Goal: Task Accomplishment & Management: Manage account settings

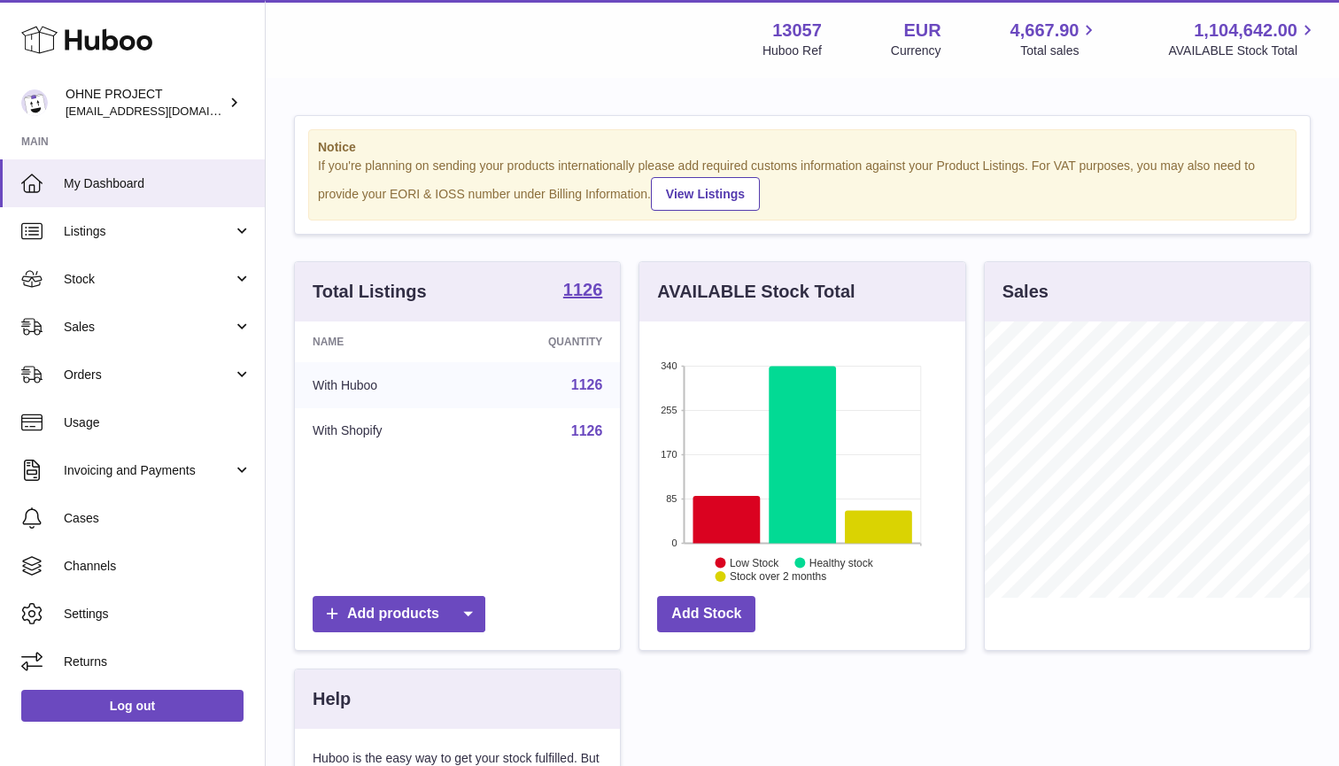
scroll to position [276, 326]
click at [88, 266] on link "Stock" at bounding box center [132, 279] width 265 height 48
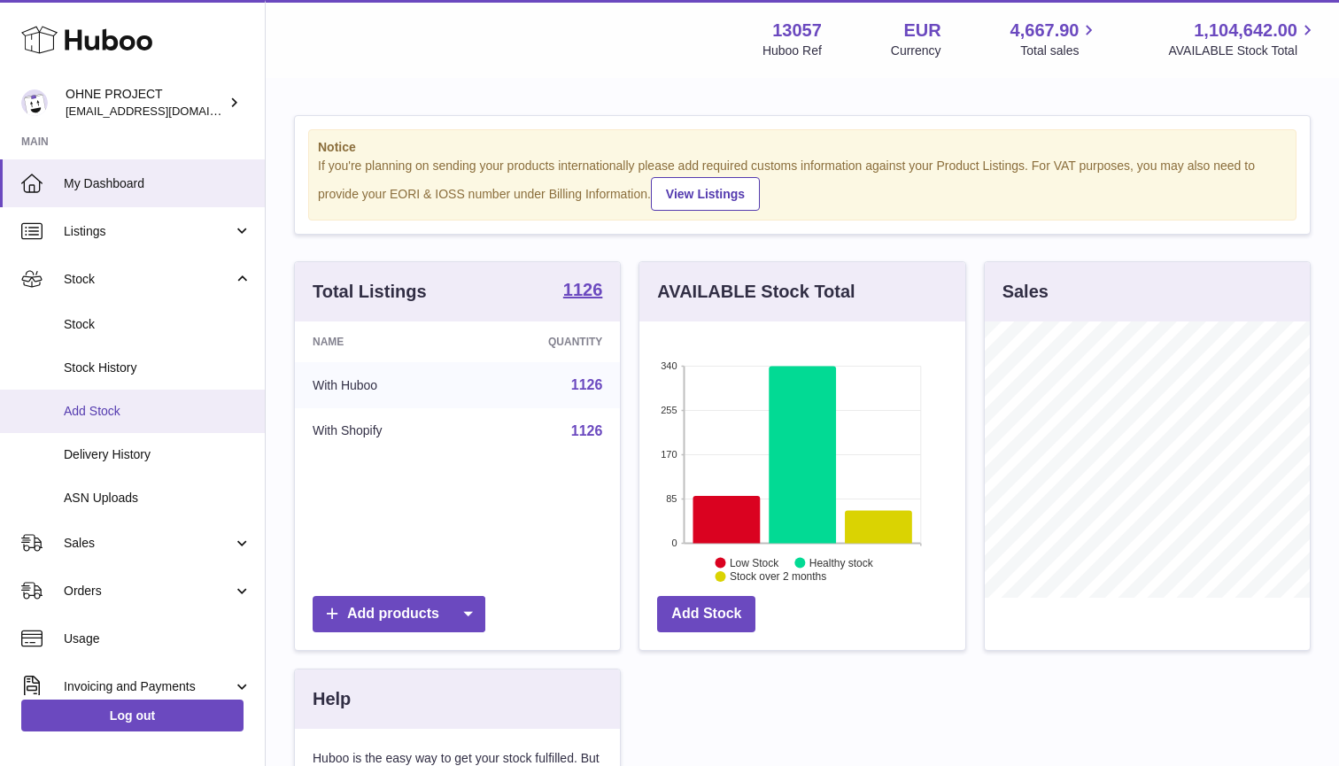
click at [104, 404] on span "Add Stock" at bounding box center [158, 411] width 188 height 17
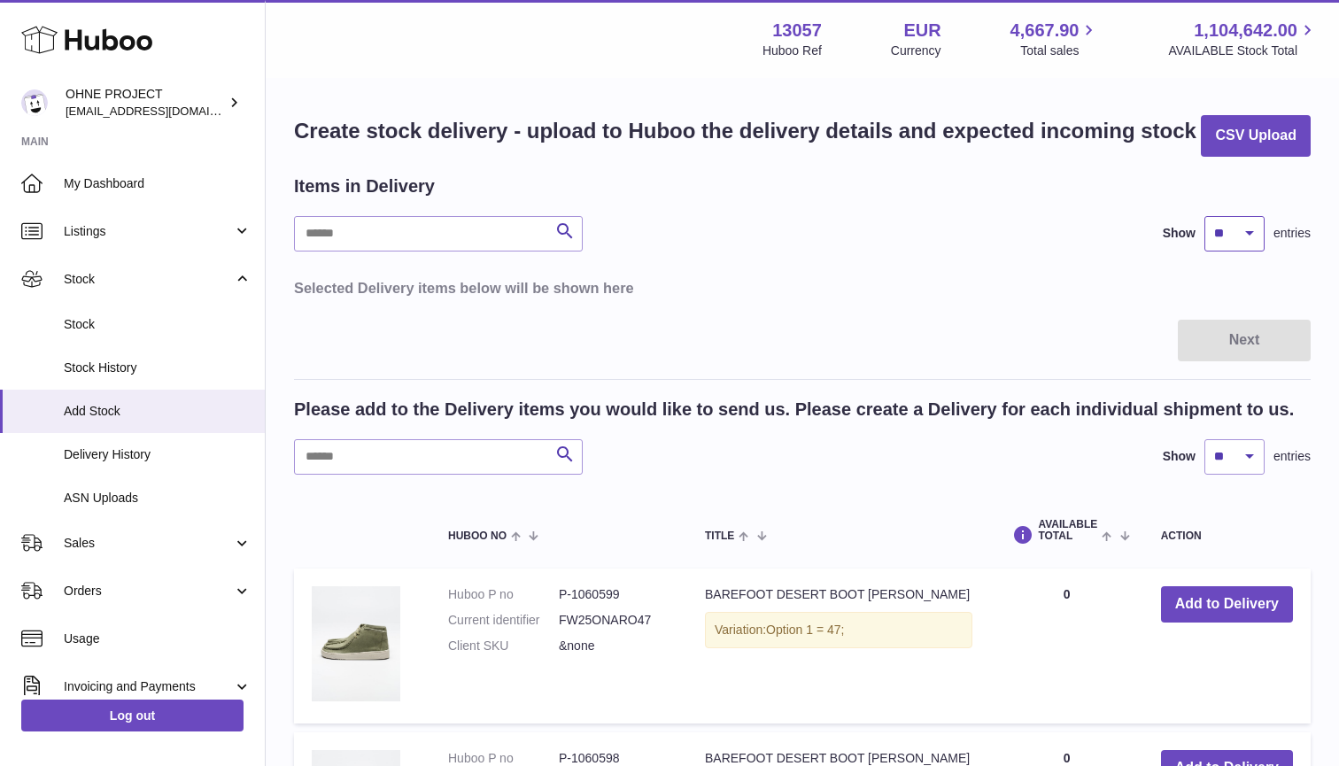
select select "***"
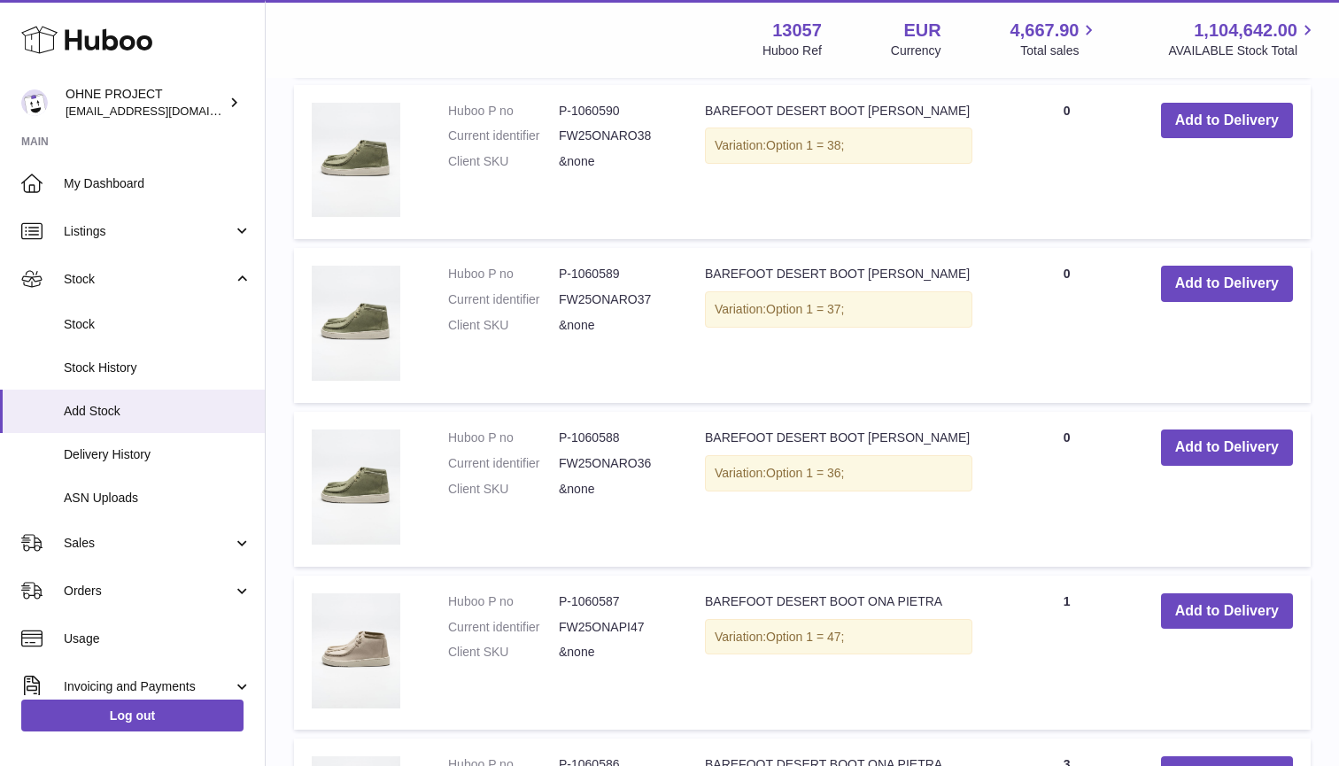
scroll to position [1766, 0]
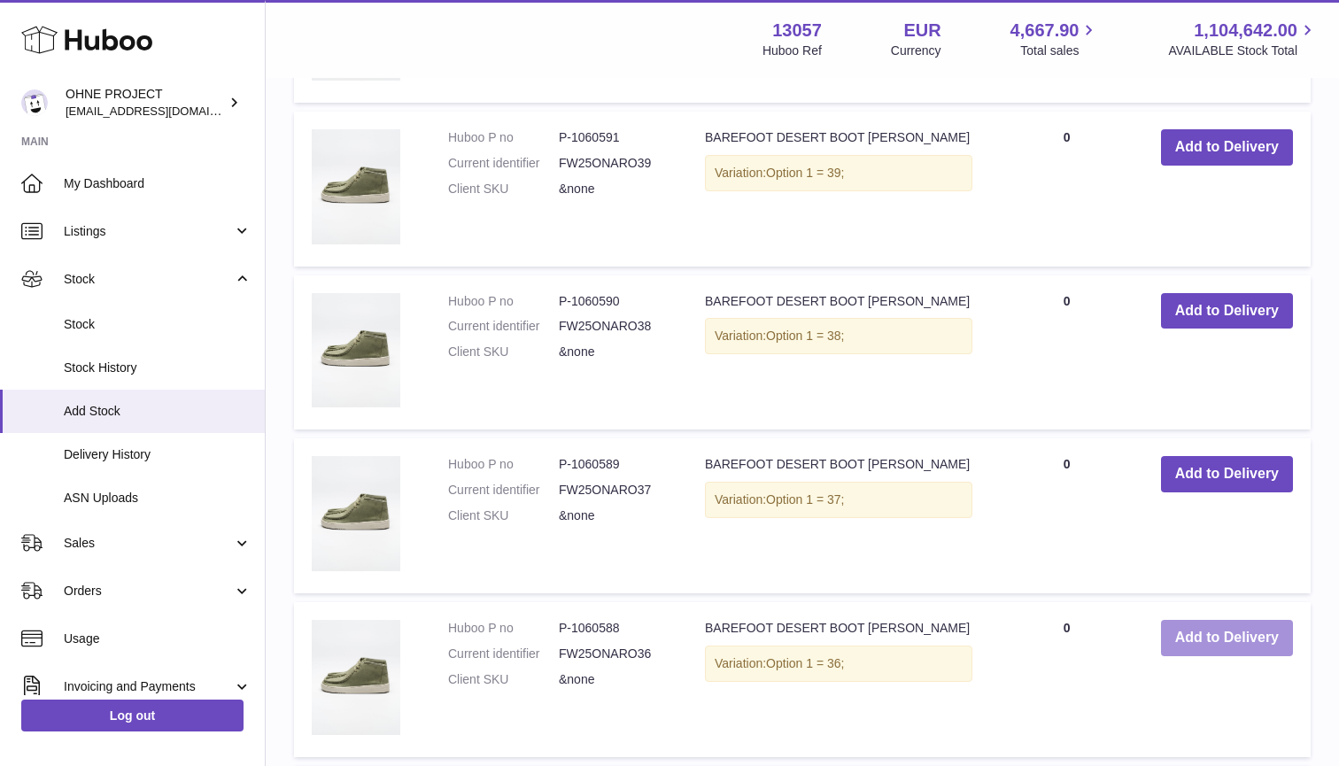
click at [1197, 631] on button "Add to Delivery" at bounding box center [1227, 638] width 132 height 36
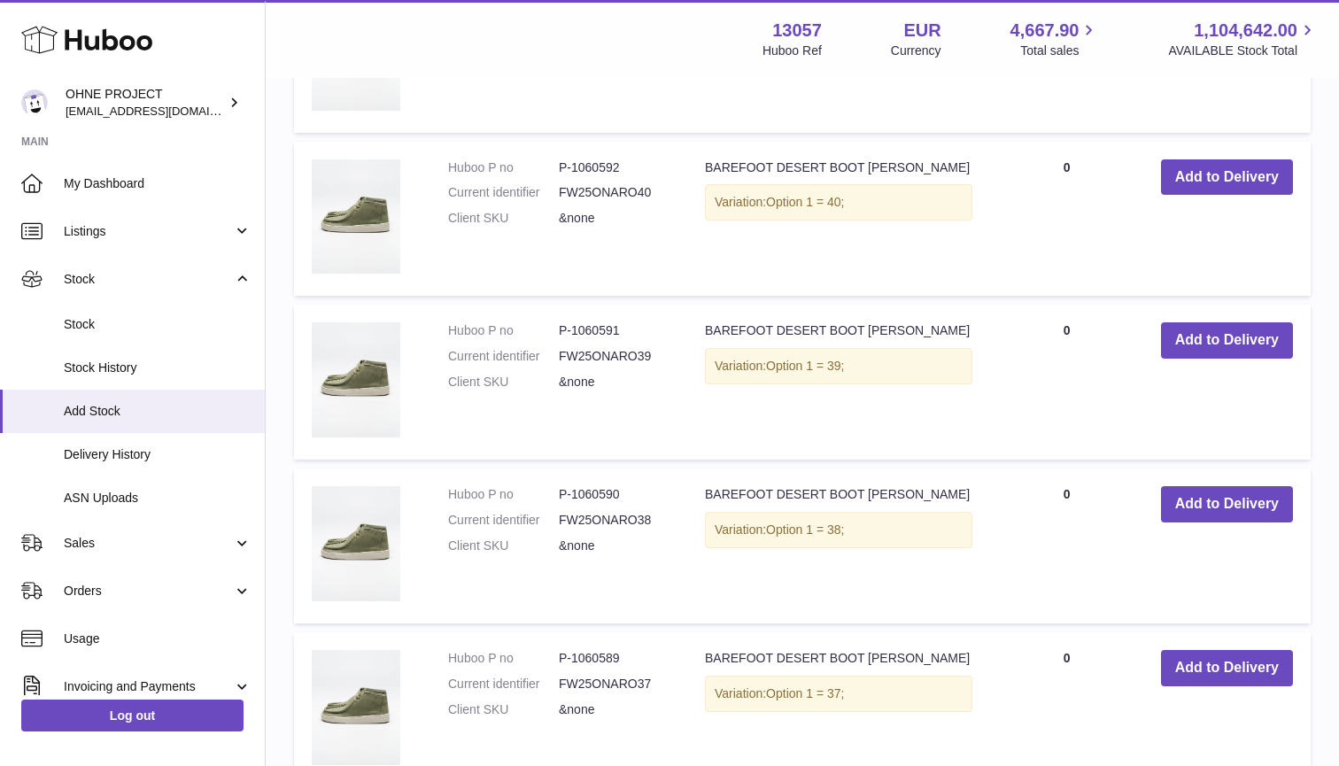
click at [1197, 632] on td "Add to Delivery" at bounding box center [1226, 709] width 167 height 155
click at [1201, 655] on button "Add to Delivery" at bounding box center [1227, 668] width 132 height 36
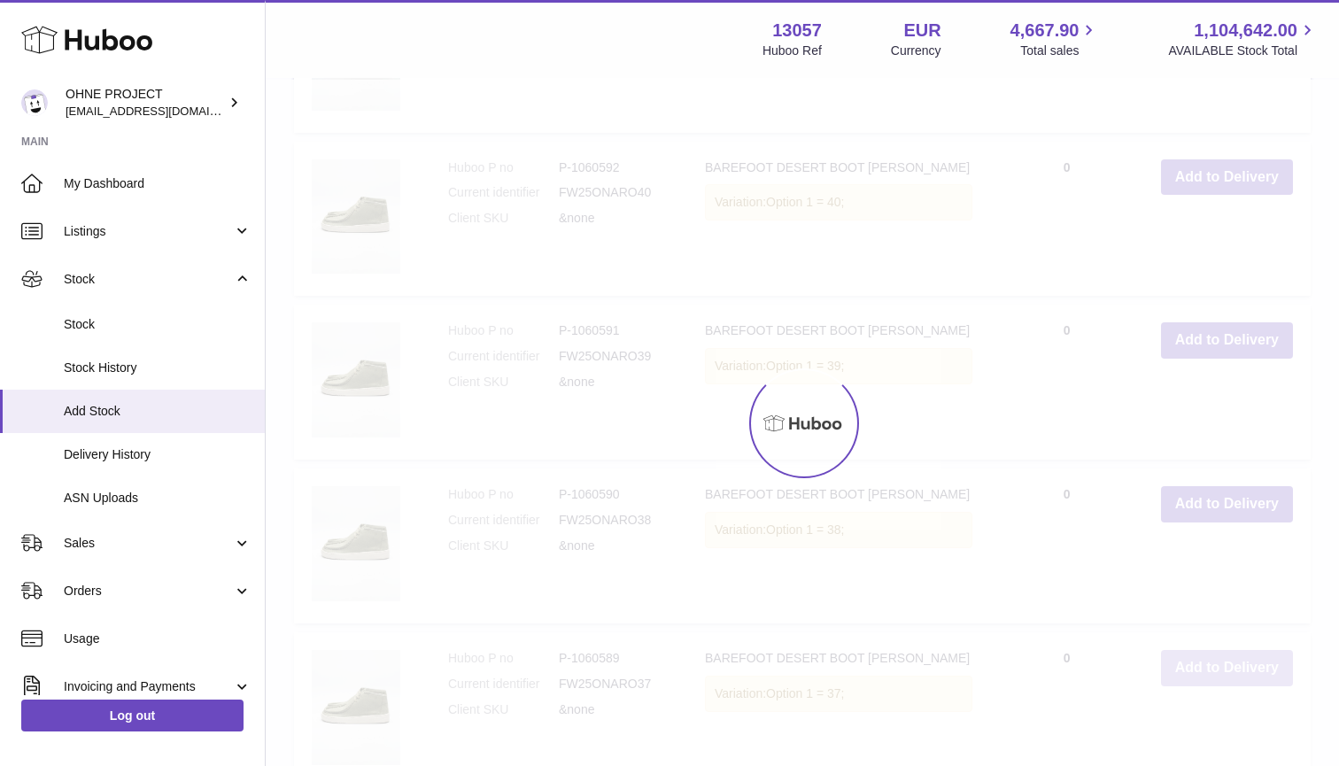
click at [1201, 522] on button "Add to Delivery" at bounding box center [1227, 504] width 132 height 36
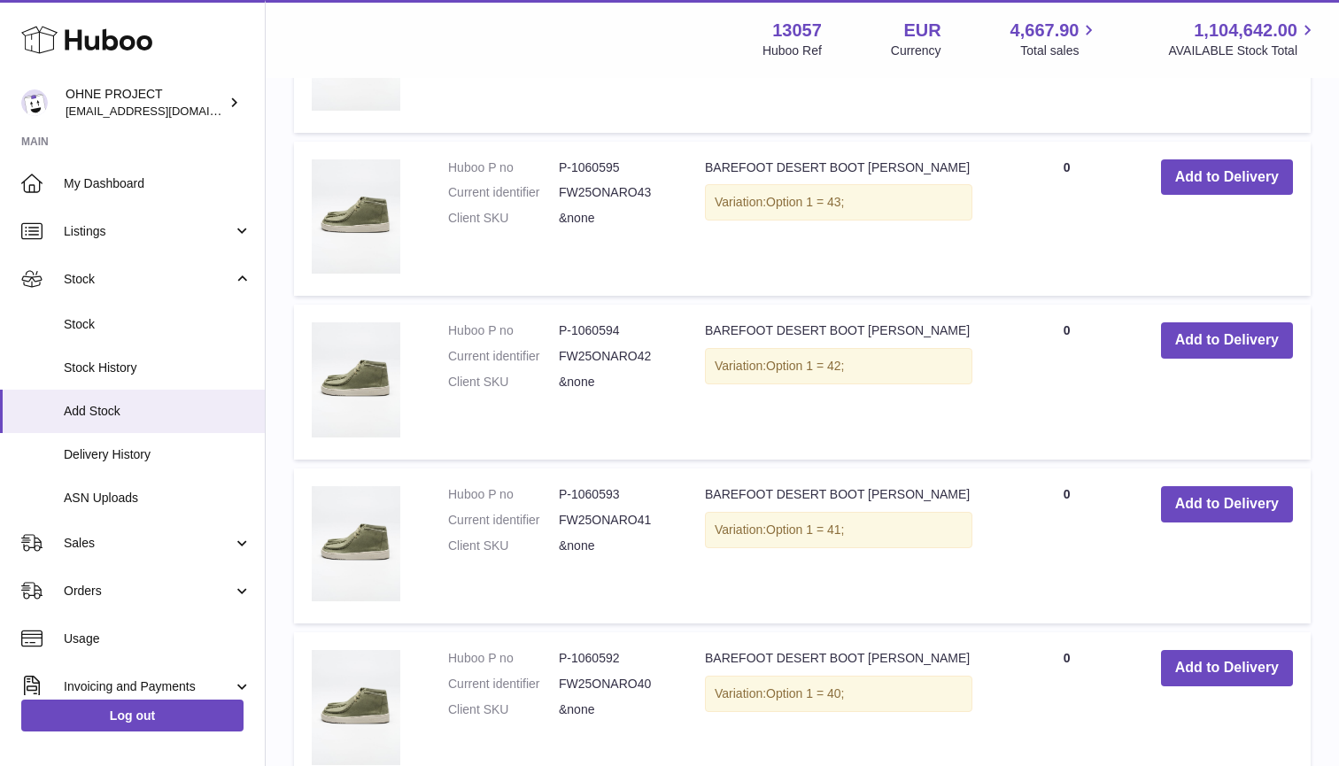
click at [1201, 655] on button "Add to Delivery" at bounding box center [1227, 668] width 132 height 36
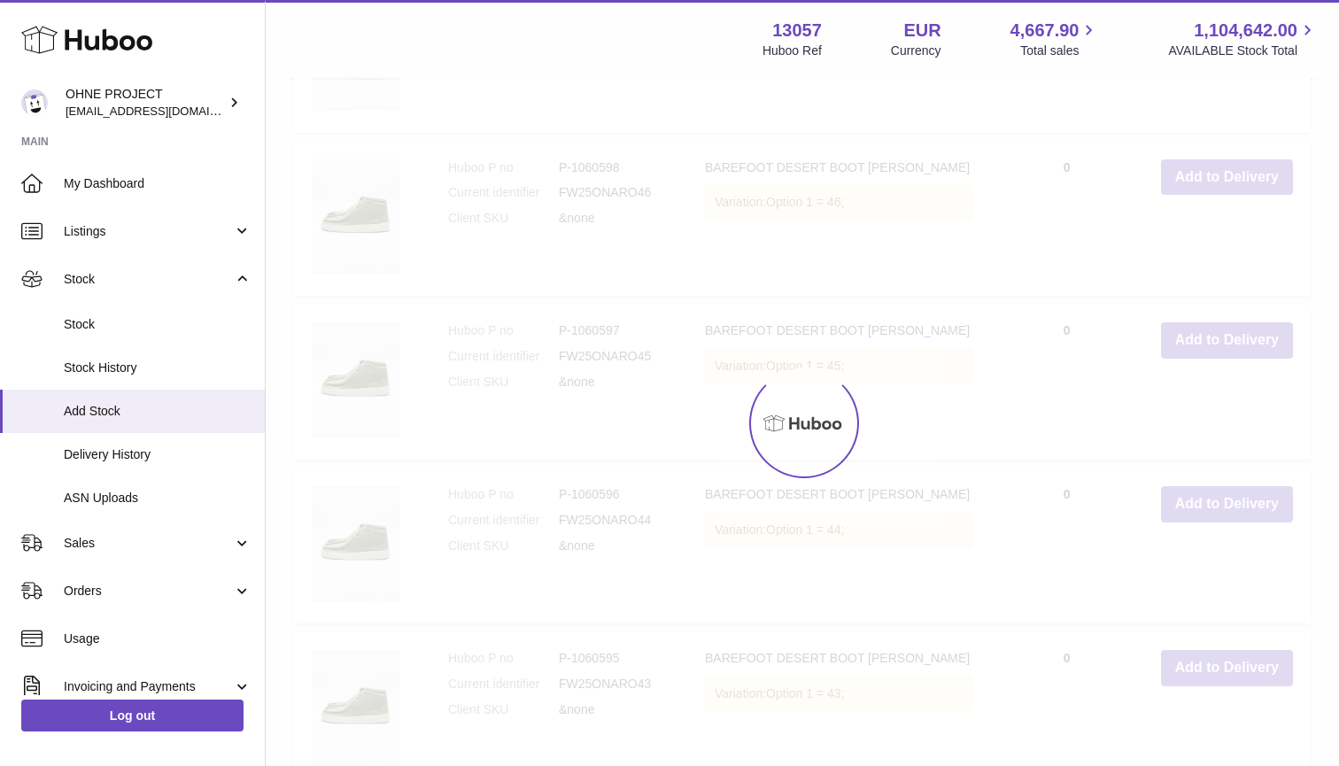
click at [1201, 522] on button "Add to Delivery" at bounding box center [1227, 504] width 132 height 36
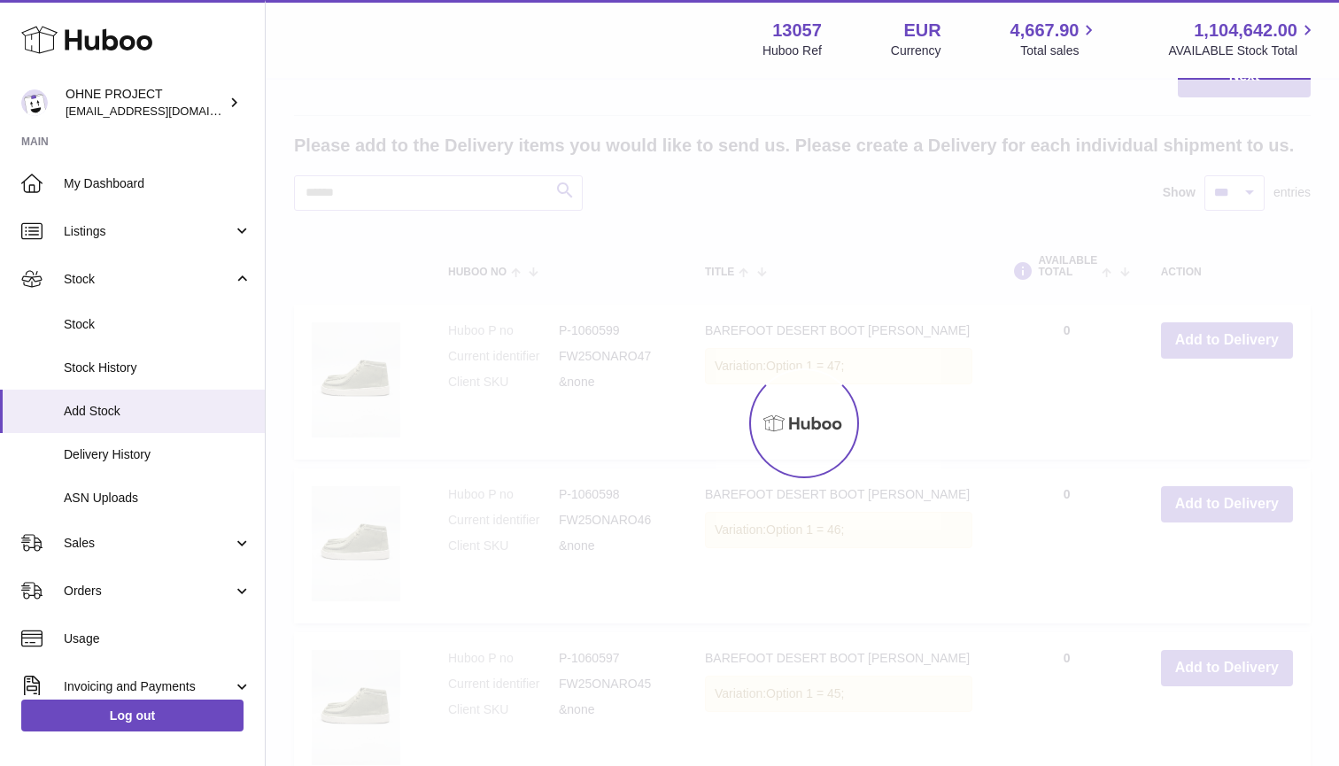
click at [1201, 655] on div at bounding box center [802, 423] width 1073 height 686
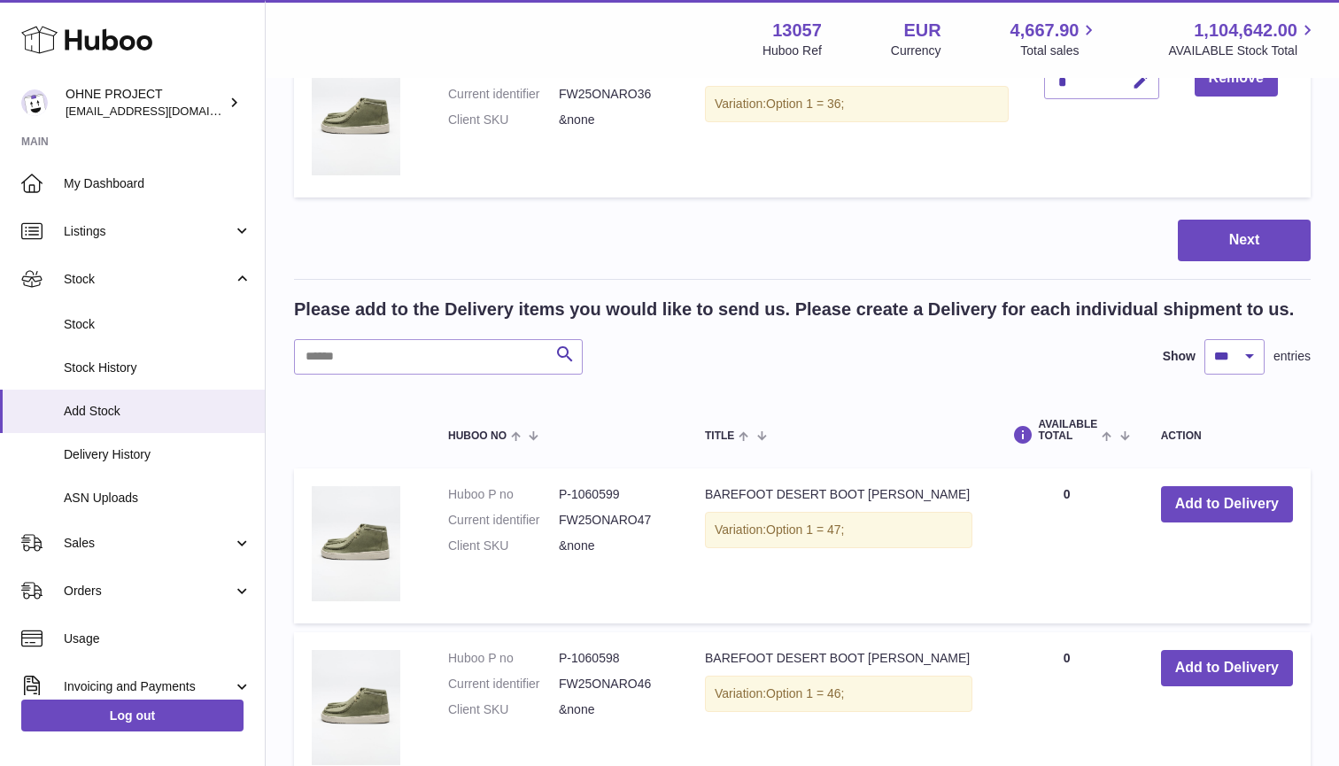
click at [1201, 655] on button "Add to Delivery" at bounding box center [1227, 668] width 132 height 36
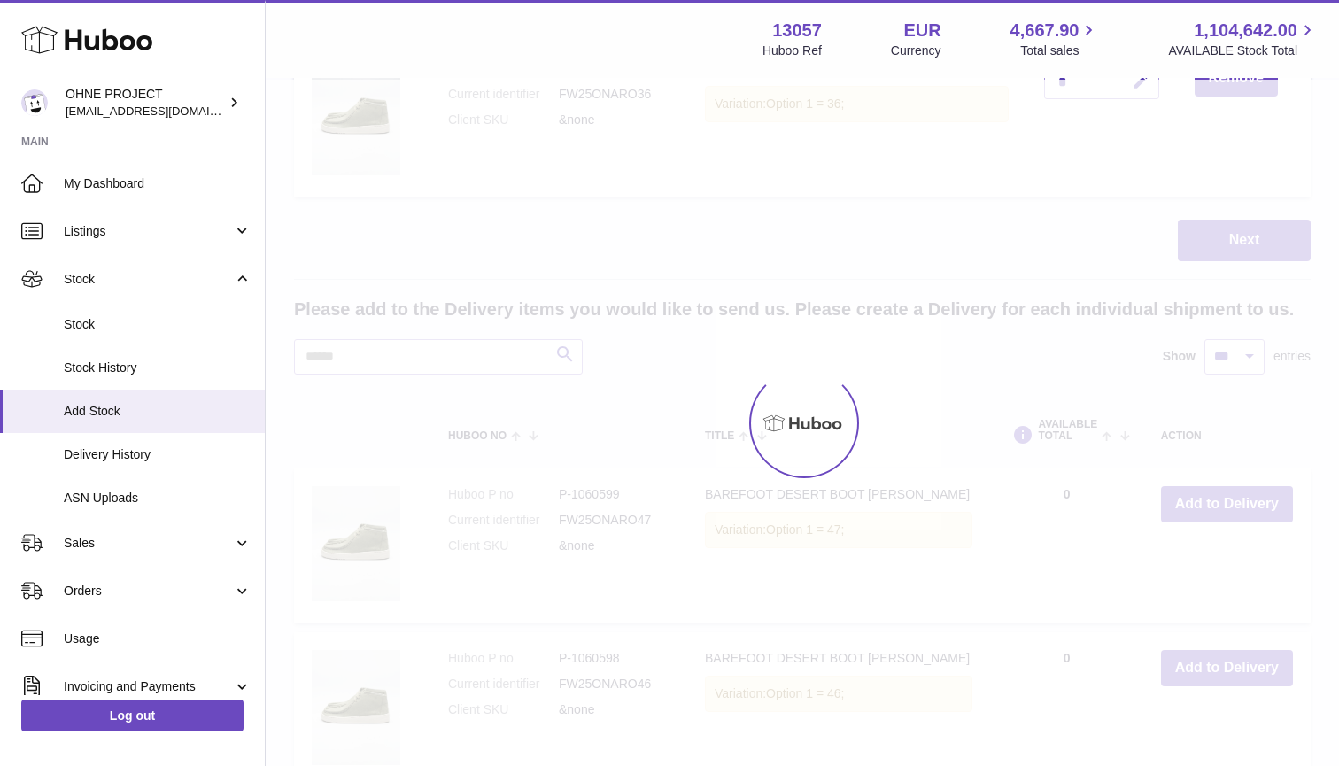
click at [1201, 655] on div at bounding box center [802, 423] width 1073 height 686
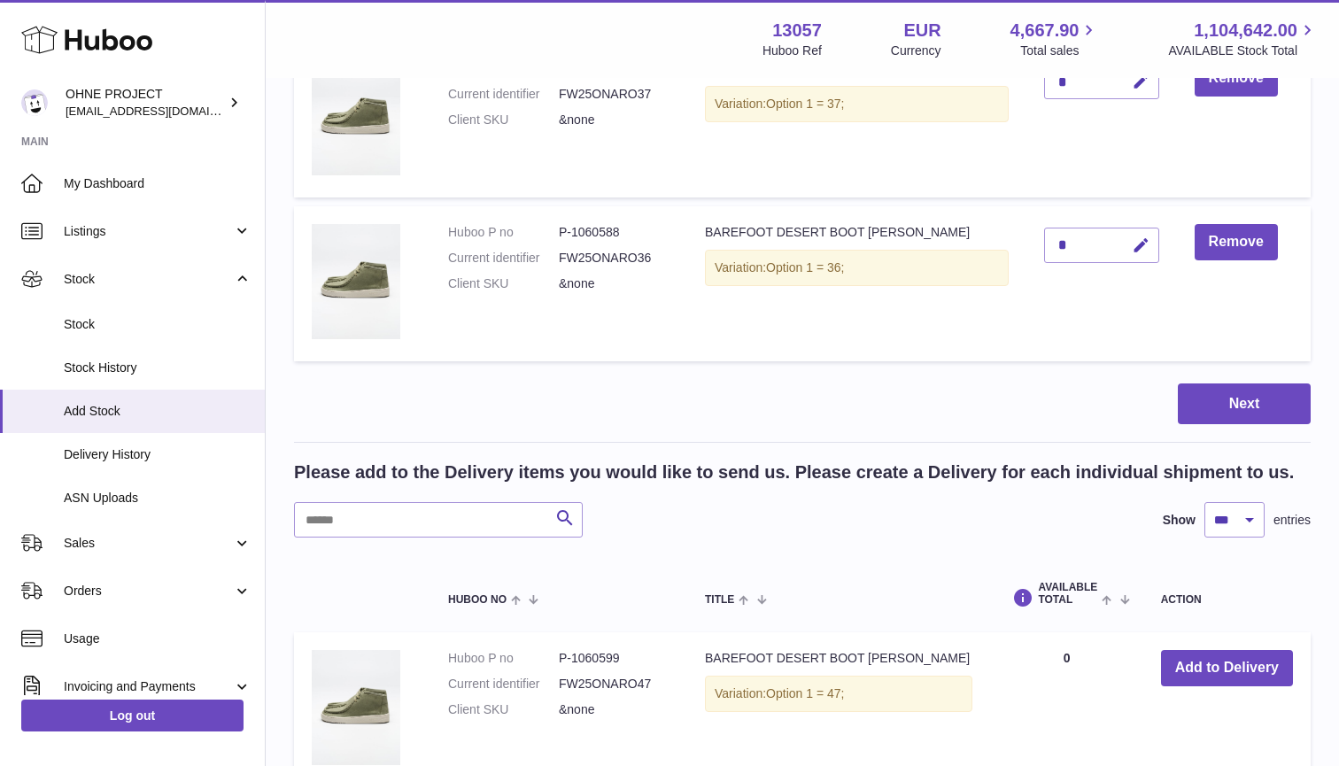
click at [1201, 655] on button "Add to Delivery" at bounding box center [1227, 668] width 132 height 36
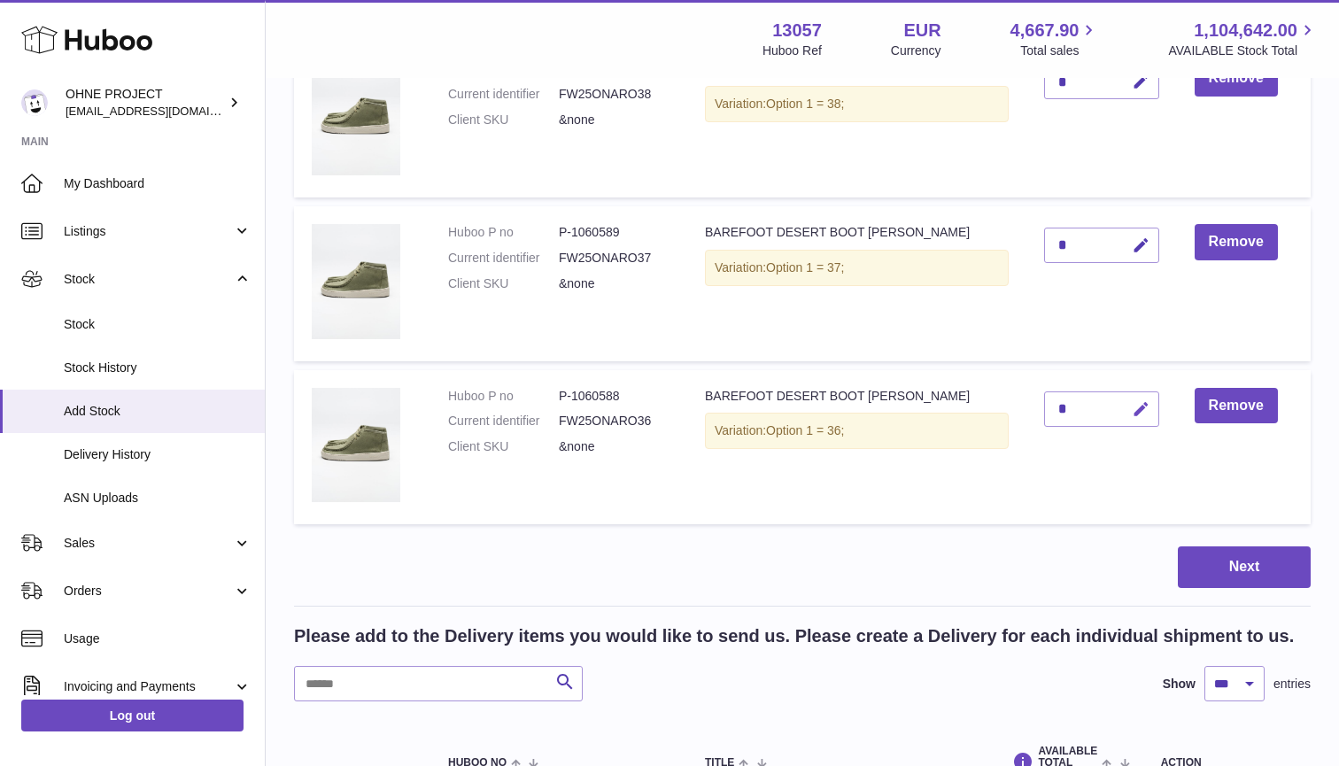
click at [1147, 413] on button "button" at bounding box center [1138, 409] width 42 height 36
click at [1102, 401] on icon "button" at bounding box center [1105, 409] width 16 height 16
click at [1138, 400] on icon "button" at bounding box center [1141, 409] width 19 height 19
type input "*"
click at [1139, 400] on button "submit" at bounding box center [1139, 409] width 34 height 28
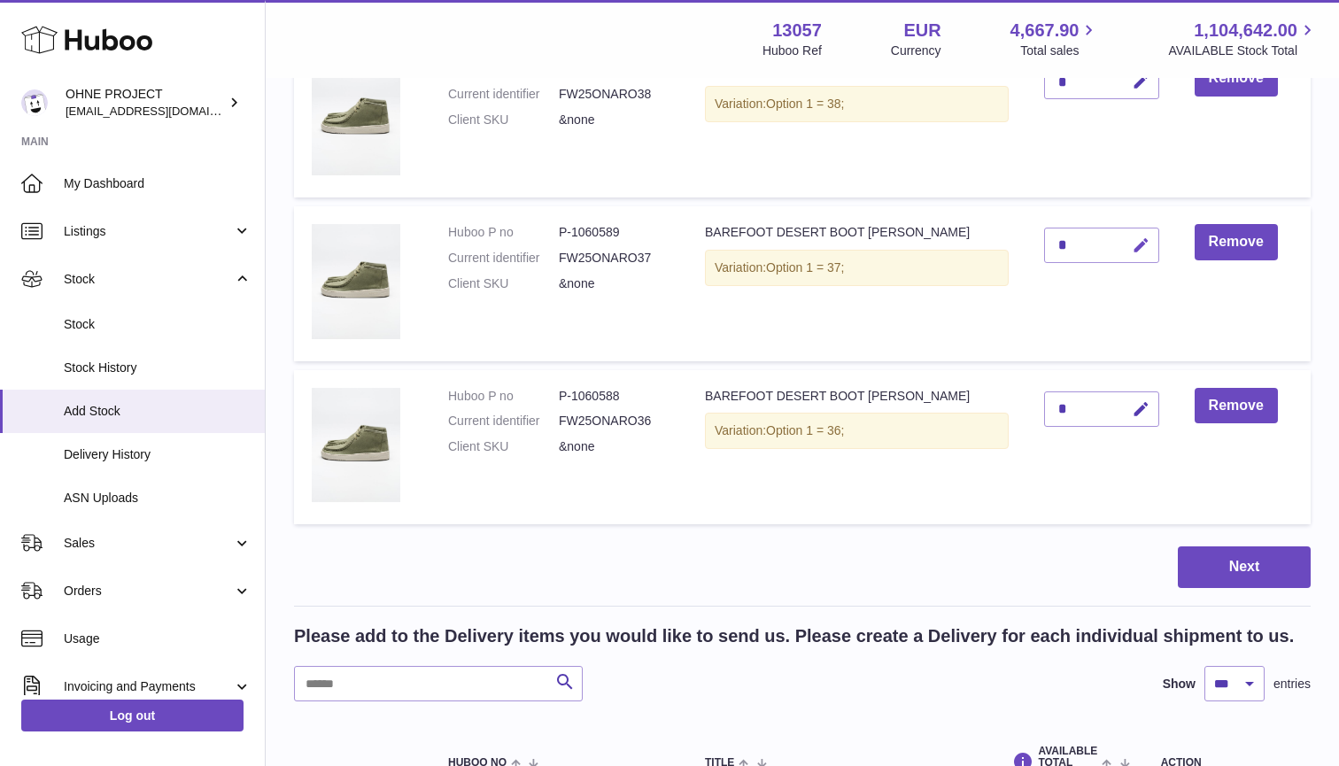
click at [1139, 238] on icon "button" at bounding box center [1141, 245] width 19 height 19
type input "*"
click at [1139, 259] on button "submit" at bounding box center [1139, 273] width 34 height 28
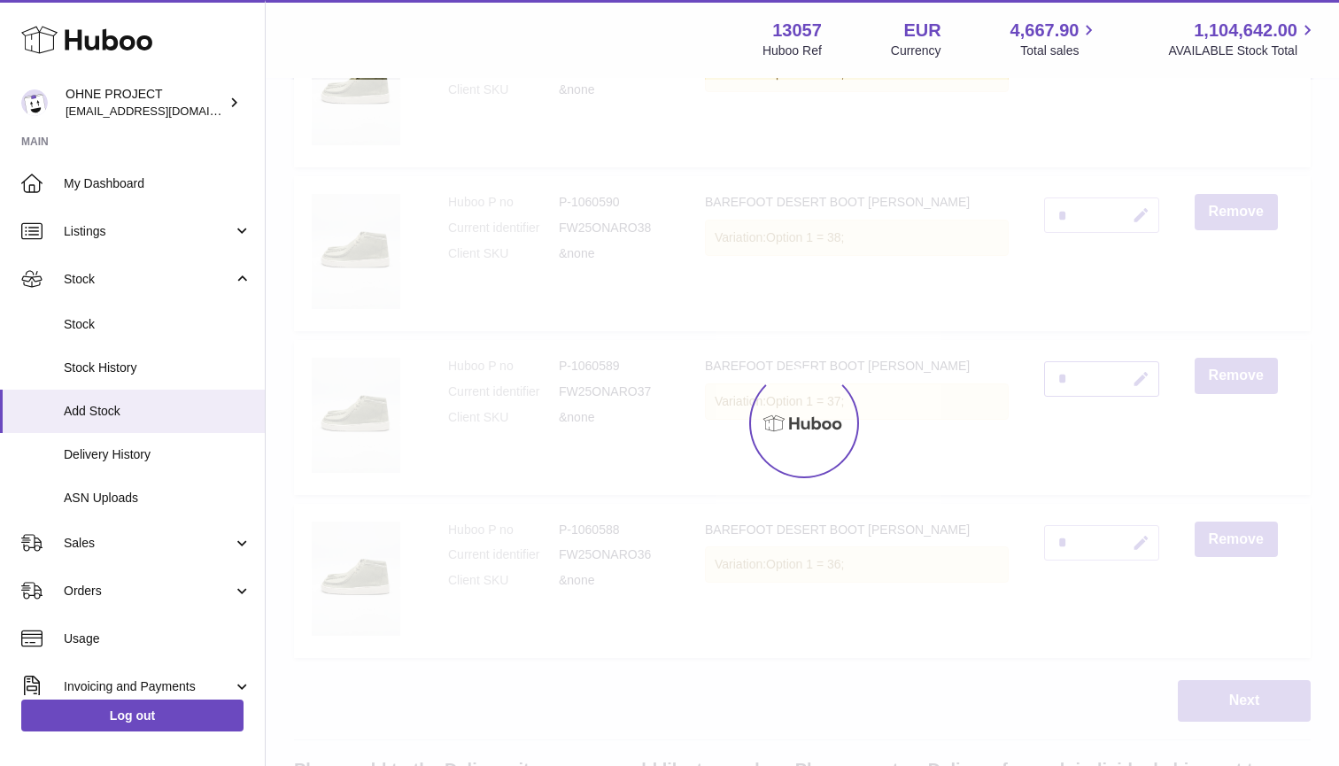
scroll to position [1626, 0]
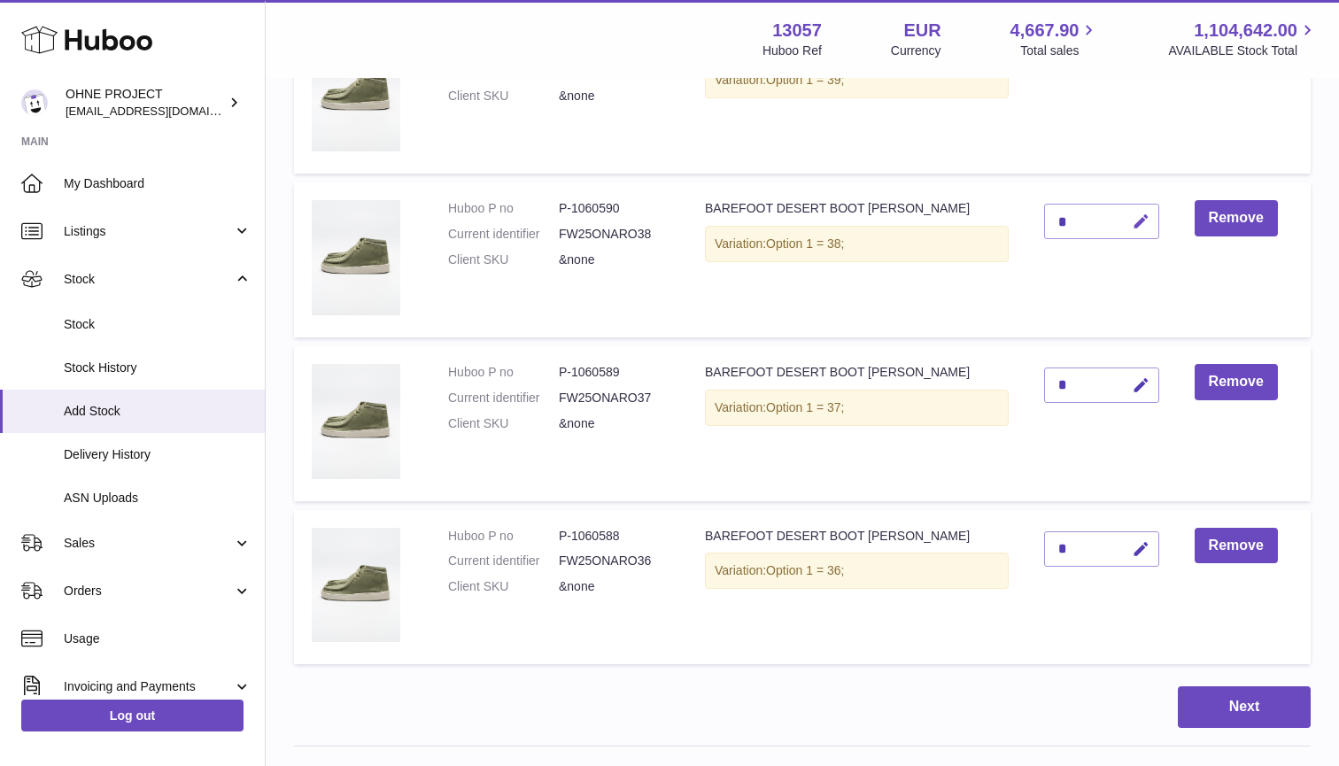
click at [1137, 213] on icon "button" at bounding box center [1141, 222] width 19 height 19
type input "**"
click at [1139, 214] on button "submit" at bounding box center [1139, 221] width 34 height 28
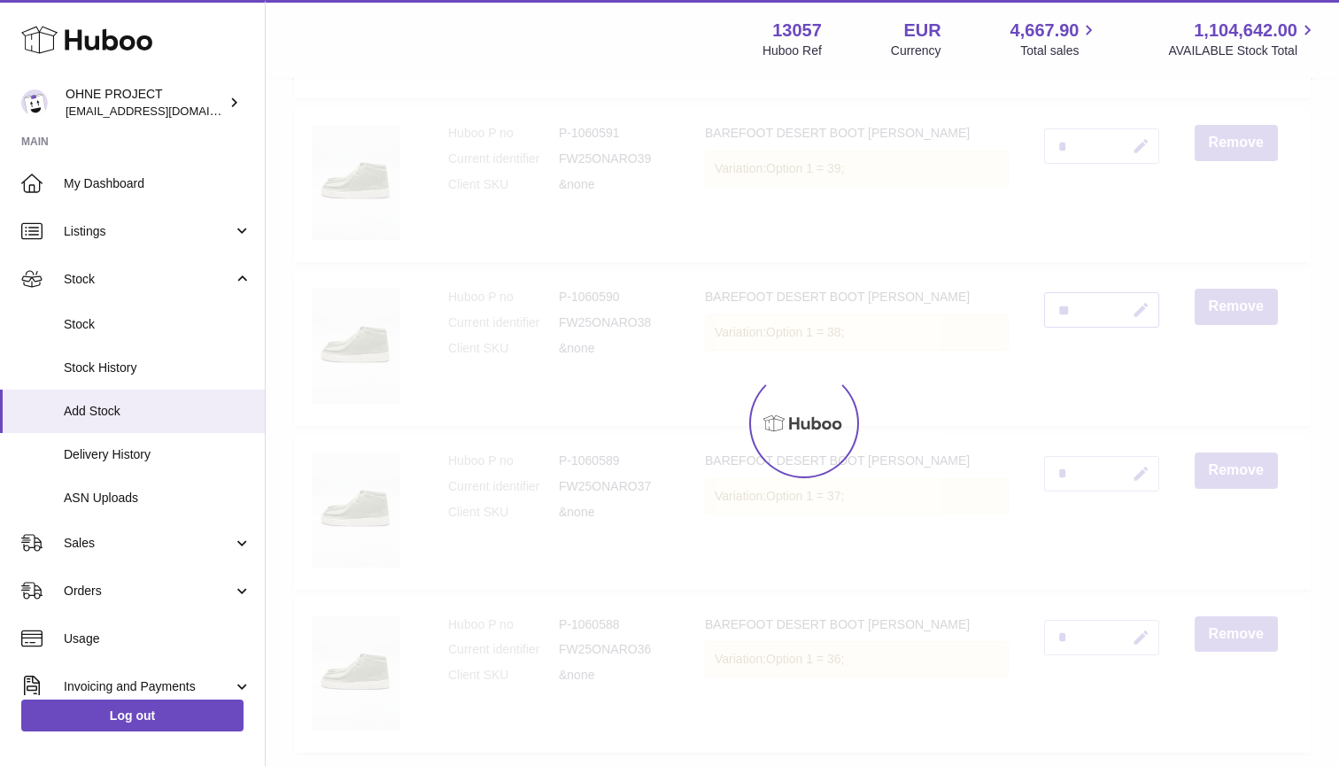
scroll to position [1451, 0]
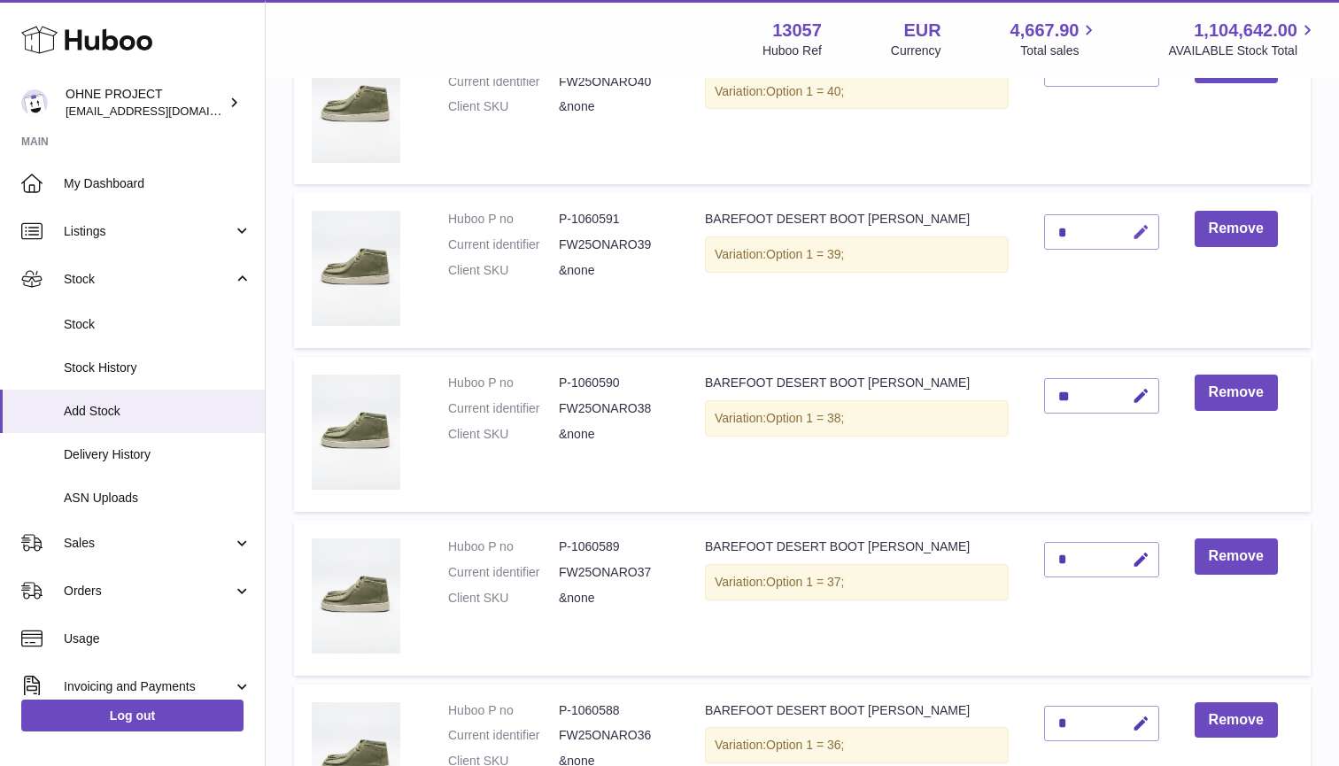
click at [1142, 223] on icon "button" at bounding box center [1141, 232] width 19 height 19
type input "**"
click at [1139, 226] on button "submit" at bounding box center [1139, 232] width 34 height 28
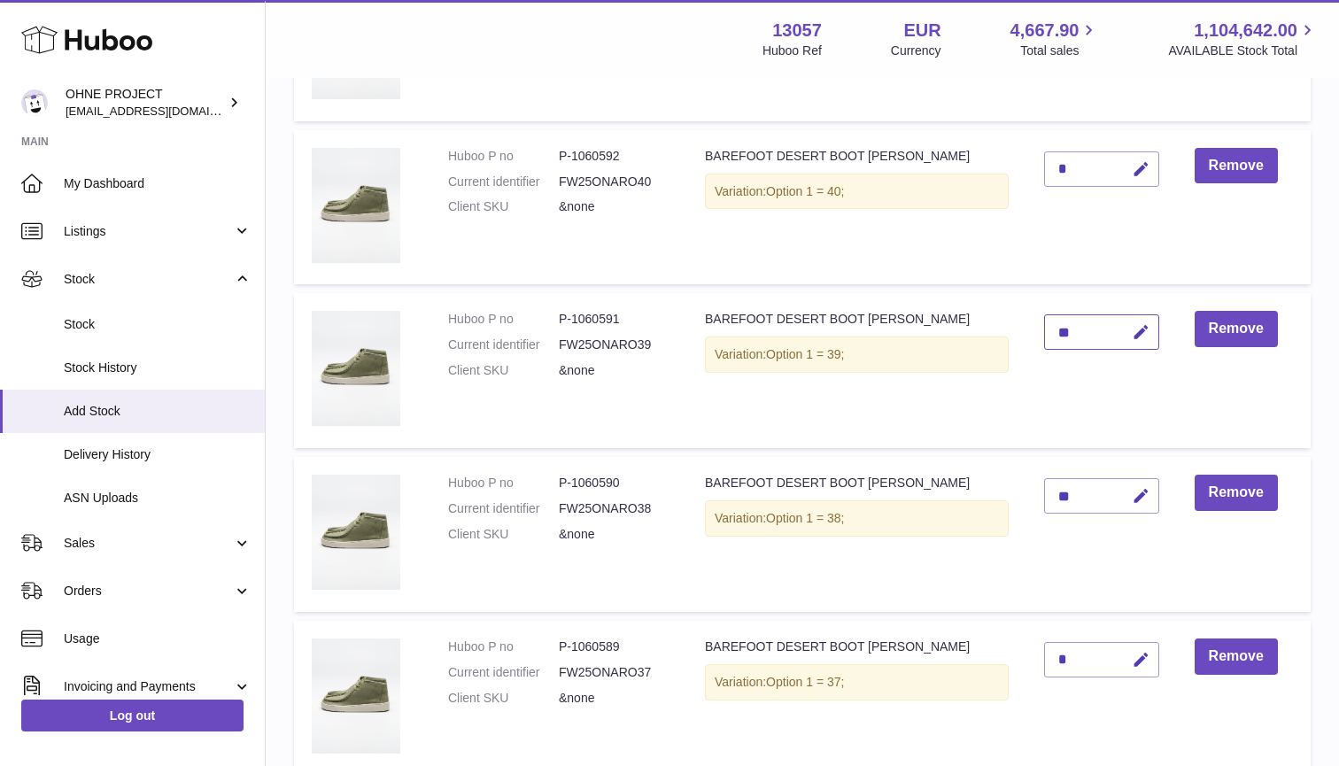
scroll to position [1191, 0]
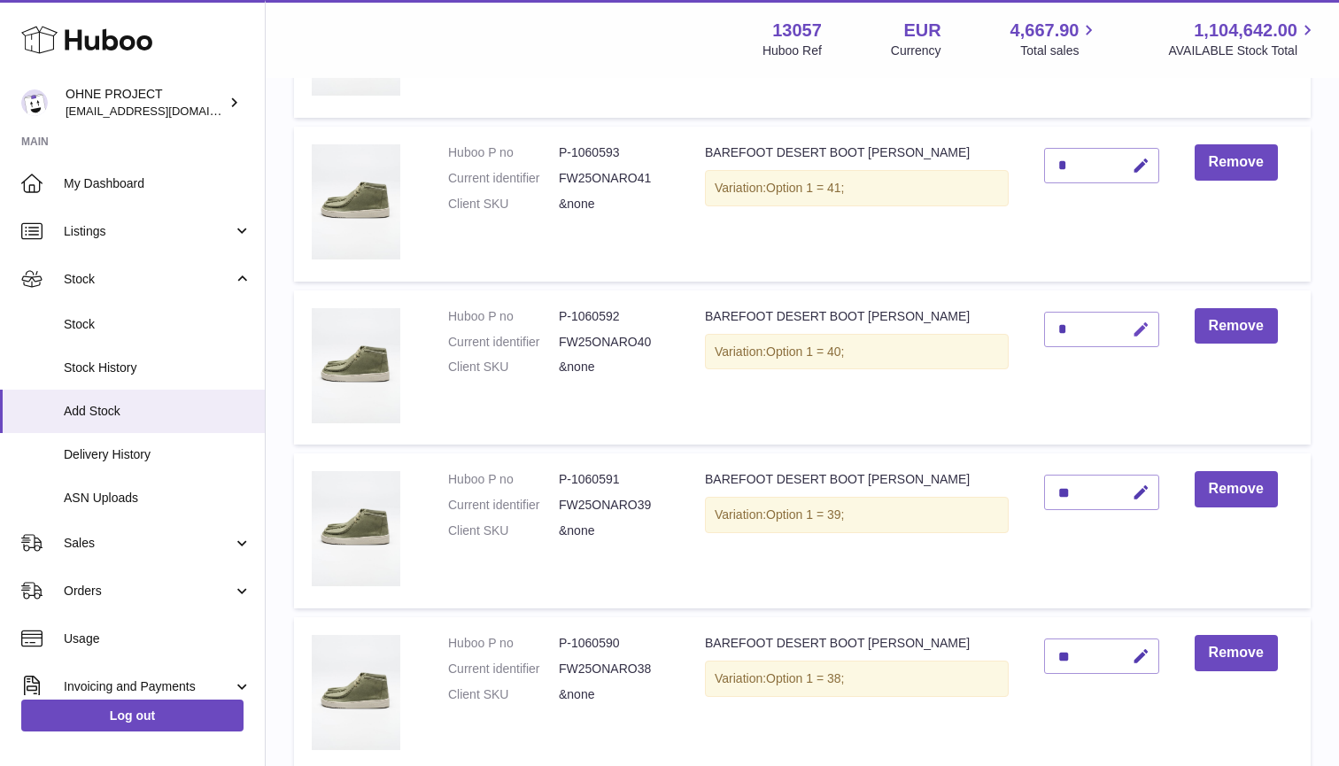
click at [1142, 321] on icon "button" at bounding box center [1141, 330] width 19 height 19
type input "**"
click at [1139, 323] on button "submit" at bounding box center [1139, 329] width 34 height 28
click at [1139, 159] on icon "button" at bounding box center [1141, 166] width 19 height 19
type input "**"
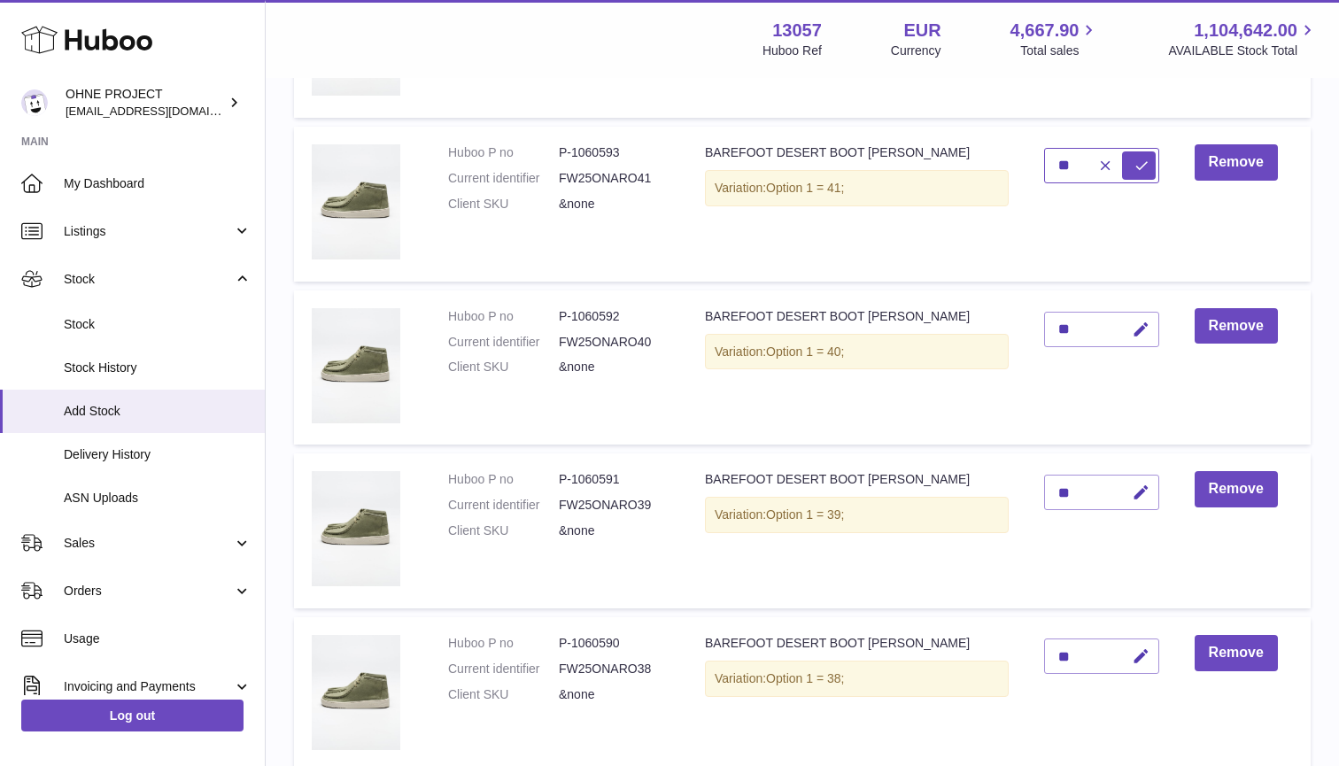
click at [1139, 160] on button "submit" at bounding box center [1139, 165] width 34 height 28
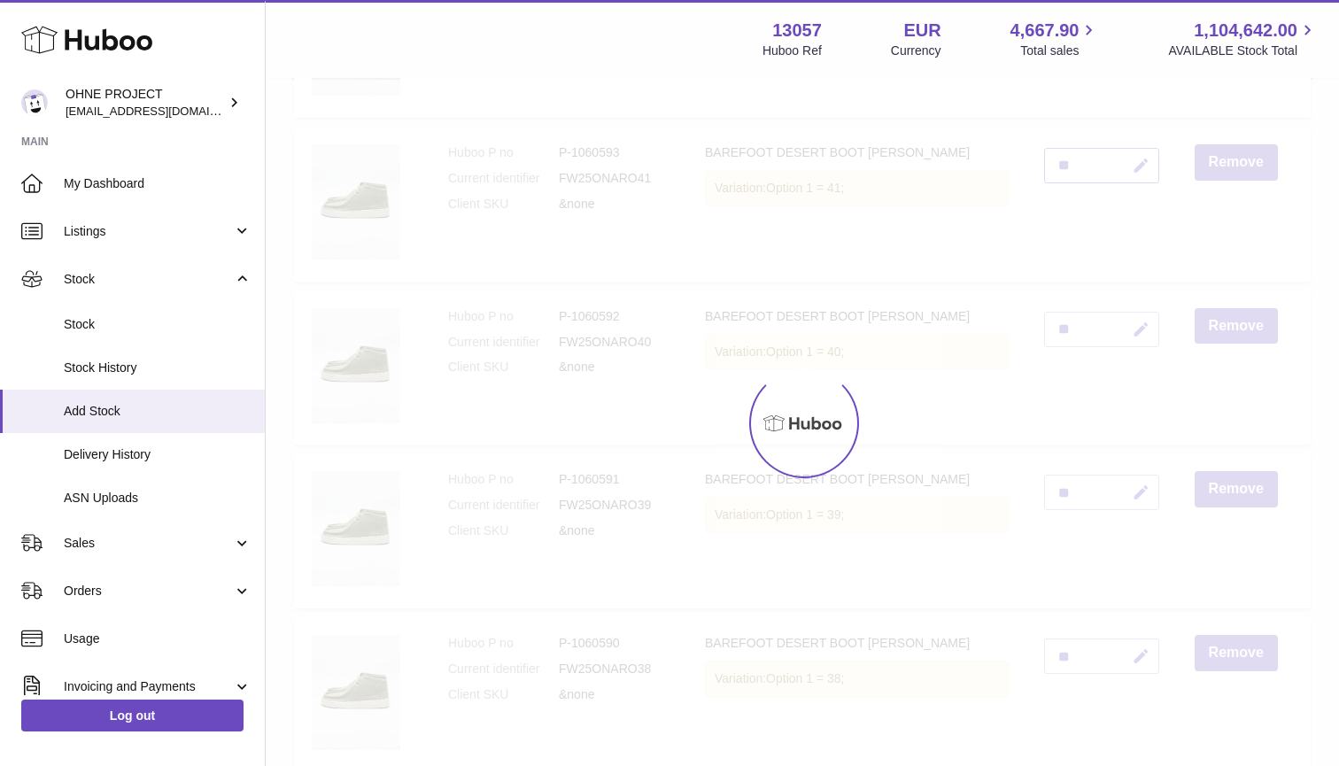
scroll to position [999, 0]
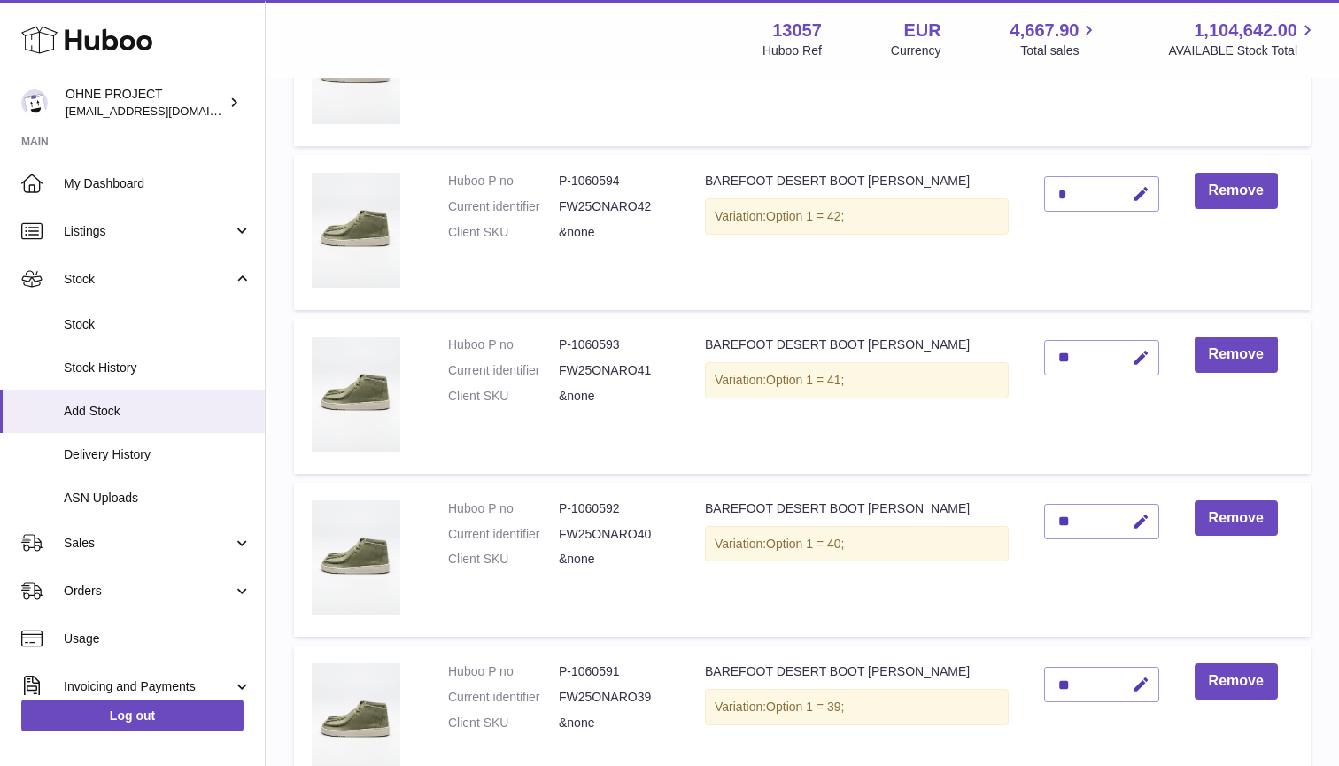
click at [1143, 189] on icon "button" at bounding box center [1141, 194] width 19 height 19
type input "**"
click at [1139, 189] on button "submit" at bounding box center [1139, 194] width 34 height 28
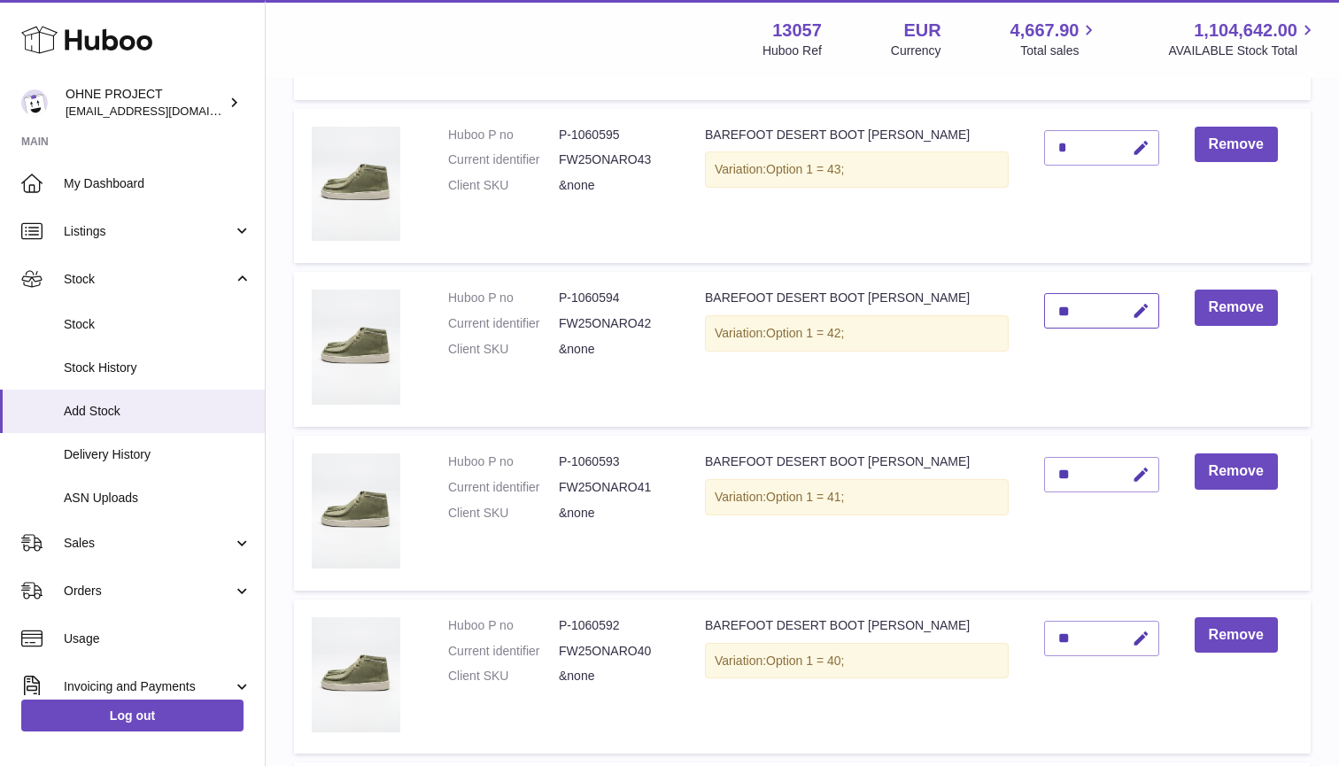
scroll to position [758, 0]
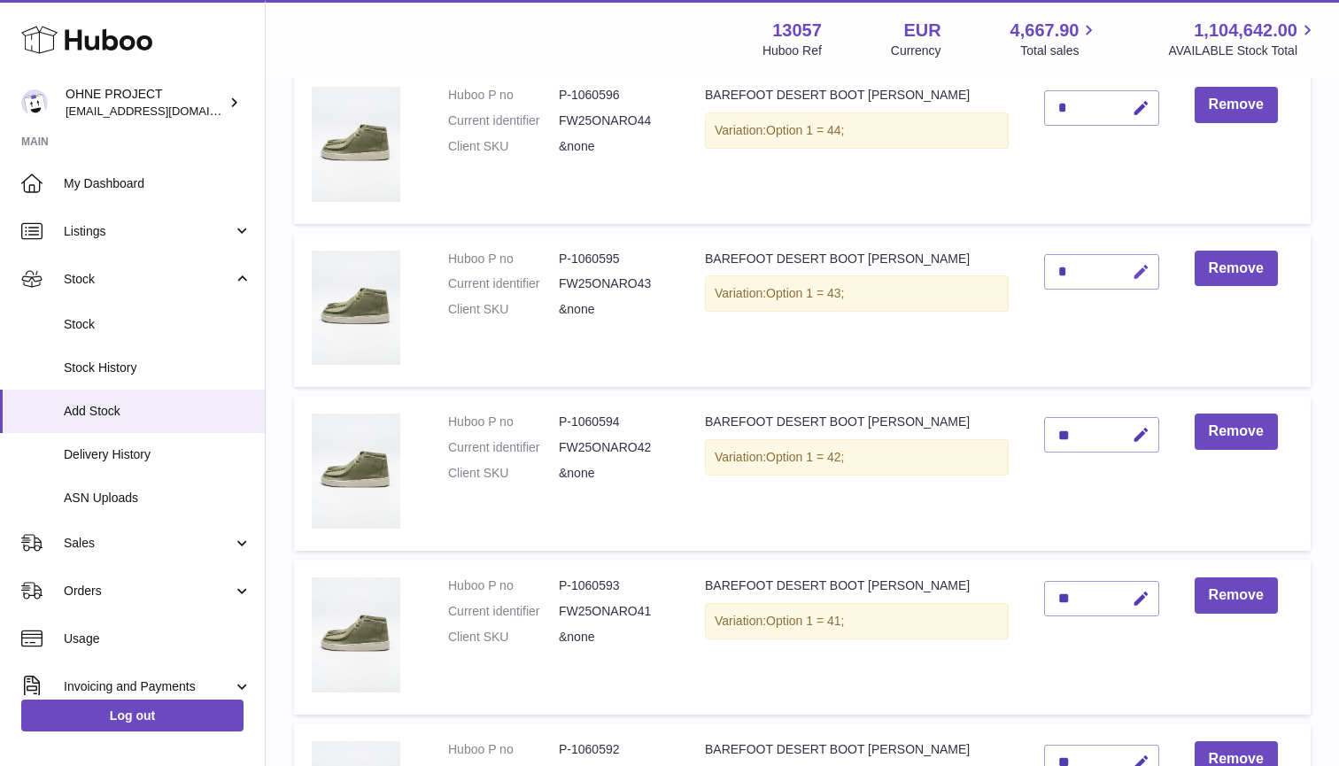
click at [1140, 264] on icon "button" at bounding box center [1141, 272] width 19 height 19
type input "*"
click at [1139, 286] on button "submit" at bounding box center [1139, 300] width 34 height 28
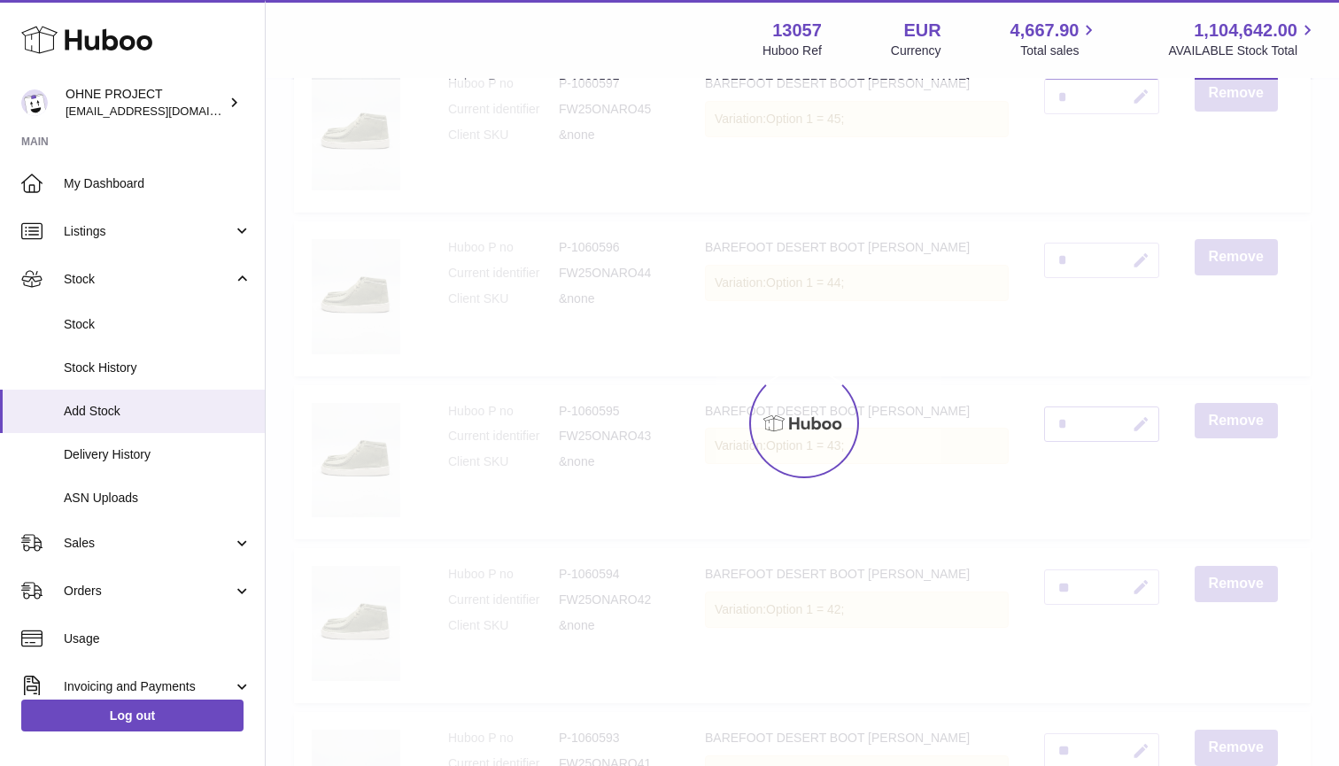
scroll to position [579, 0]
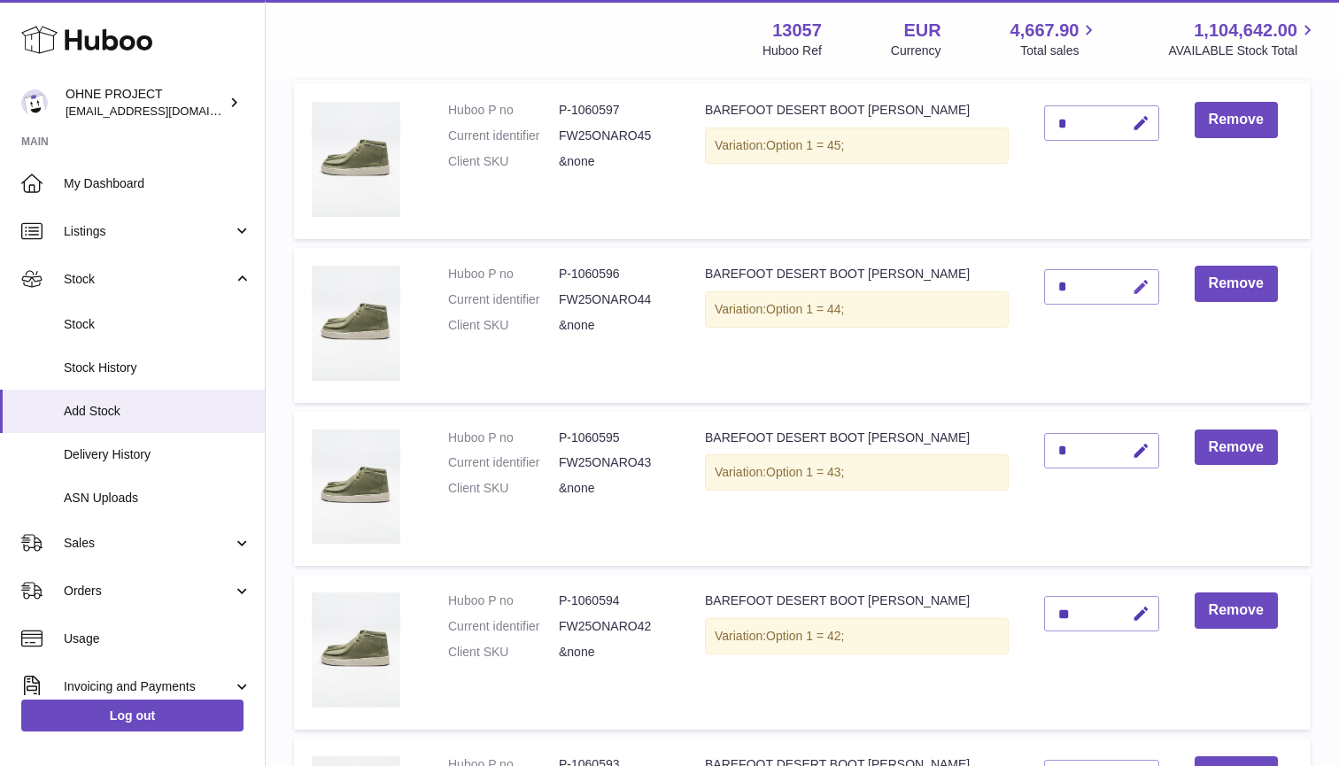
click at [1146, 281] on icon "button" at bounding box center [1141, 287] width 19 height 19
type input "*"
click at [1139, 283] on button "submit" at bounding box center [1139, 287] width 34 height 28
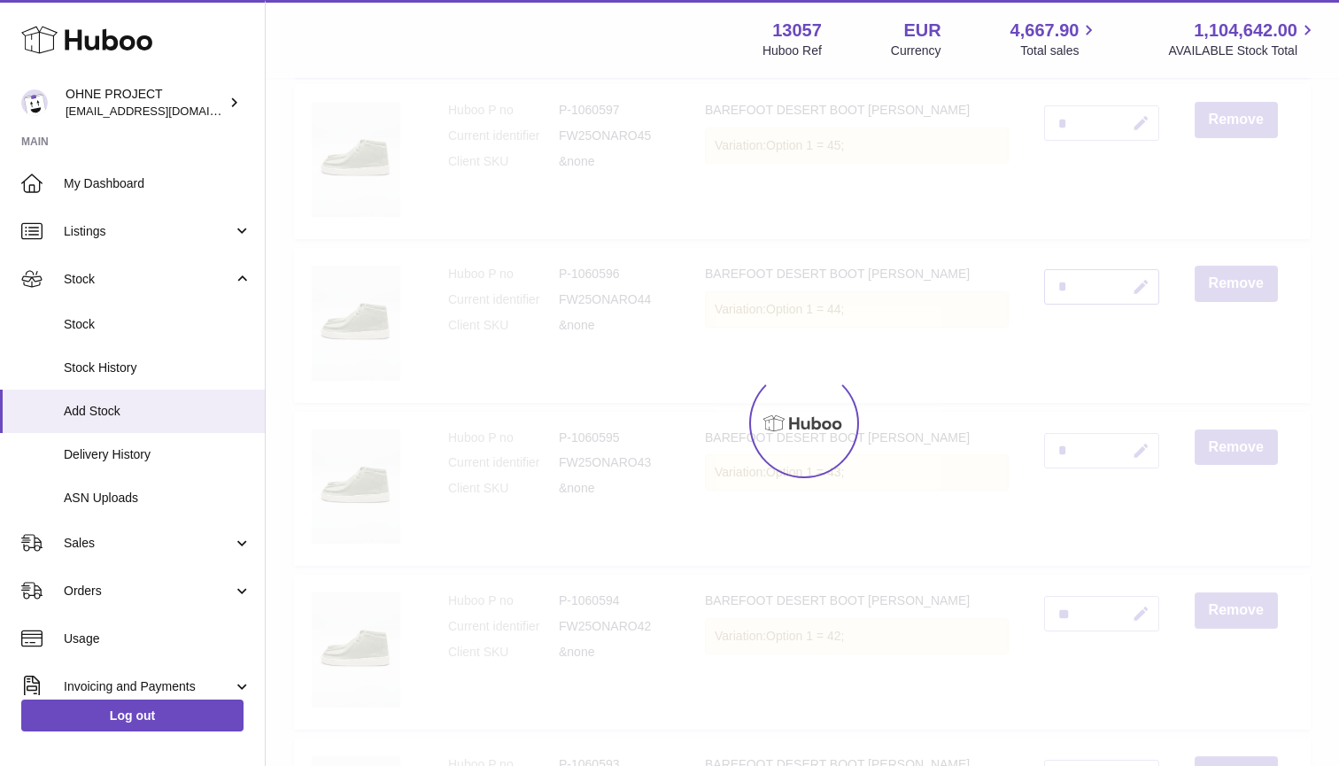
scroll to position [330, 0]
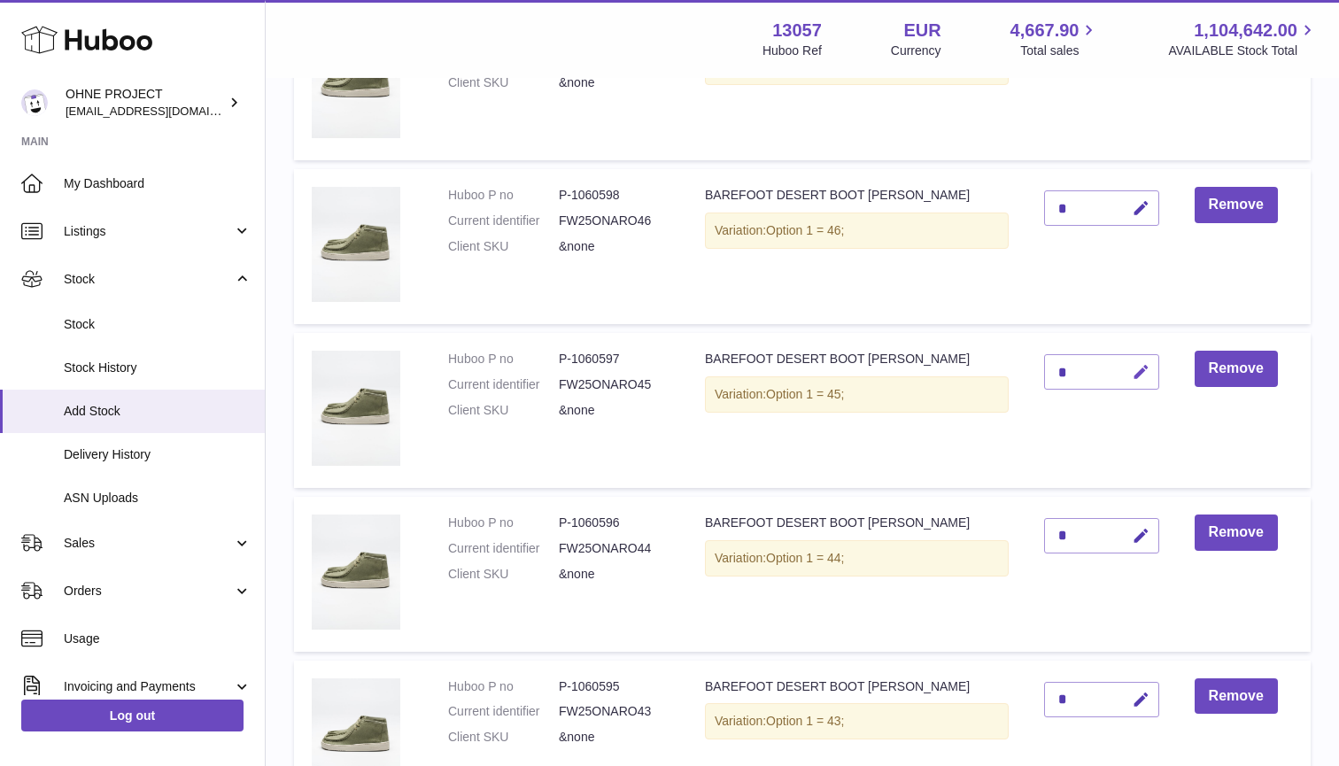
click at [1143, 365] on icon "button" at bounding box center [1141, 372] width 19 height 19
click at [1139, 369] on button "submit" at bounding box center [1139, 372] width 34 height 28
click at [1142, 365] on icon "button" at bounding box center [1141, 372] width 19 height 19
type input "*"
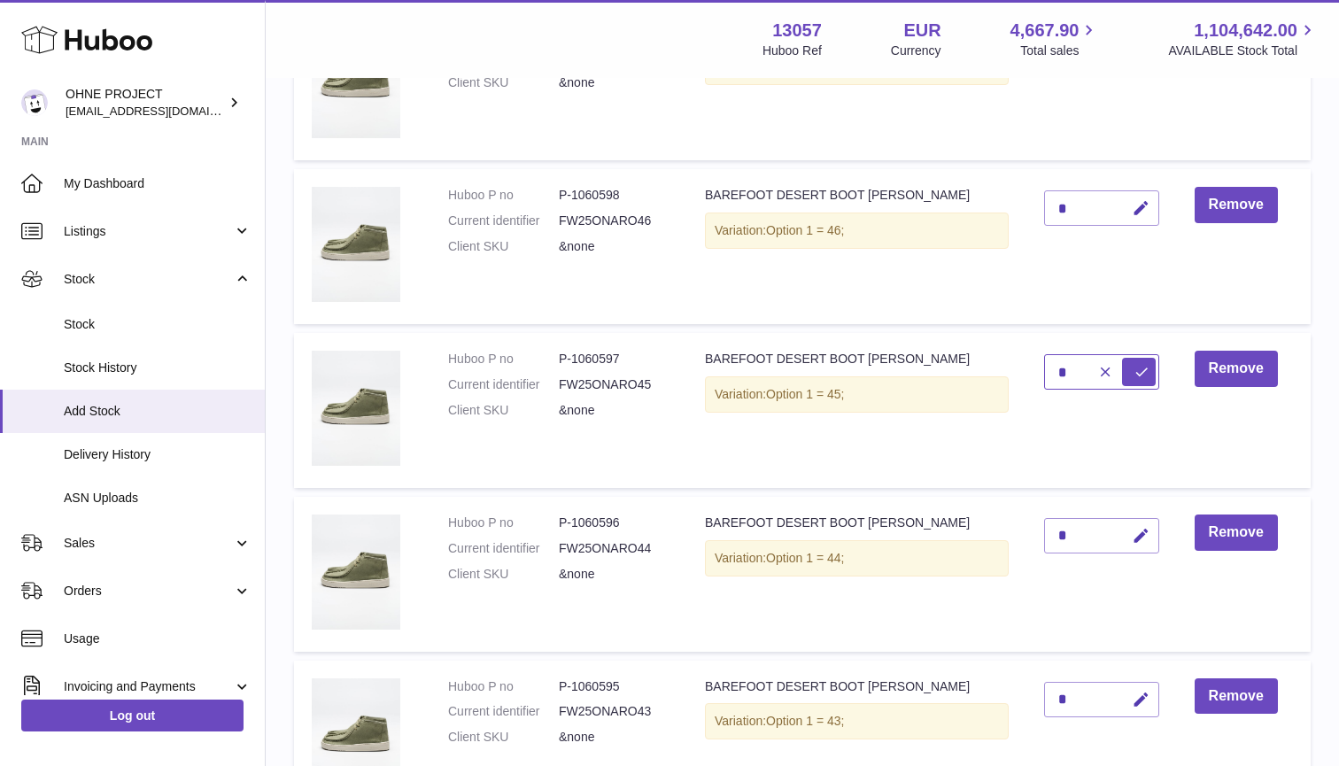
click at [1139, 369] on button "submit" at bounding box center [1139, 372] width 34 height 28
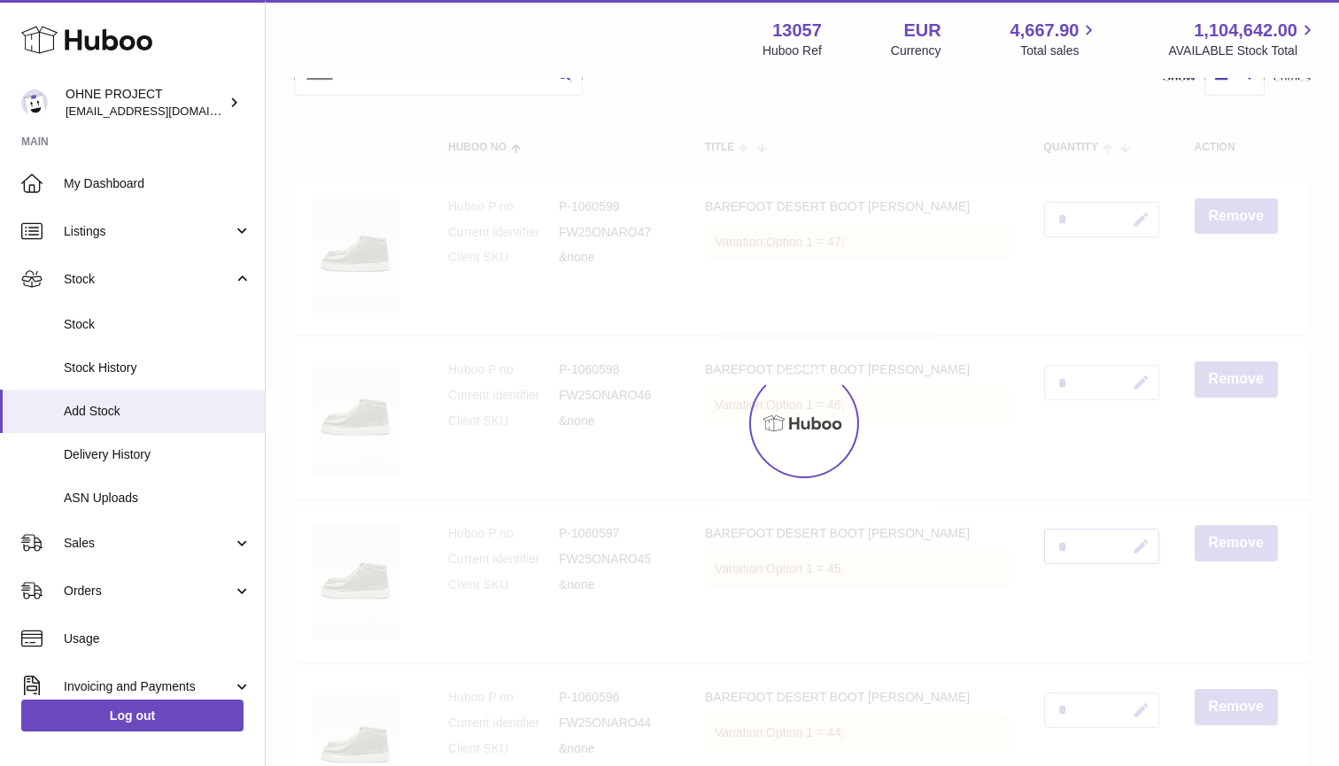
scroll to position [122, 0]
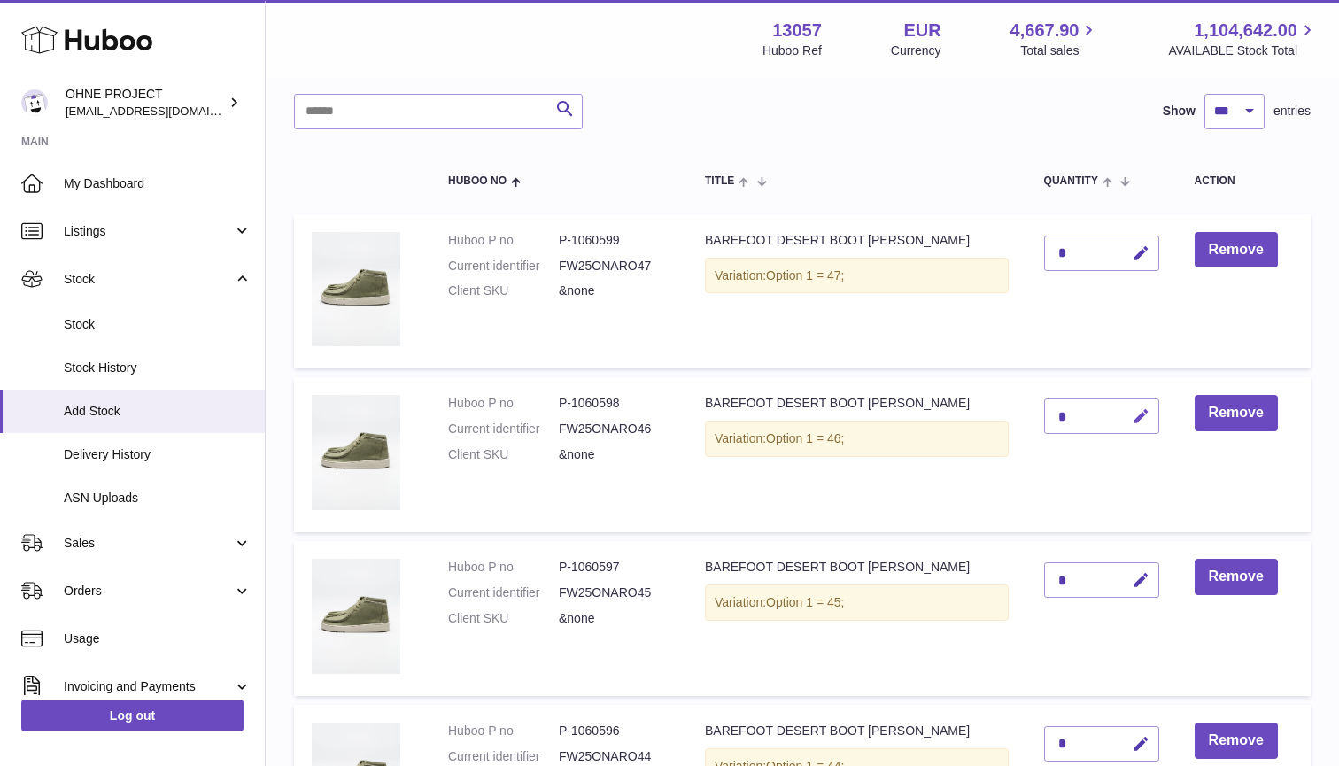
click at [1140, 414] on icon "button" at bounding box center [1141, 416] width 19 height 19
type input "*"
click at [1139, 414] on button "submit" at bounding box center [1139, 416] width 34 height 28
click at [1140, 251] on icon "button" at bounding box center [1141, 253] width 19 height 19
type input "*"
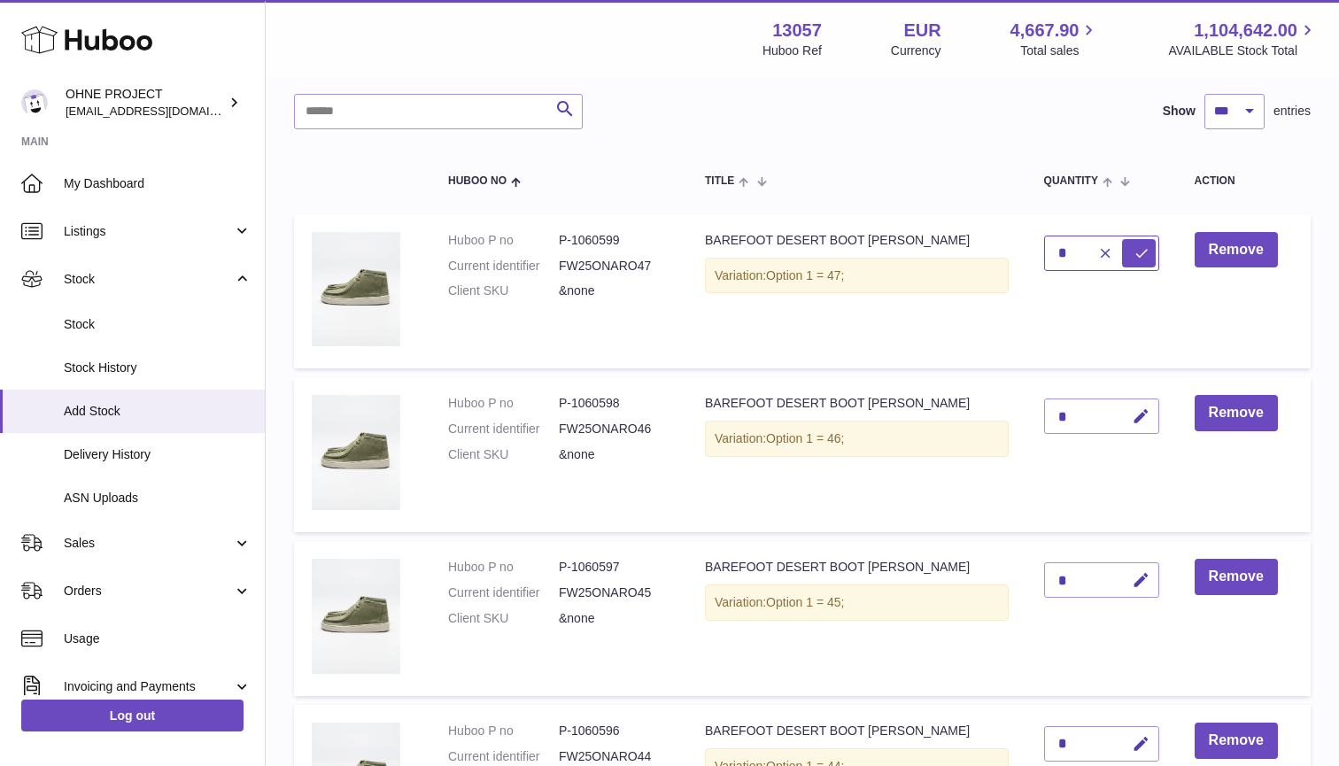
click at [1139, 251] on button "submit" at bounding box center [1139, 253] width 34 height 28
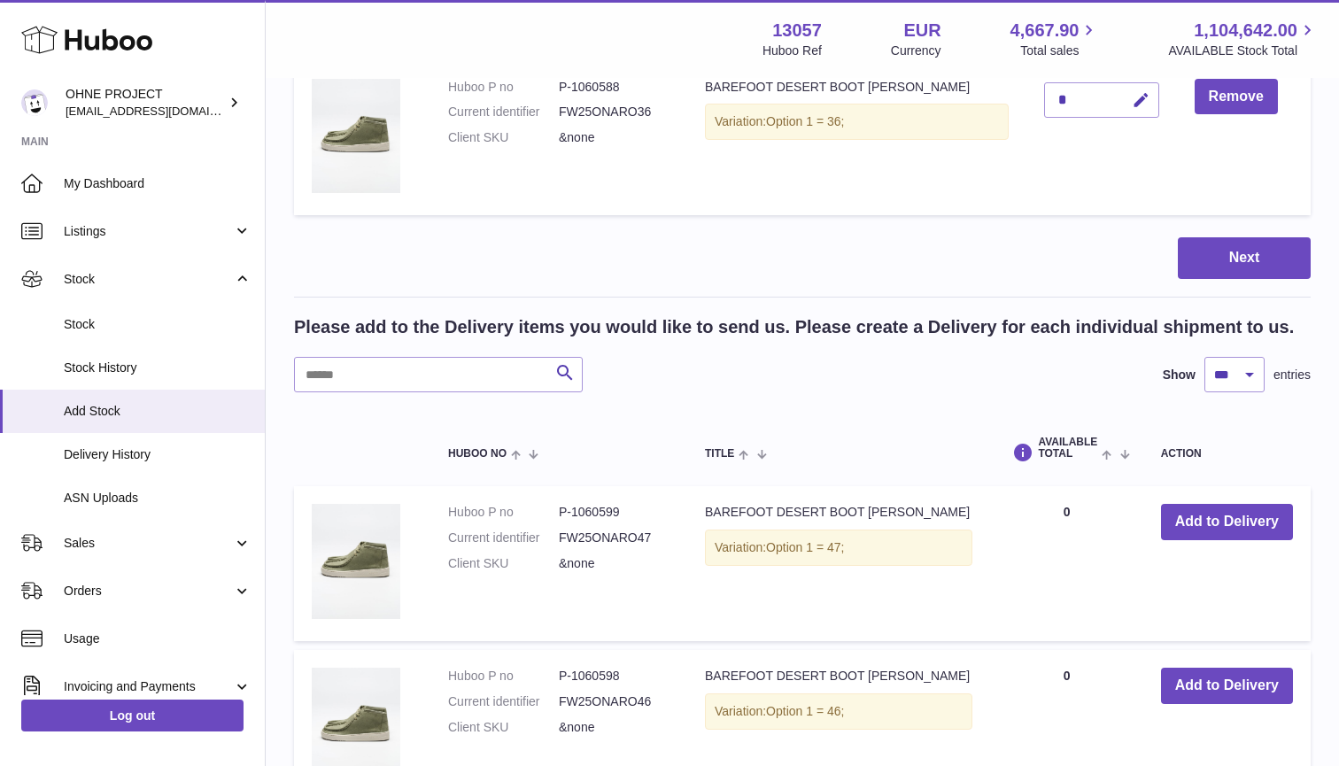
scroll to position [2078, 0]
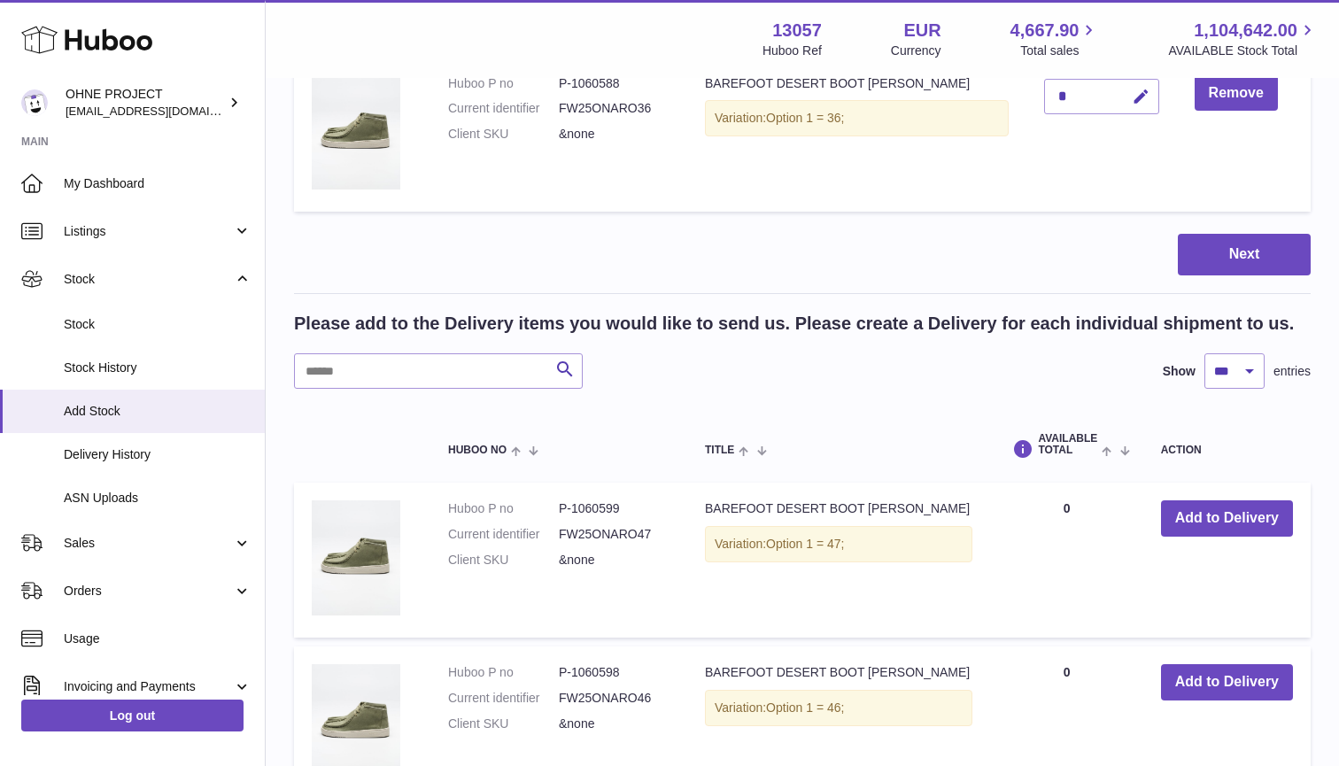
click at [390, 377] on input "text" at bounding box center [438, 370] width 289 height 35
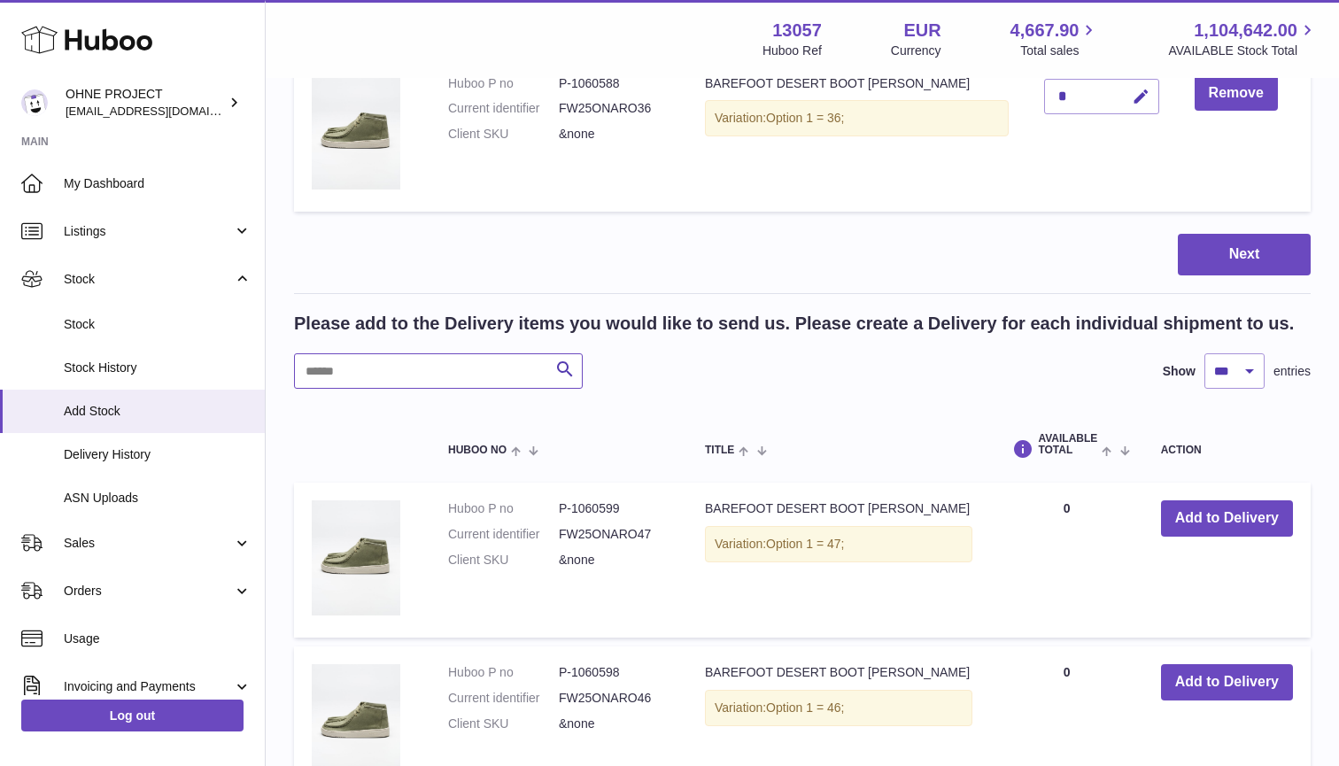
click at [393, 353] on input "text" at bounding box center [438, 370] width 289 height 35
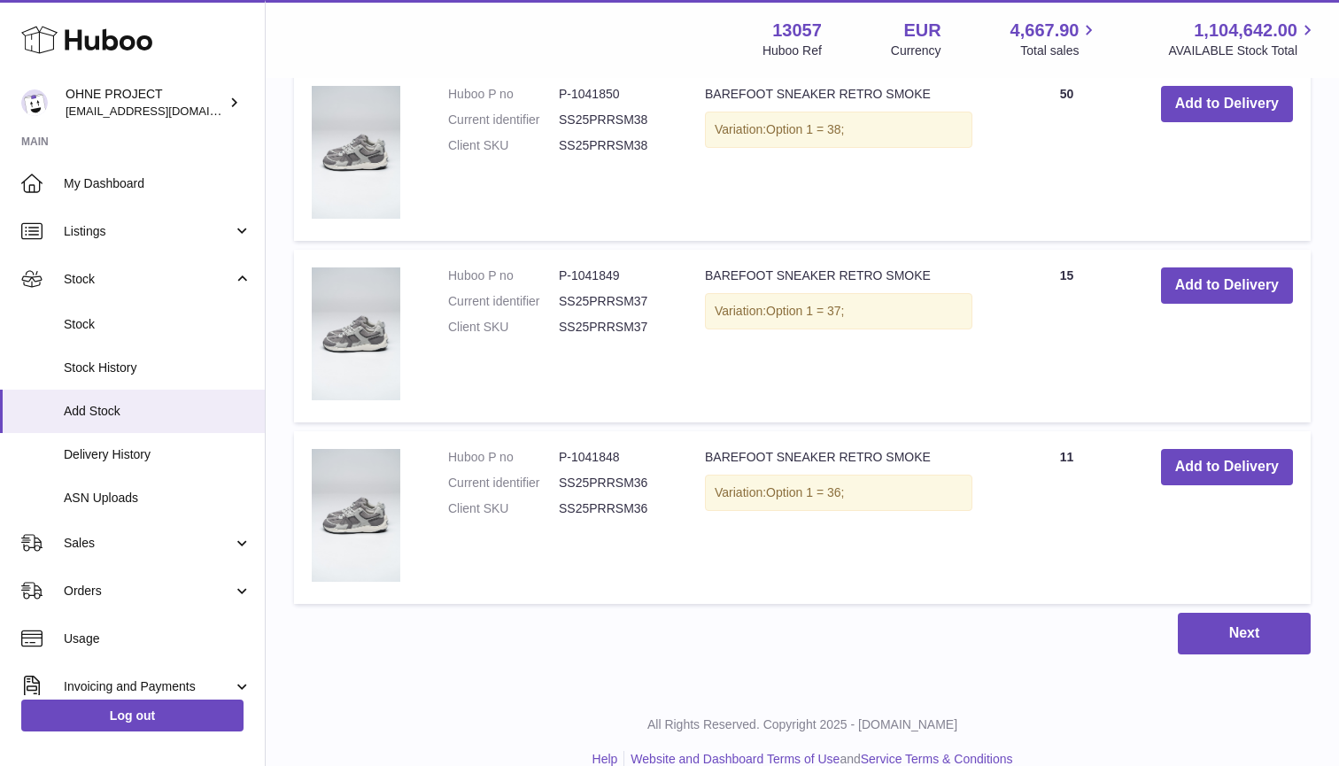
scroll to position [6087, 0]
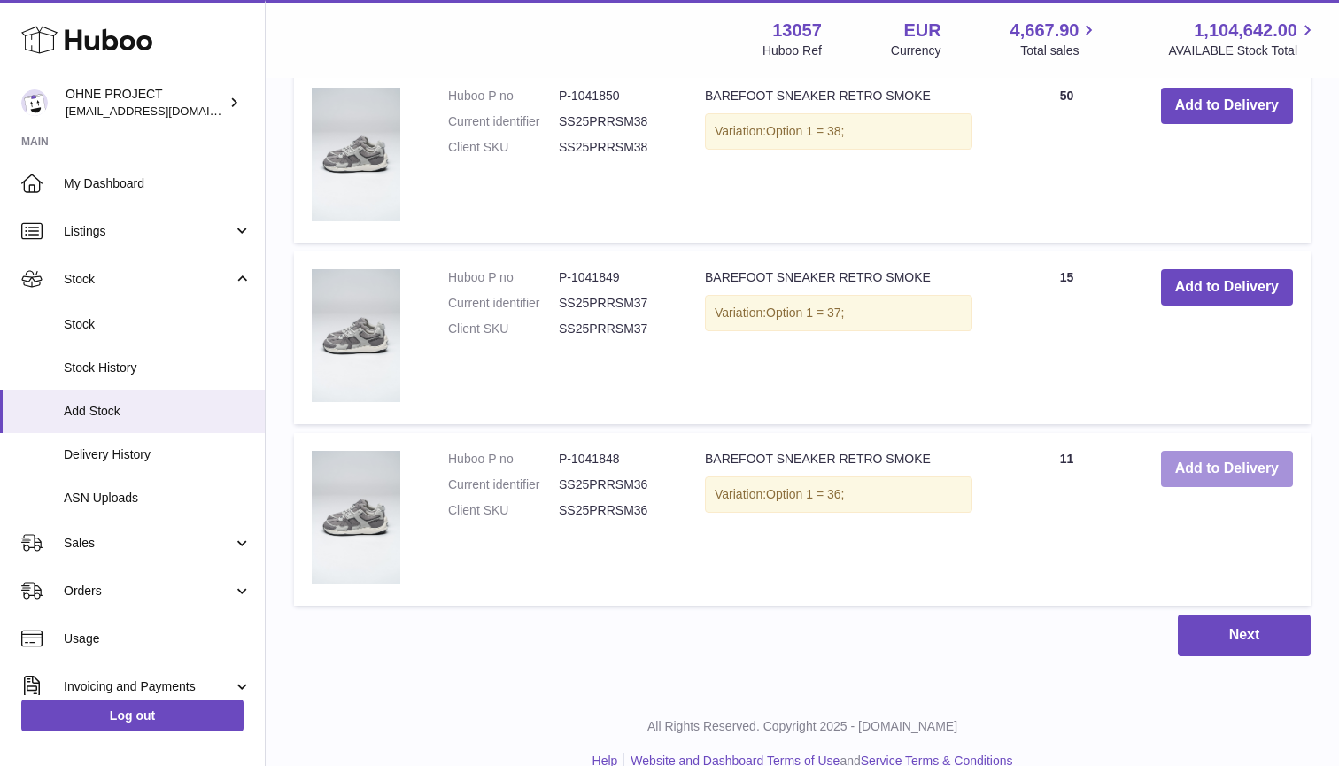
type input "*****"
click at [1181, 451] on button "Add to Delivery" at bounding box center [1227, 469] width 132 height 36
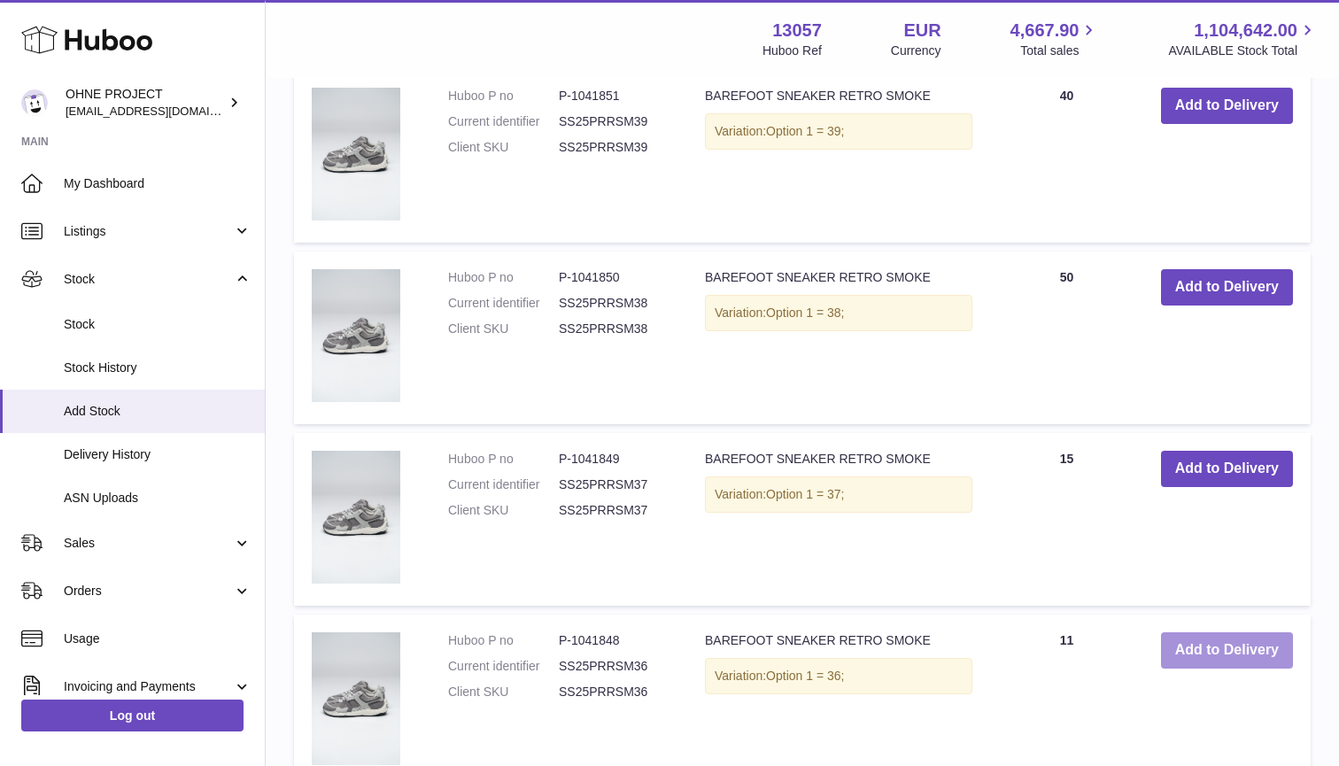
click at [1181, 451] on button "Add to Delivery" at bounding box center [1227, 469] width 132 height 36
click at [1193, 278] on button "Add to Delivery" at bounding box center [1227, 287] width 132 height 36
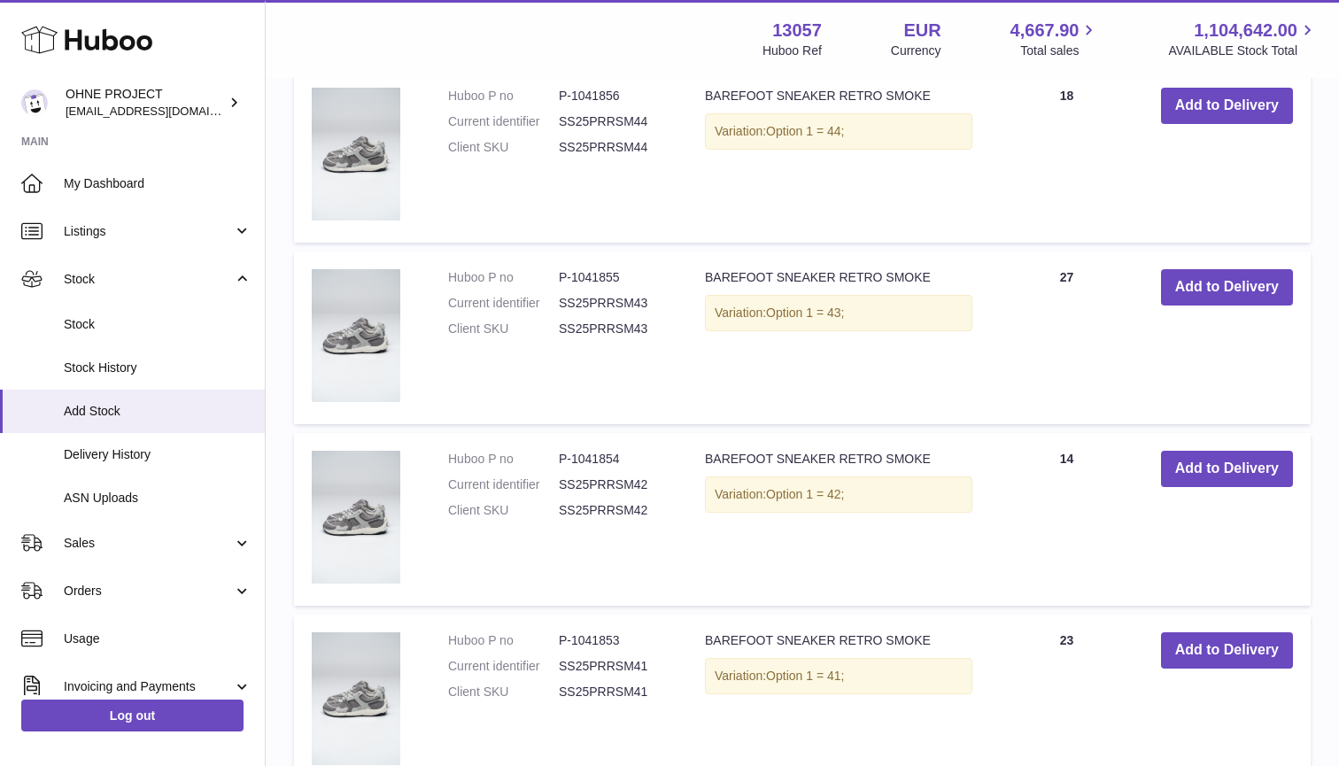
click at [1193, 278] on button "Add to Delivery" at bounding box center [1227, 287] width 132 height 36
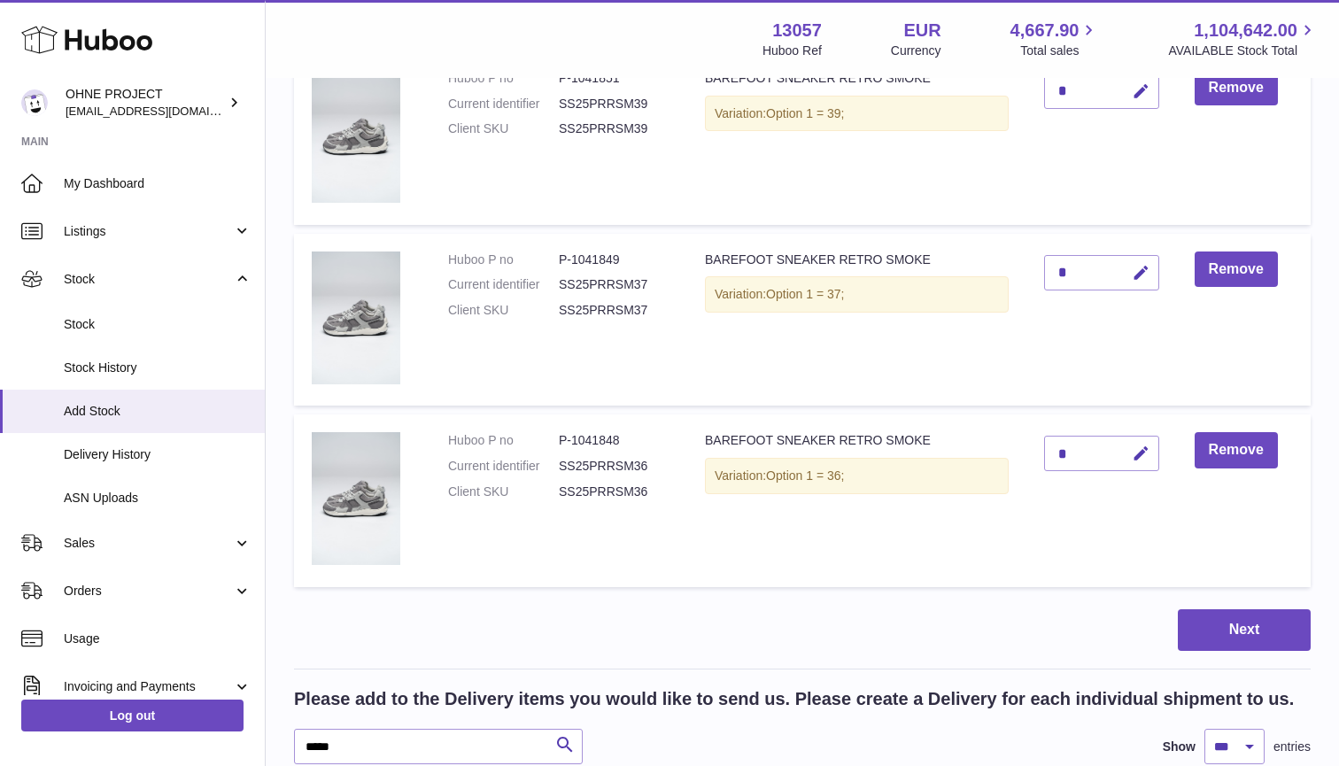
scroll to position [3332, 0]
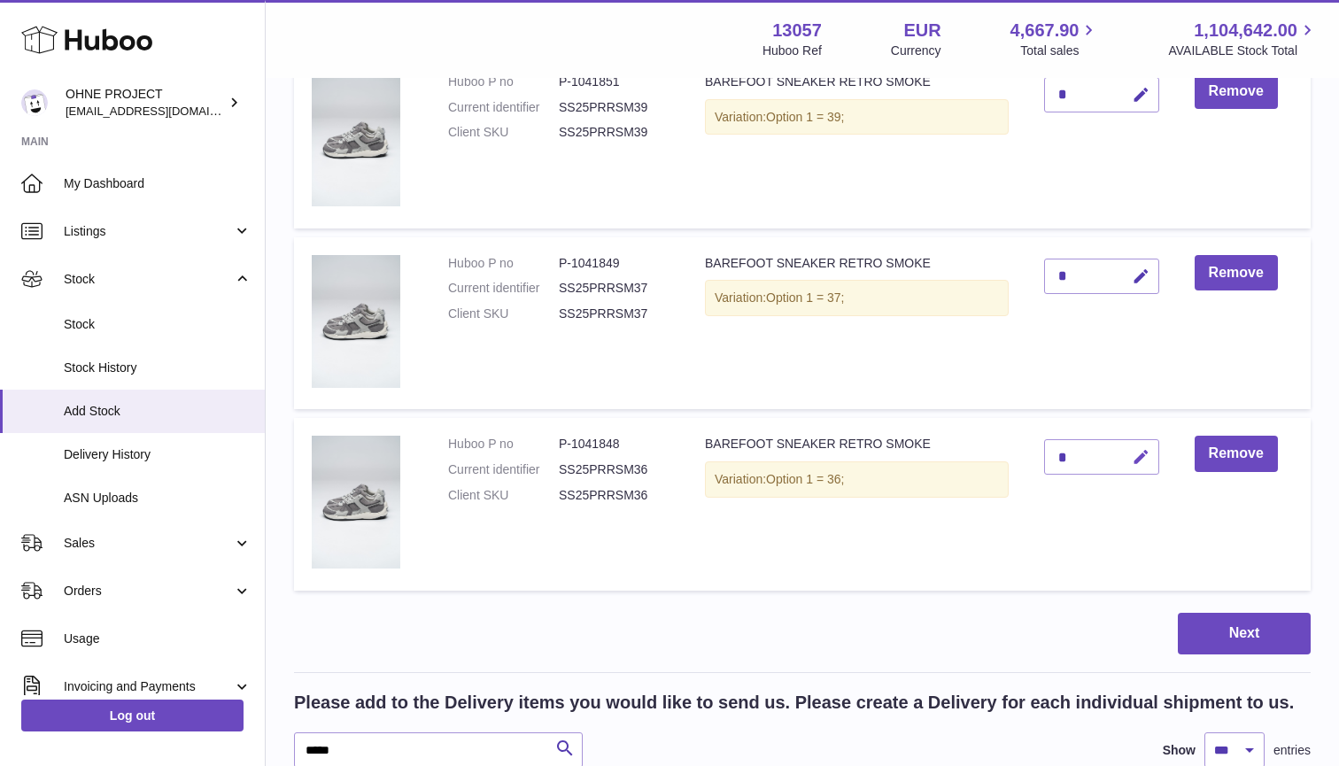
click at [1145, 448] on icon "button" at bounding box center [1141, 457] width 19 height 19
type input "**"
click at [1139, 443] on button "submit" at bounding box center [1139, 457] width 34 height 28
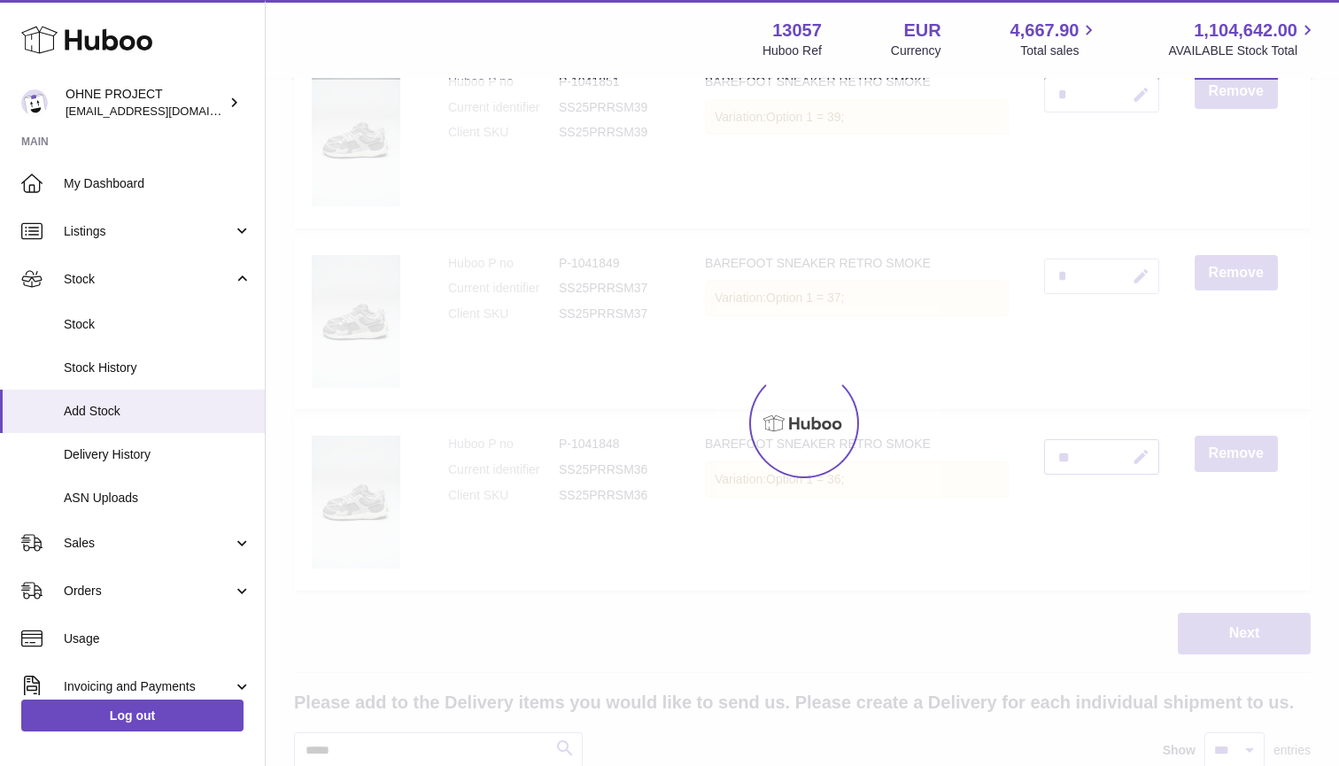
scroll to position [3077, 0]
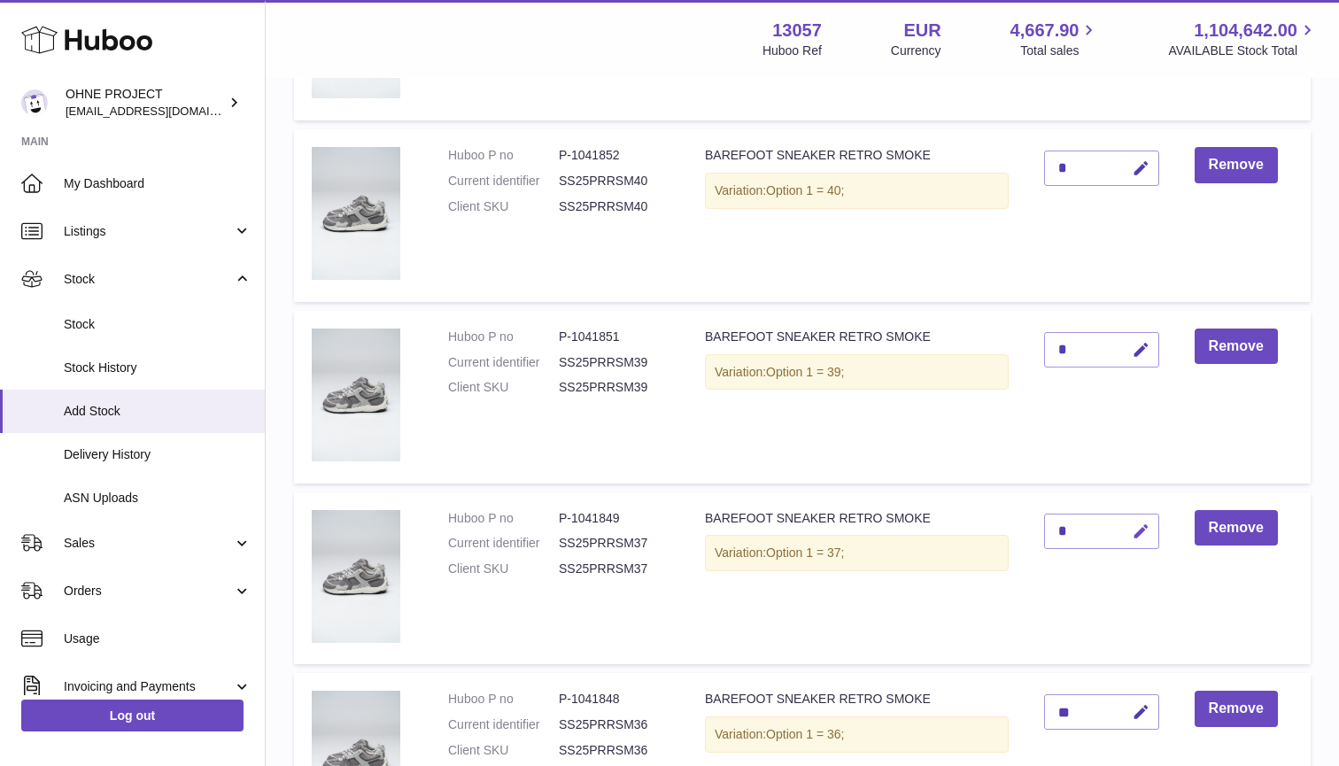
click at [1141, 522] on icon "button" at bounding box center [1141, 531] width 19 height 19
type input "*"
click at [1139, 517] on button "submit" at bounding box center [1139, 531] width 34 height 28
click at [1144, 344] on button "button" at bounding box center [1138, 350] width 42 height 36
type input "*"
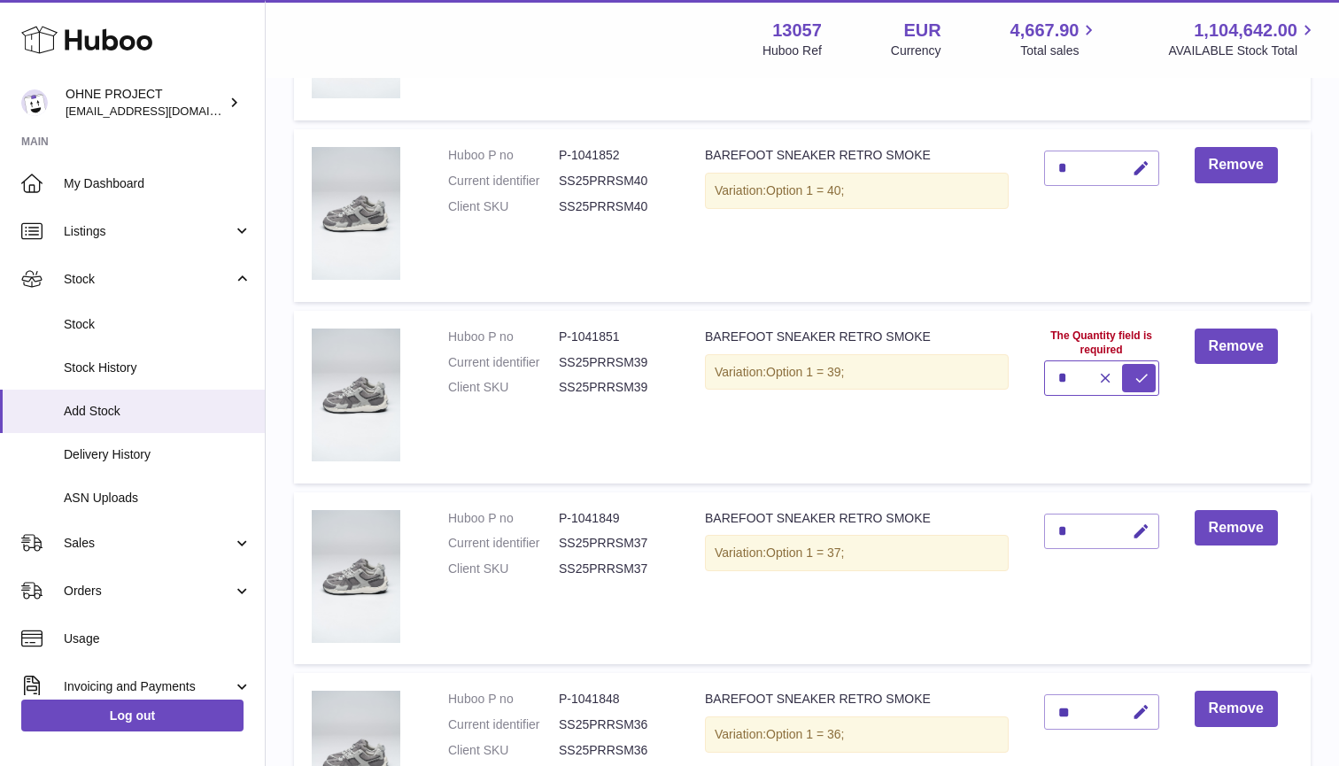
click at [1139, 364] on button "submit" at bounding box center [1139, 378] width 34 height 28
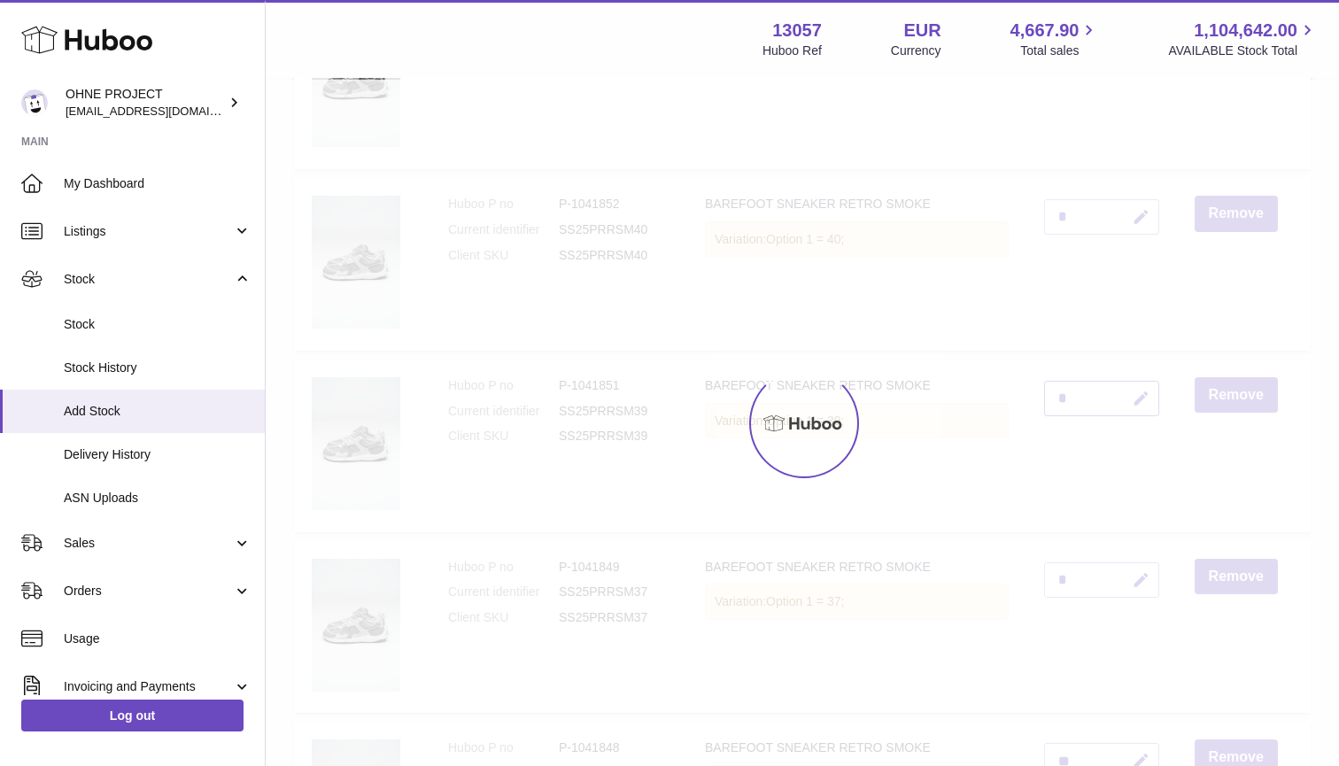
scroll to position [2992, 0]
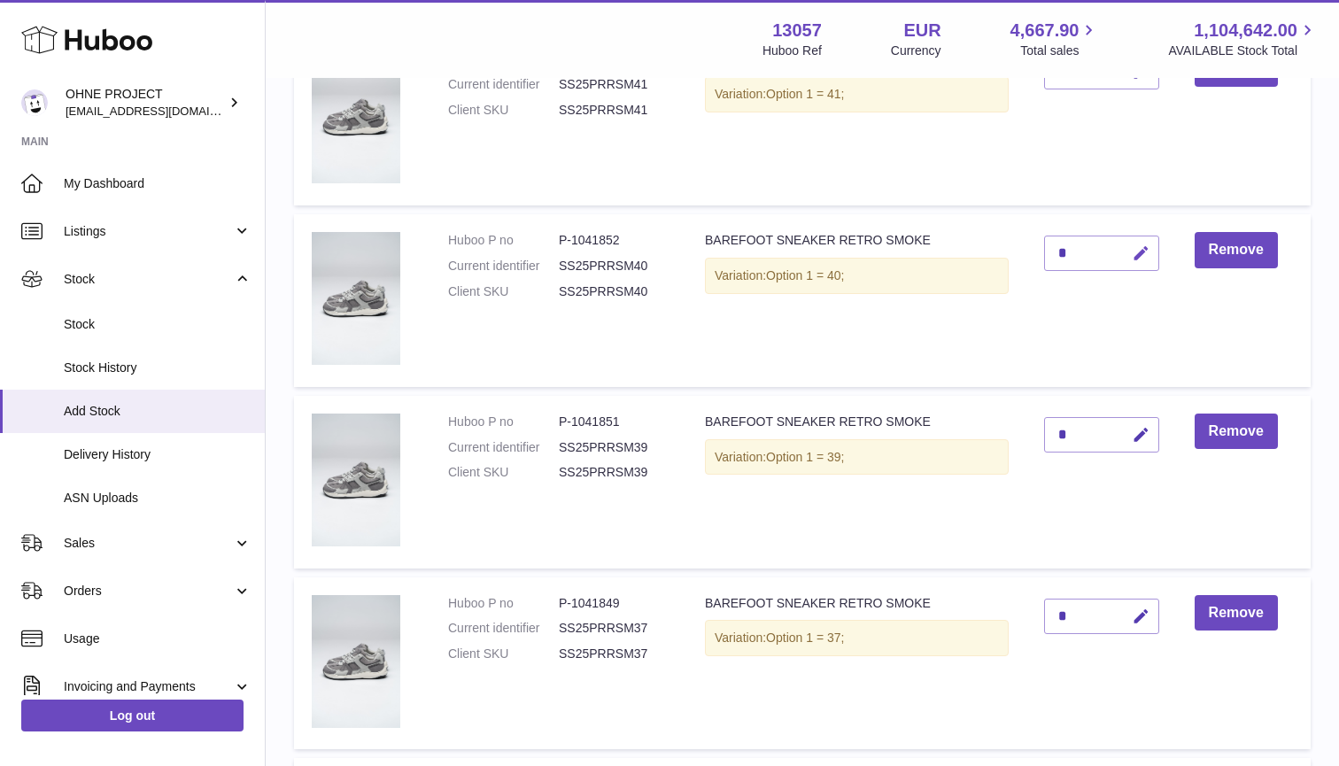
click at [1130, 251] on button "button" at bounding box center [1138, 254] width 42 height 36
type input "*"
click at [1139, 267] on button "submit" at bounding box center [1139, 281] width 34 height 28
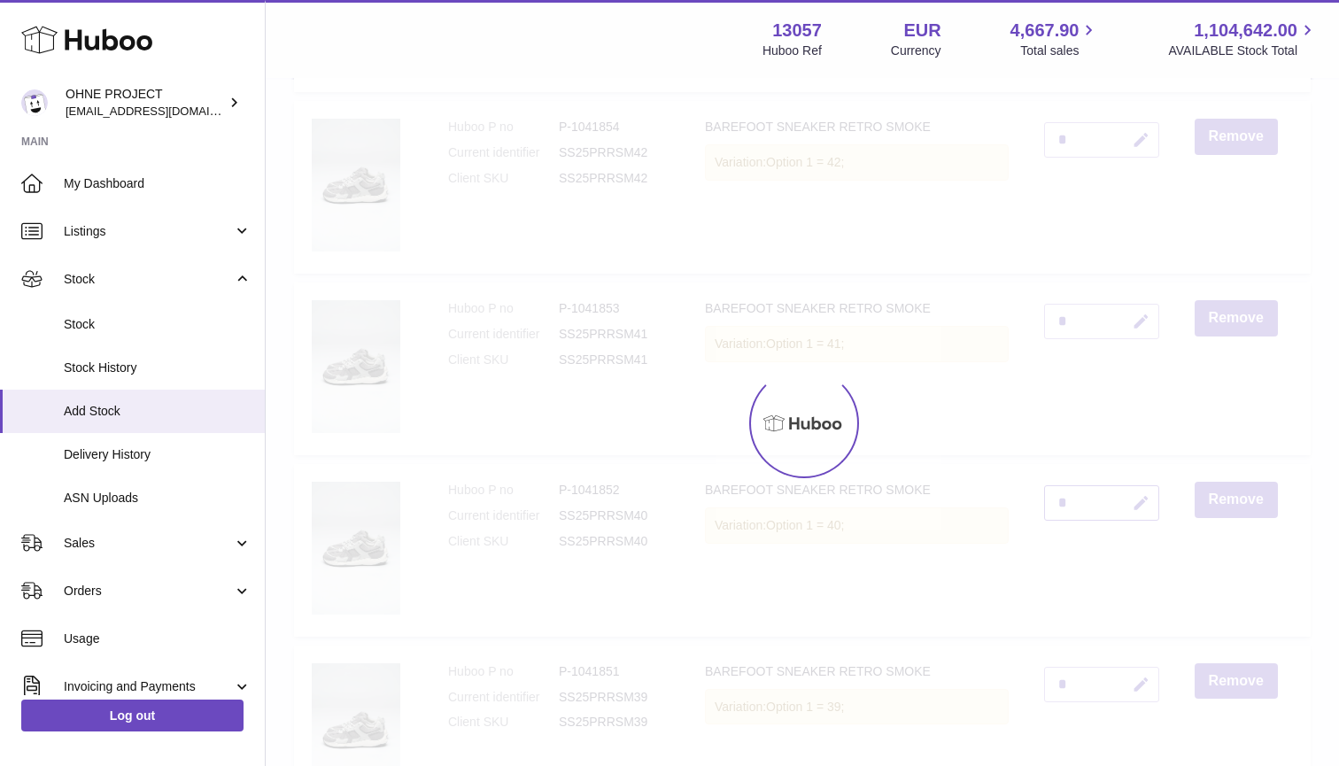
scroll to position [2709, 0]
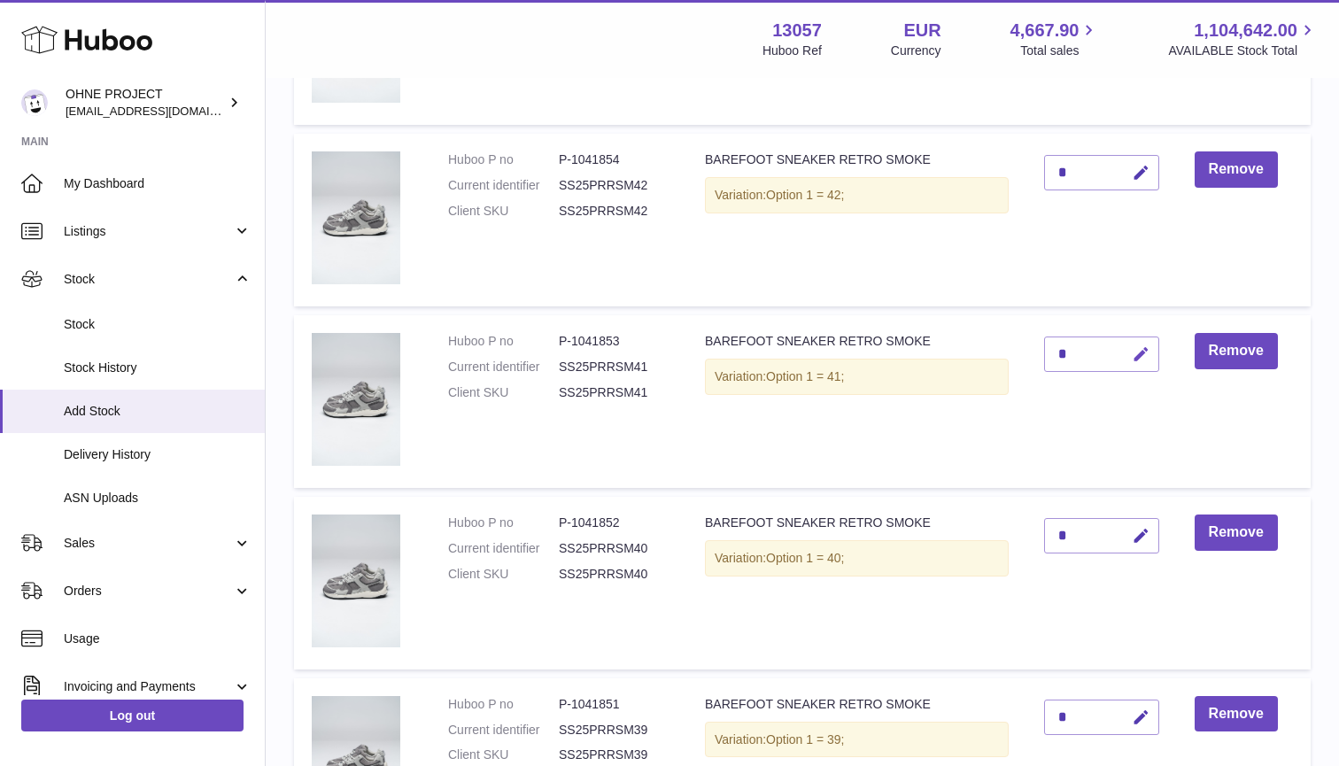
click at [1136, 345] on icon "button" at bounding box center [1141, 354] width 19 height 19
type input "*"
click at [1139, 368] on button "submit" at bounding box center [1139, 382] width 34 height 28
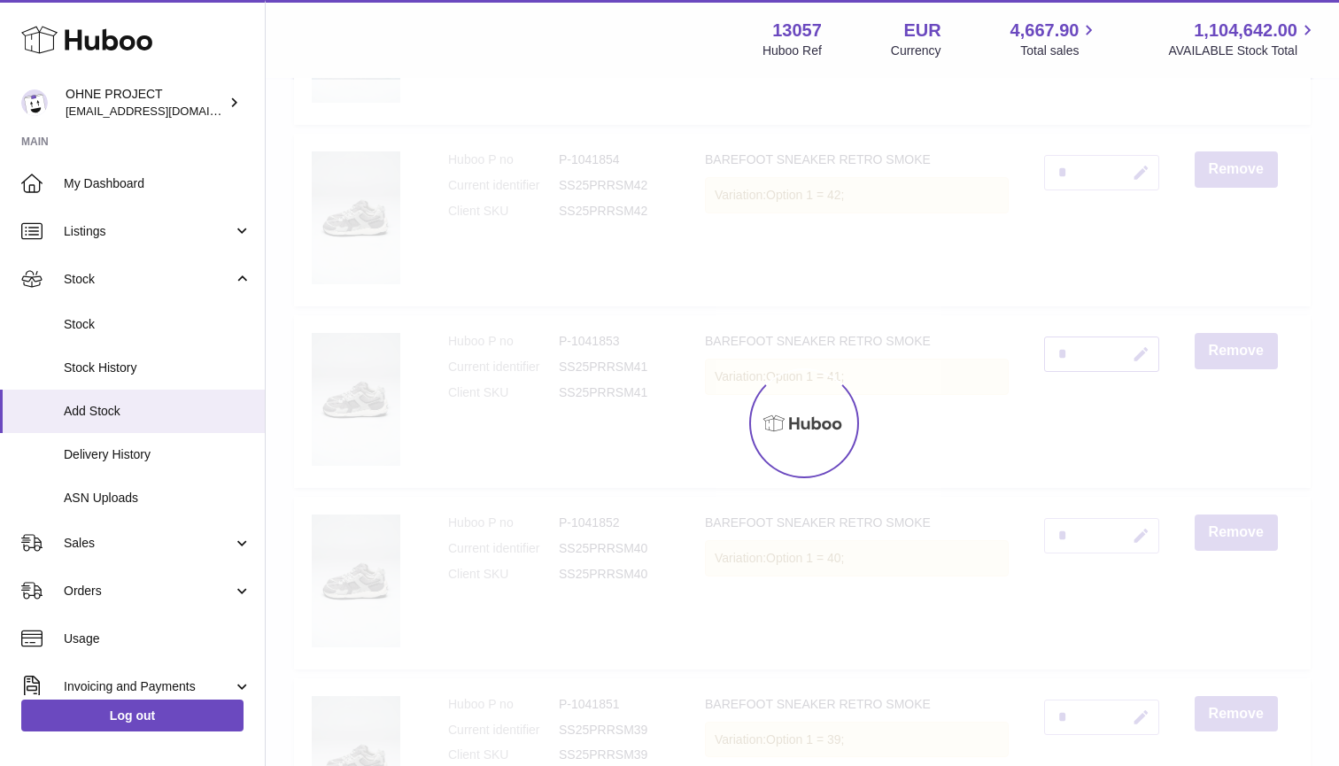
scroll to position [2592, 0]
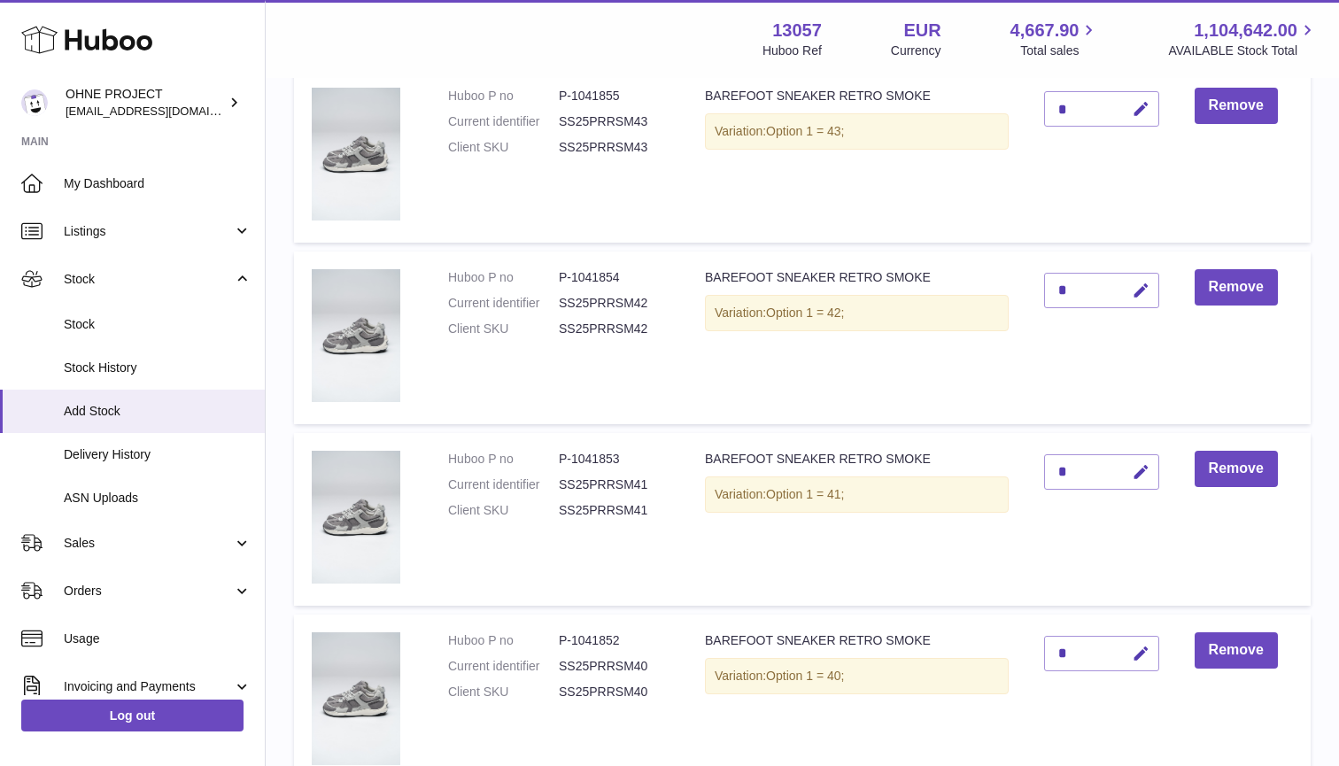
click at [1146, 298] on td "*" at bounding box center [1101, 337] width 151 height 173
click at [1140, 283] on icon "button" at bounding box center [1141, 291] width 19 height 19
type input "*"
click at [1139, 279] on button "submit" at bounding box center [1139, 290] width 34 height 28
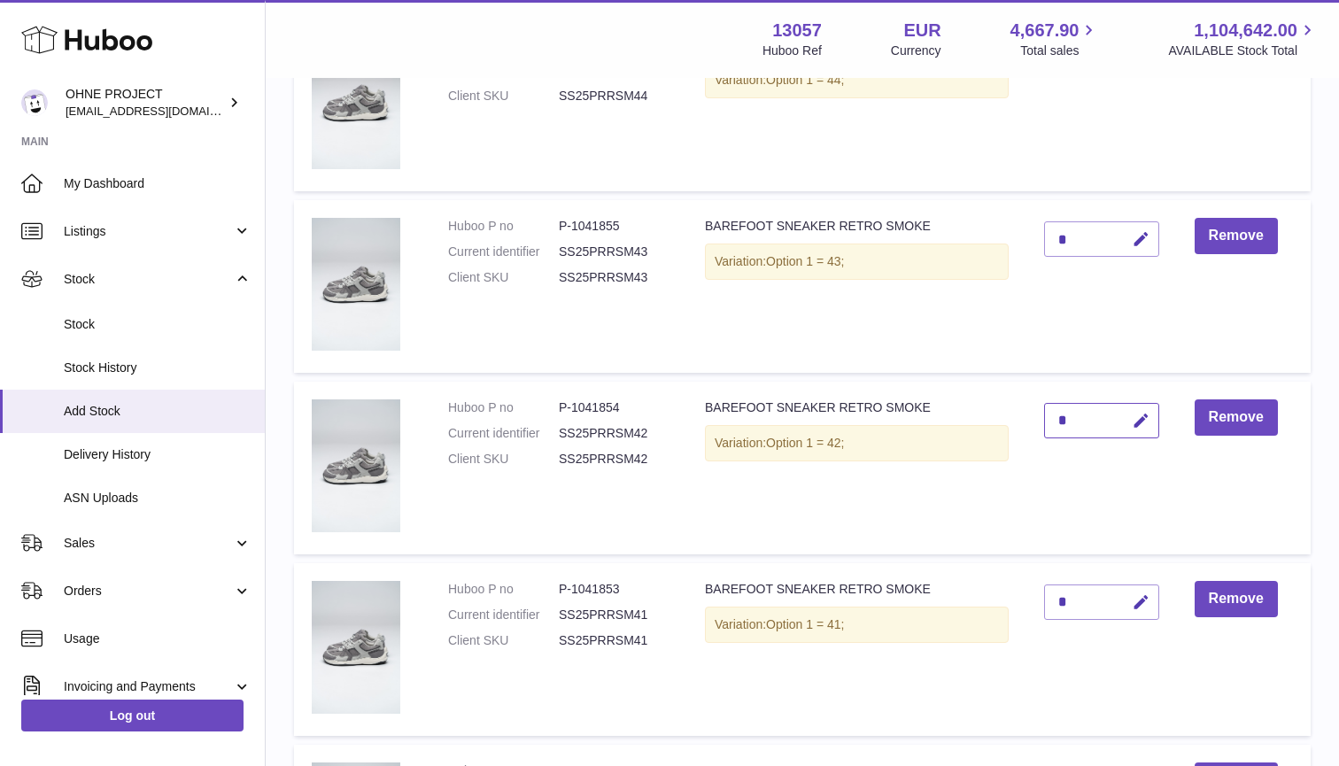
scroll to position [2410, 0]
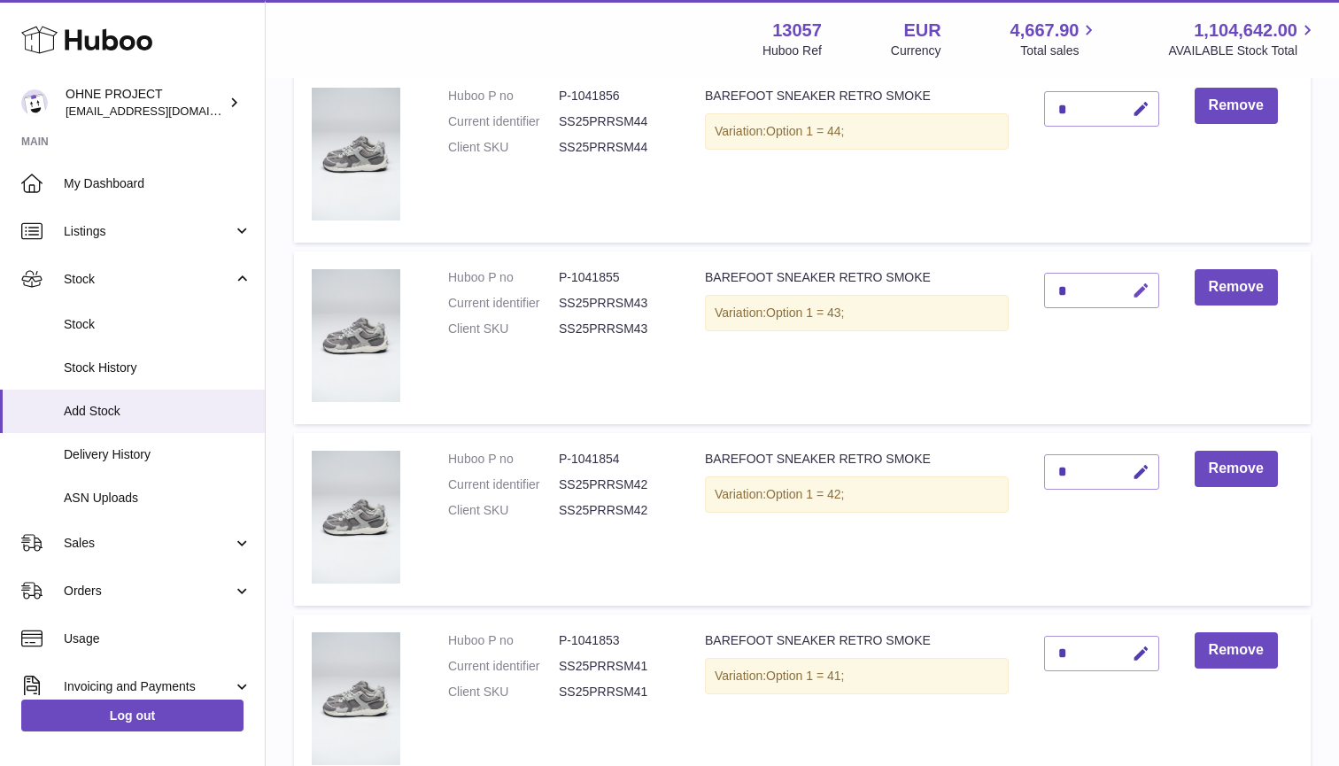
click at [1149, 286] on icon "button" at bounding box center [1141, 291] width 19 height 19
type input "*"
click at [1139, 305] on button "submit" at bounding box center [1139, 319] width 34 height 28
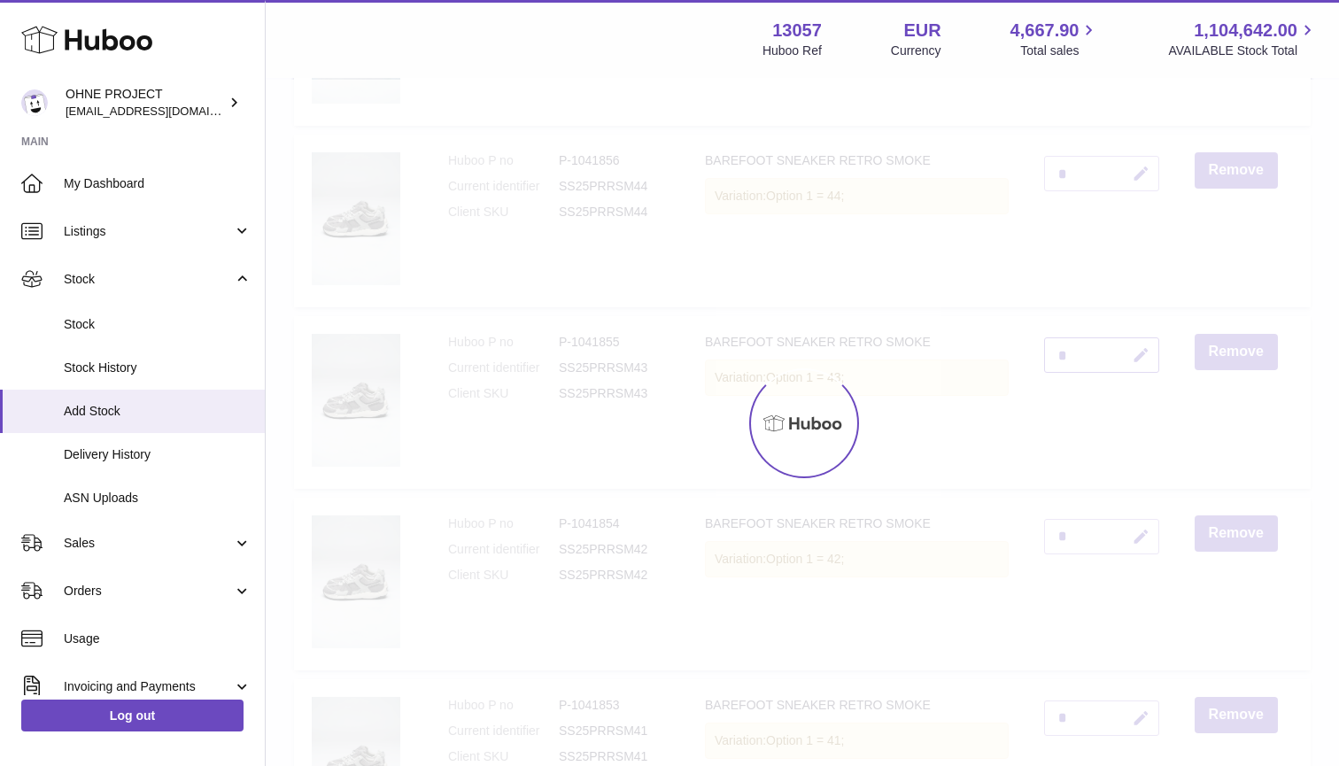
scroll to position [2287, 0]
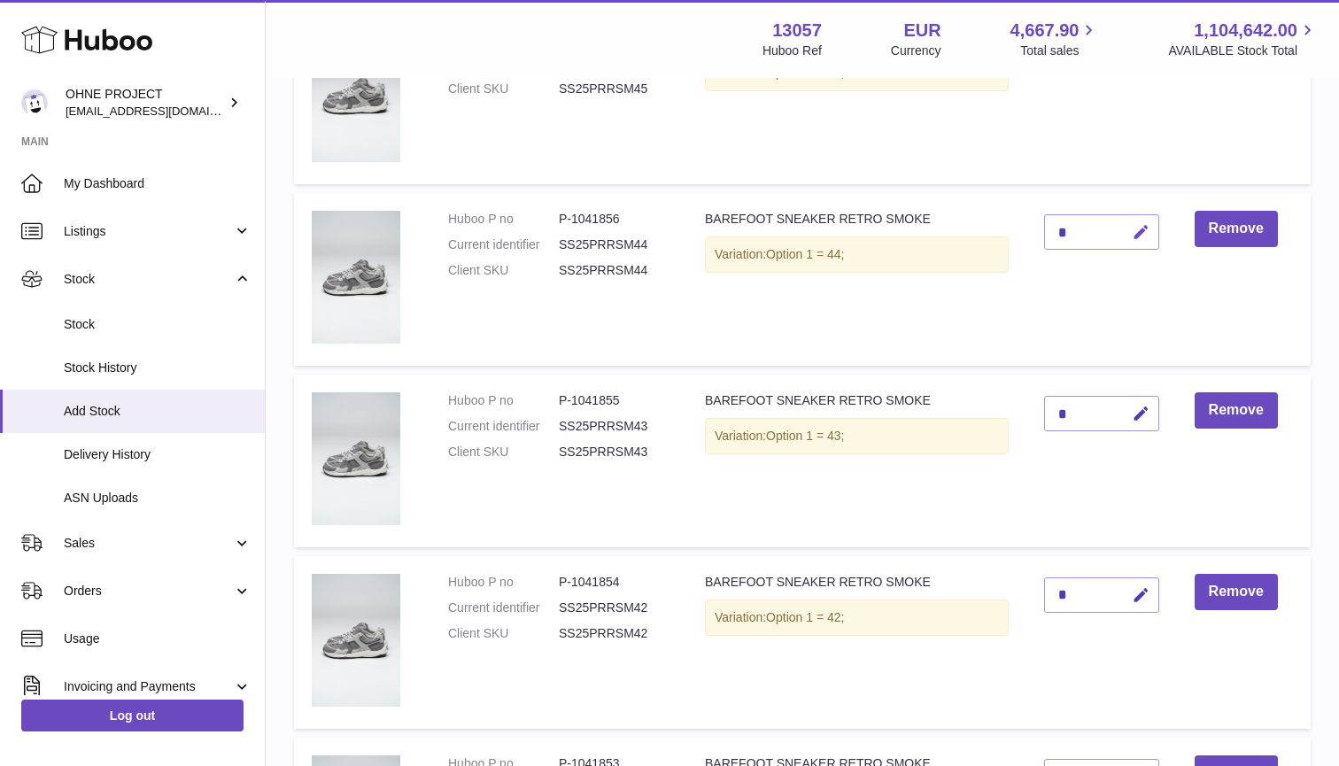
click at [1140, 223] on icon "button" at bounding box center [1141, 232] width 19 height 19
type input "*"
click at [1139, 247] on button "submit" at bounding box center [1139, 261] width 34 height 28
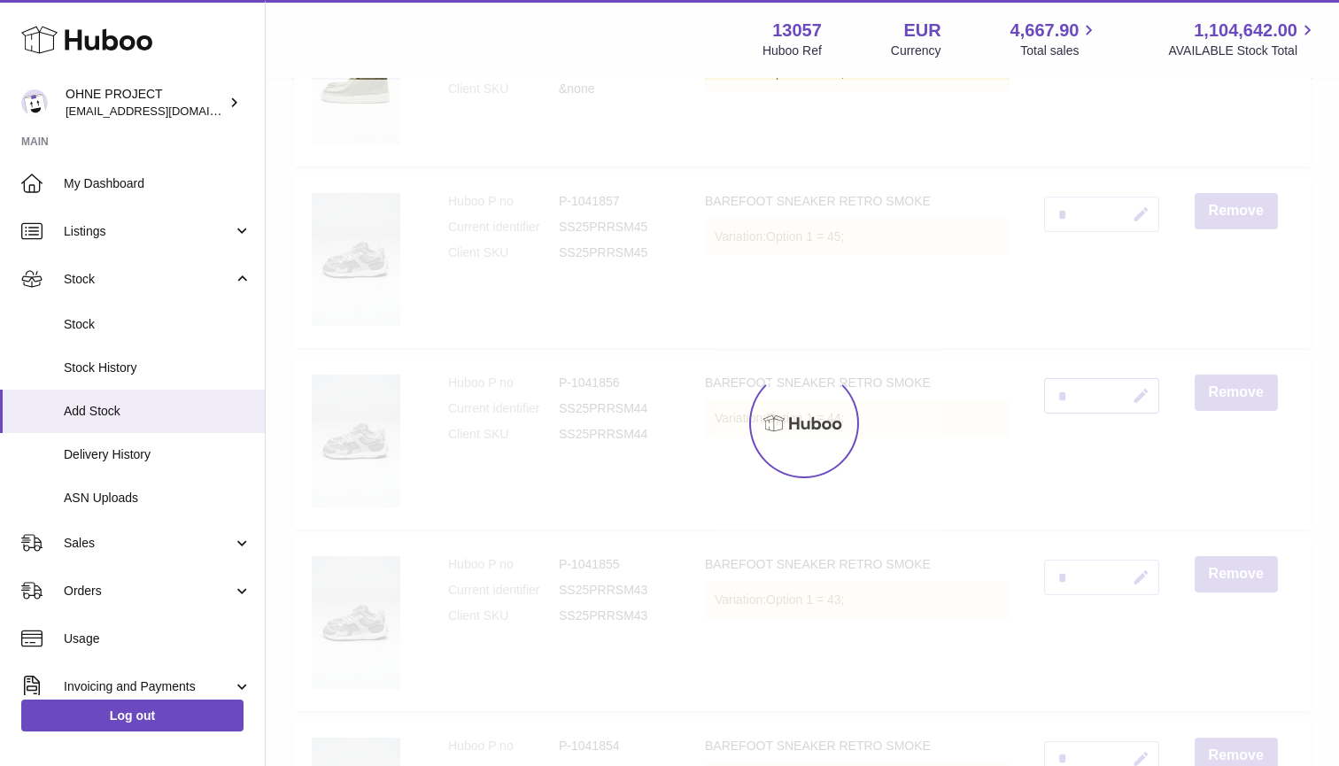
scroll to position [2075, 0]
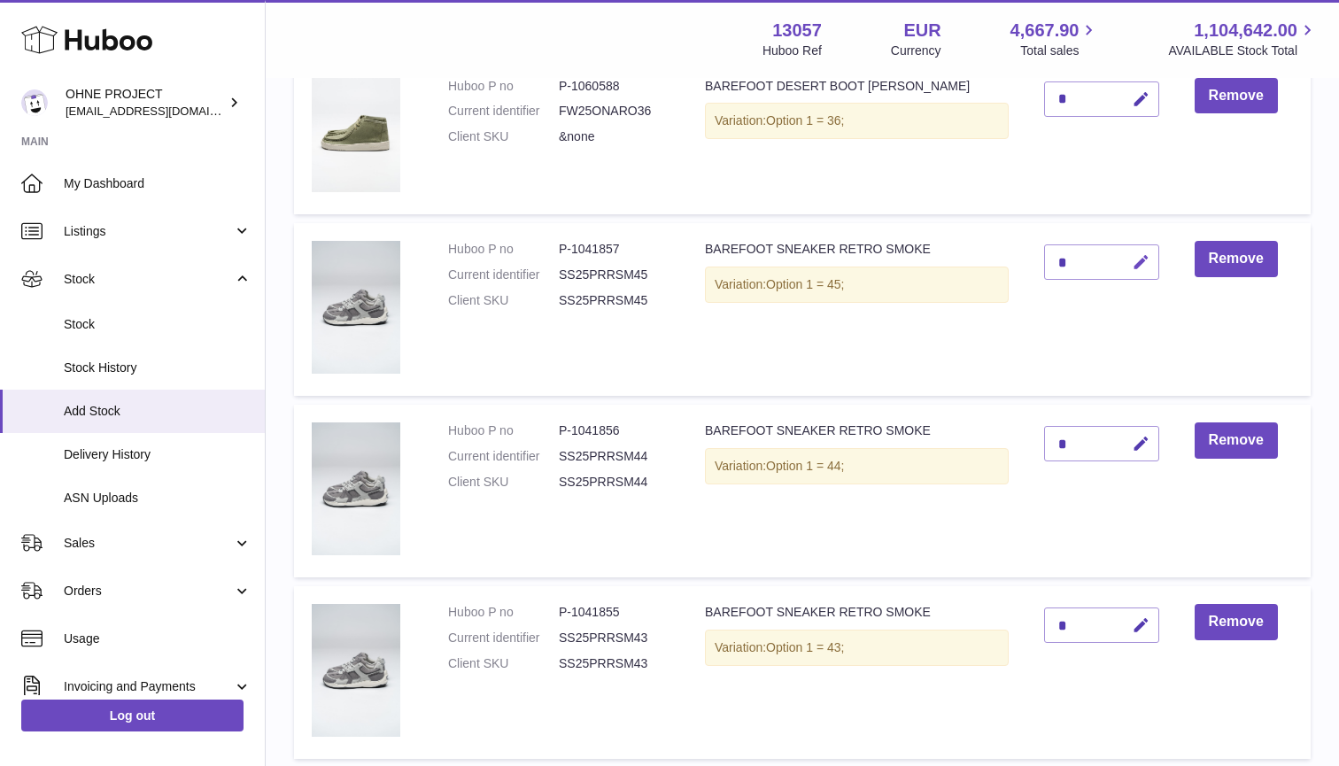
click at [1142, 253] on icon "button" at bounding box center [1141, 262] width 19 height 19
type input "*"
click at [1139, 277] on button "submit" at bounding box center [1139, 291] width 34 height 28
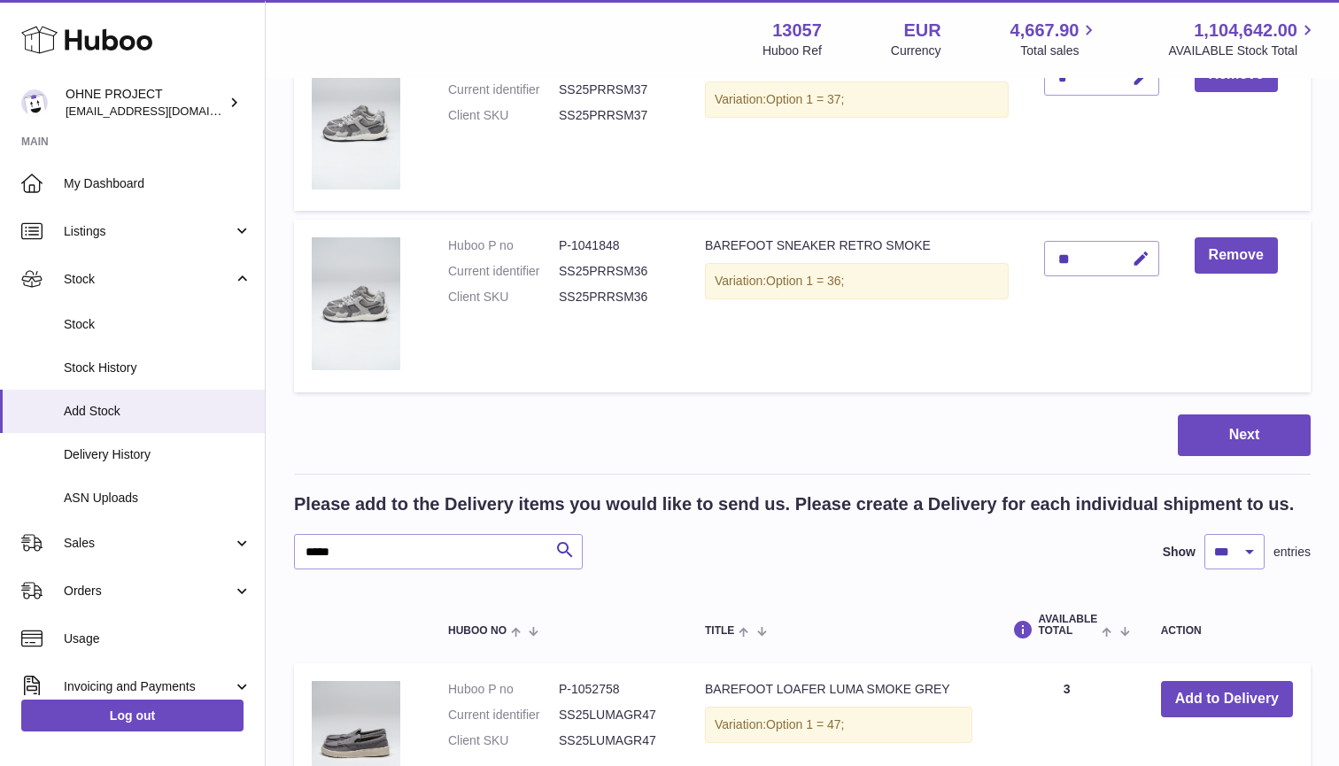
scroll to position [3540, 0]
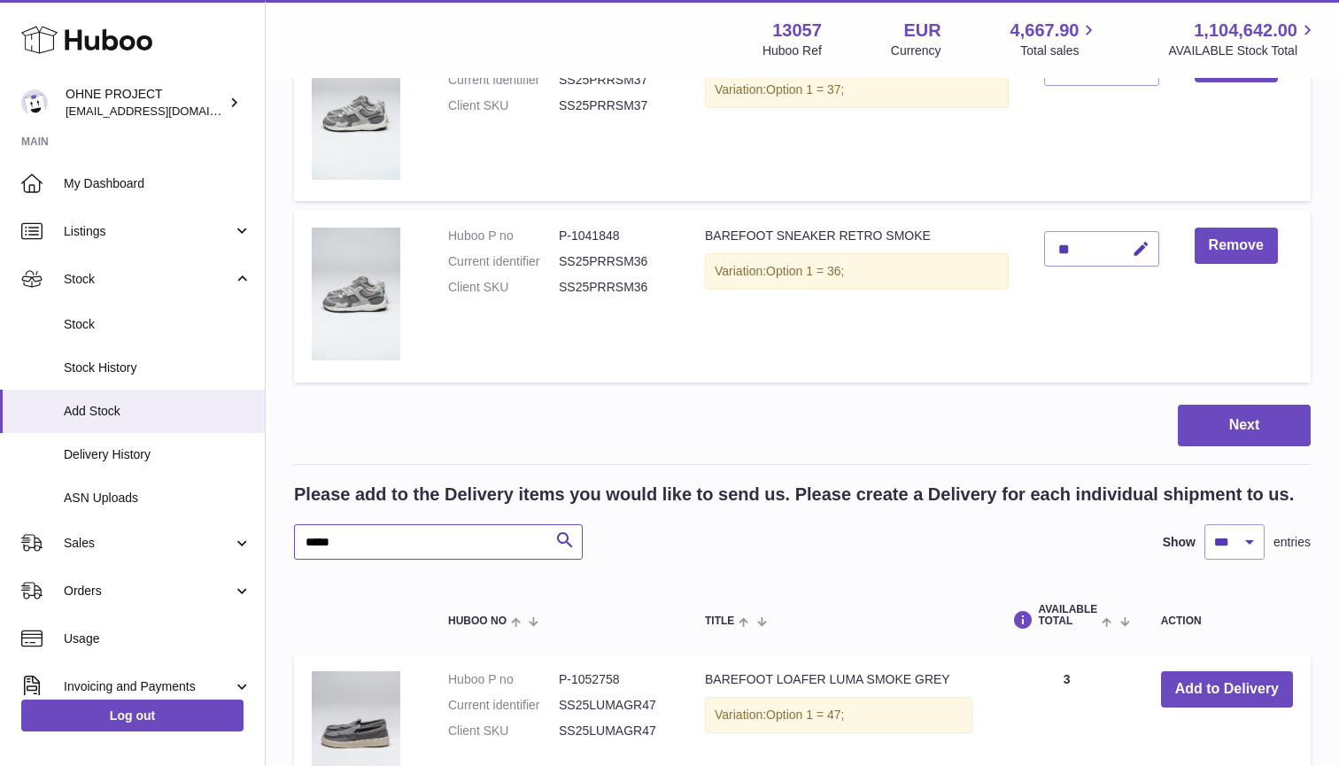
click at [453, 524] on input "*****" at bounding box center [438, 541] width 289 height 35
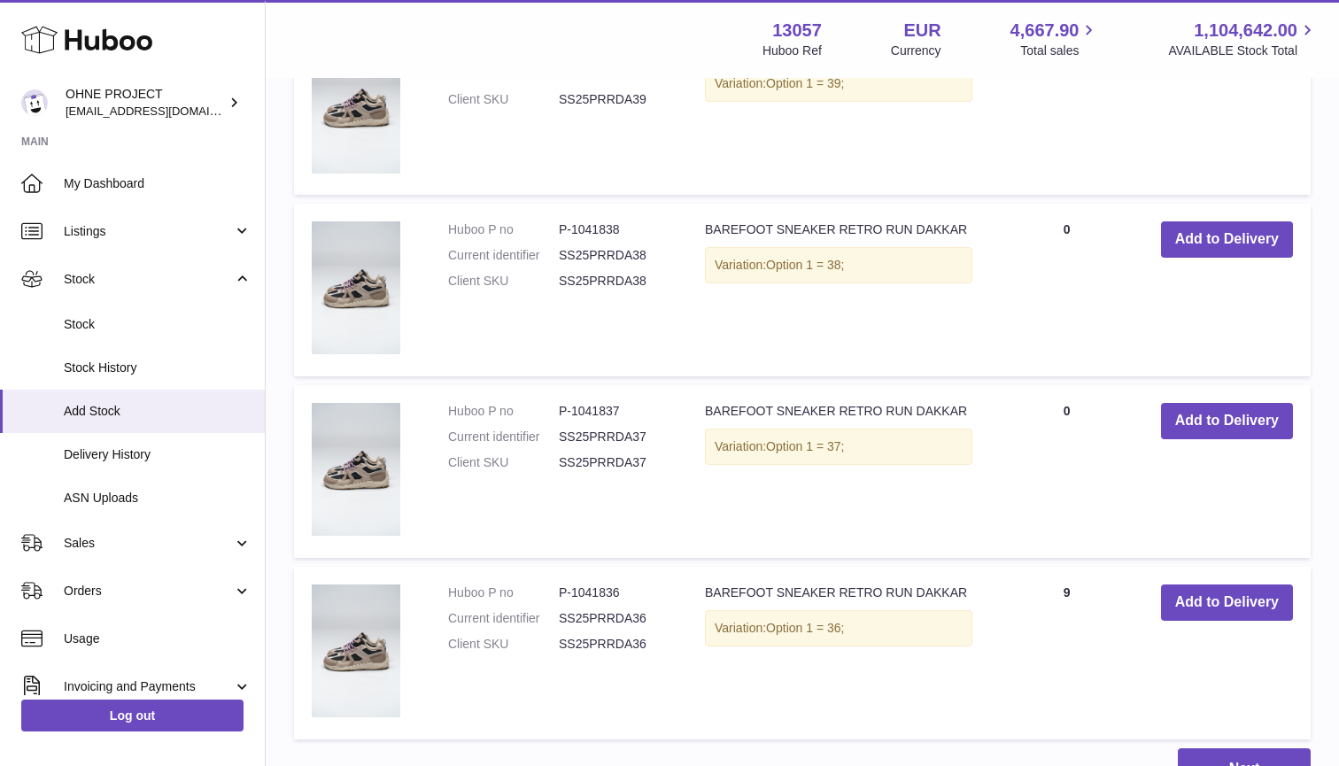
scroll to position [5733, 0]
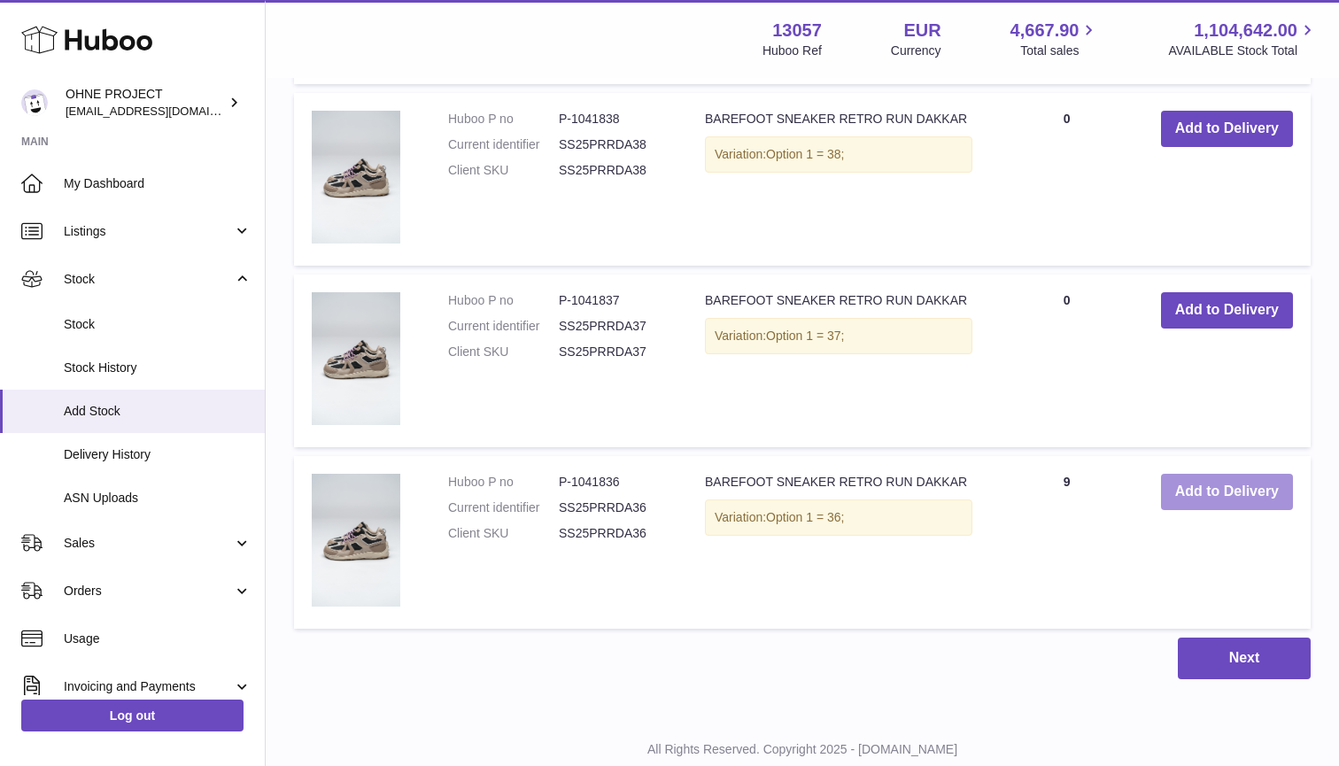
type input "******"
click at [1211, 474] on button "Add to Delivery" at bounding box center [1227, 492] width 132 height 36
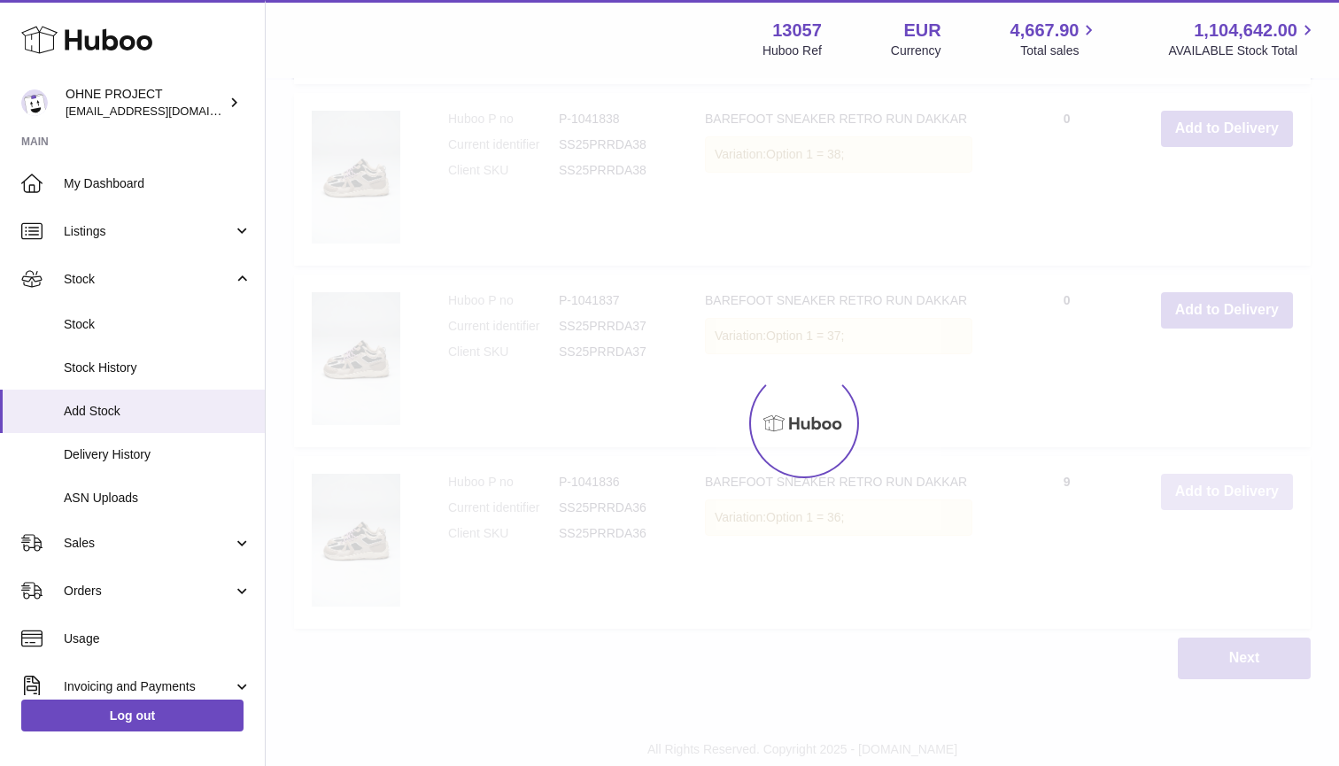
click at [1211, 460] on div at bounding box center [802, 423] width 1073 height 686
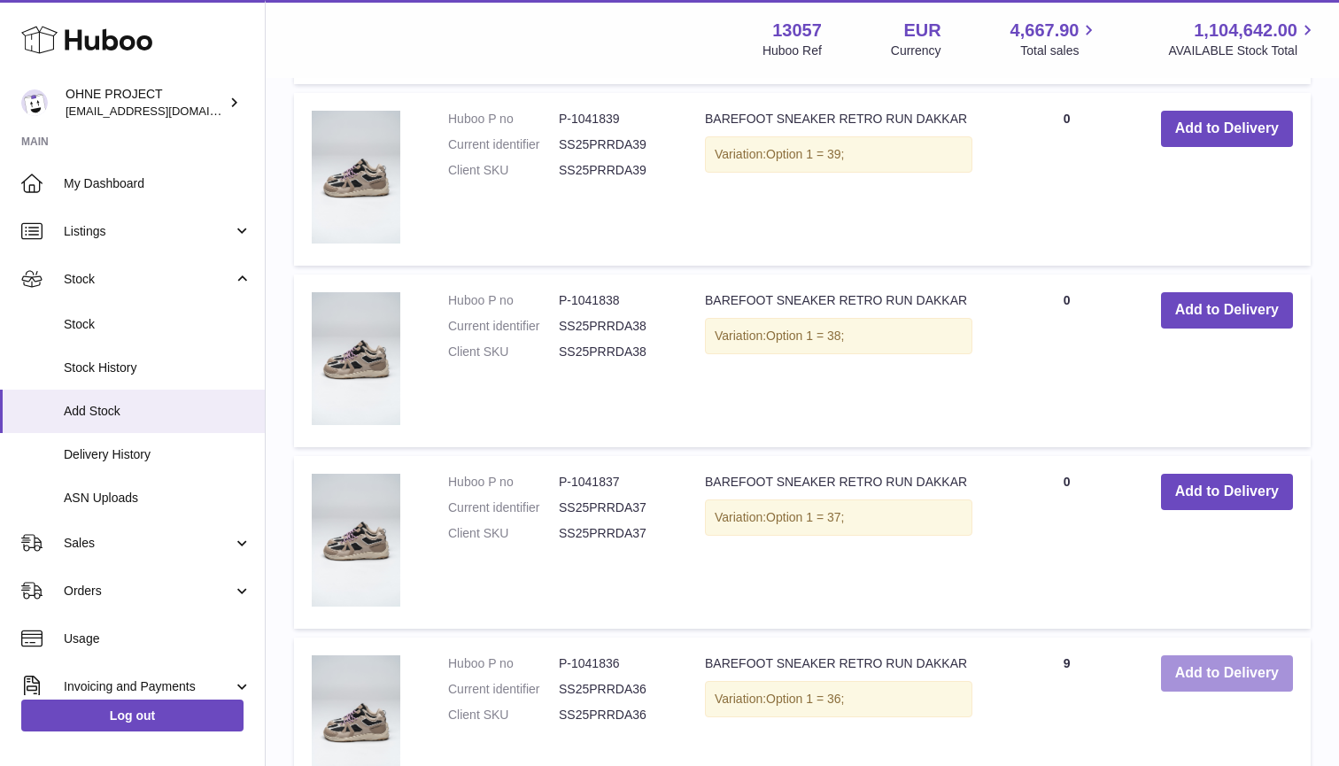
click at [1211, 474] on button "Add to Delivery" at bounding box center [1227, 492] width 132 height 36
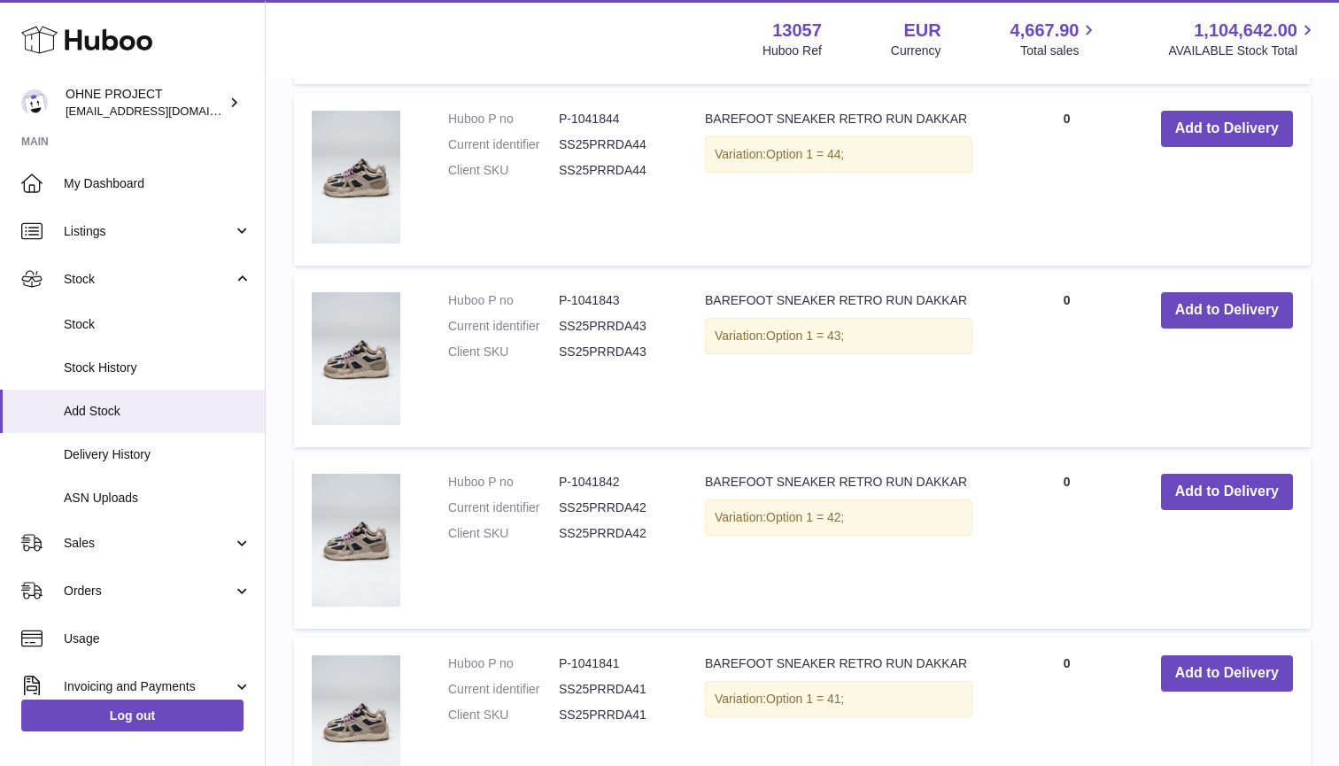
click at [1211, 474] on button "Add to Delivery" at bounding box center [1227, 492] width 132 height 36
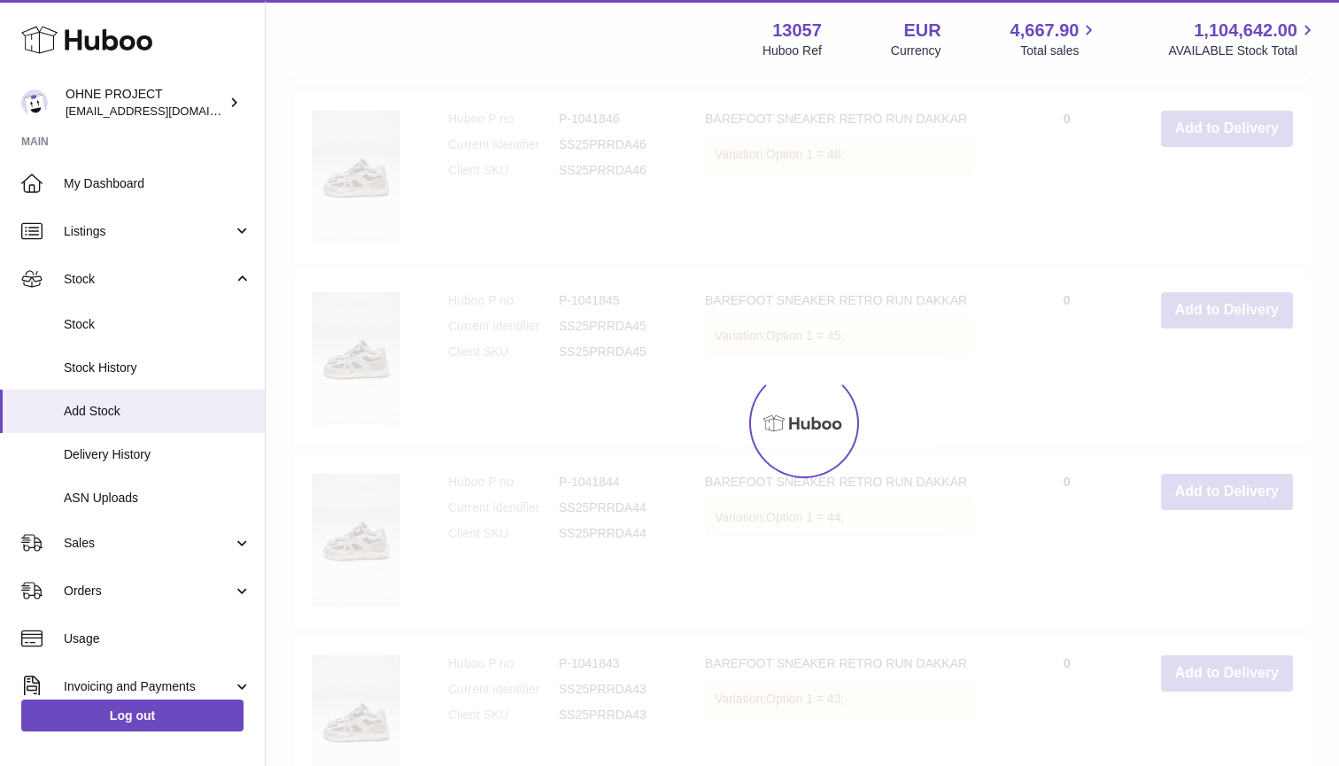
click at [1211, 329] on button "Add to Delivery" at bounding box center [1227, 310] width 132 height 36
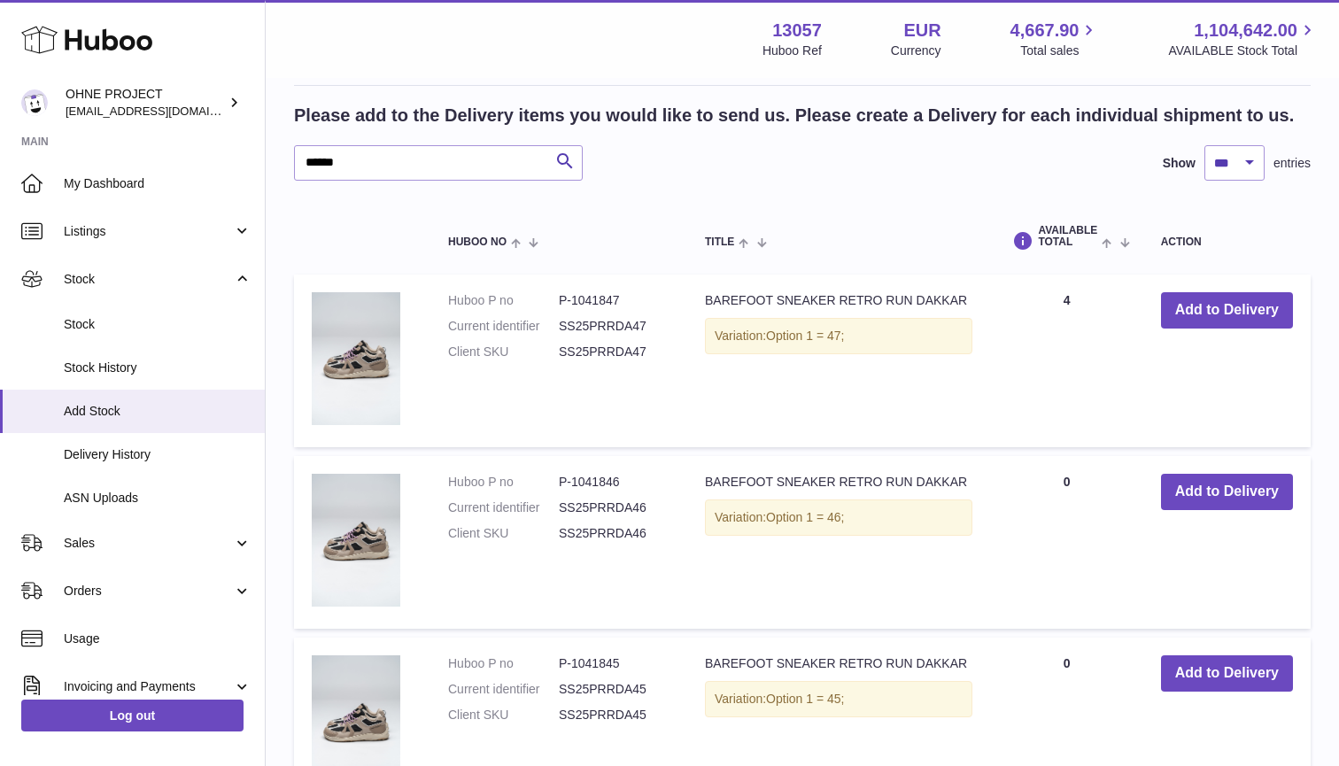
click at [1211, 474] on button "Add to Delivery" at bounding box center [1227, 492] width 132 height 36
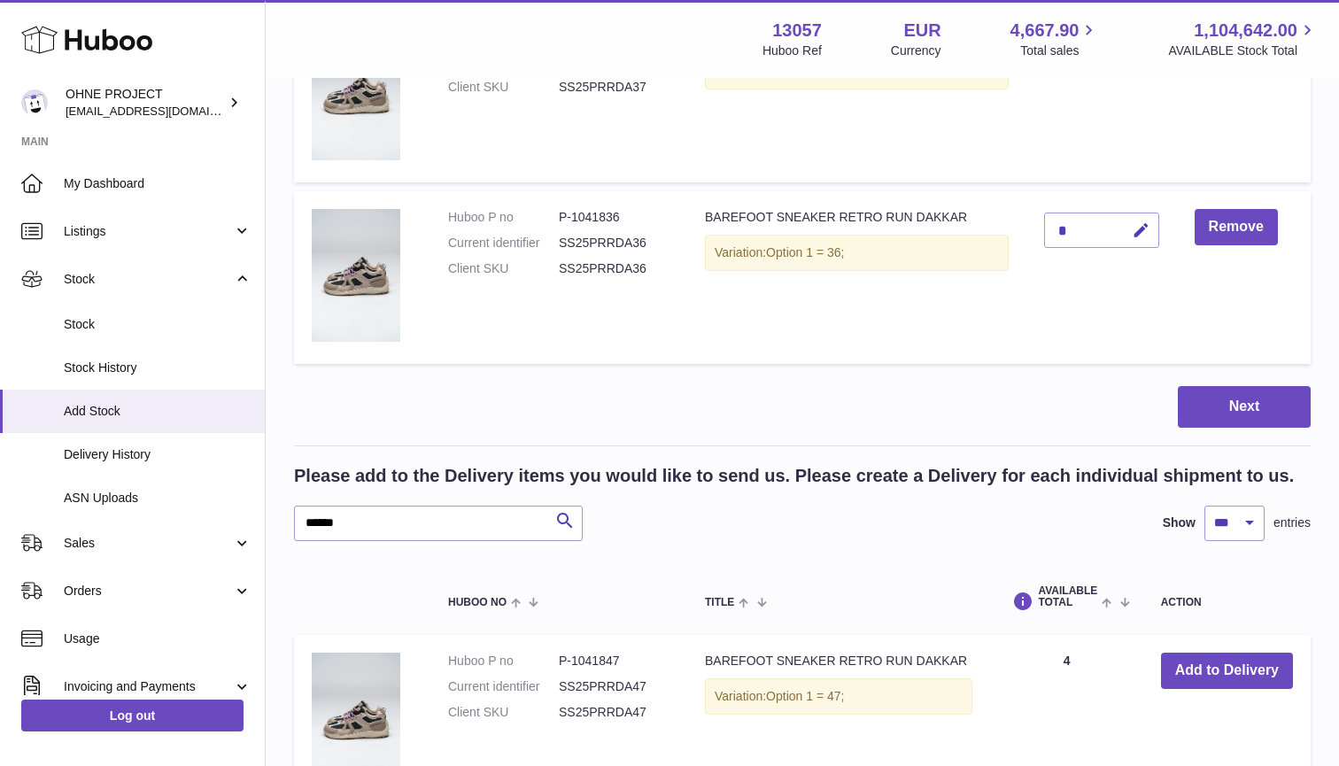
scroll to position [5543, 0]
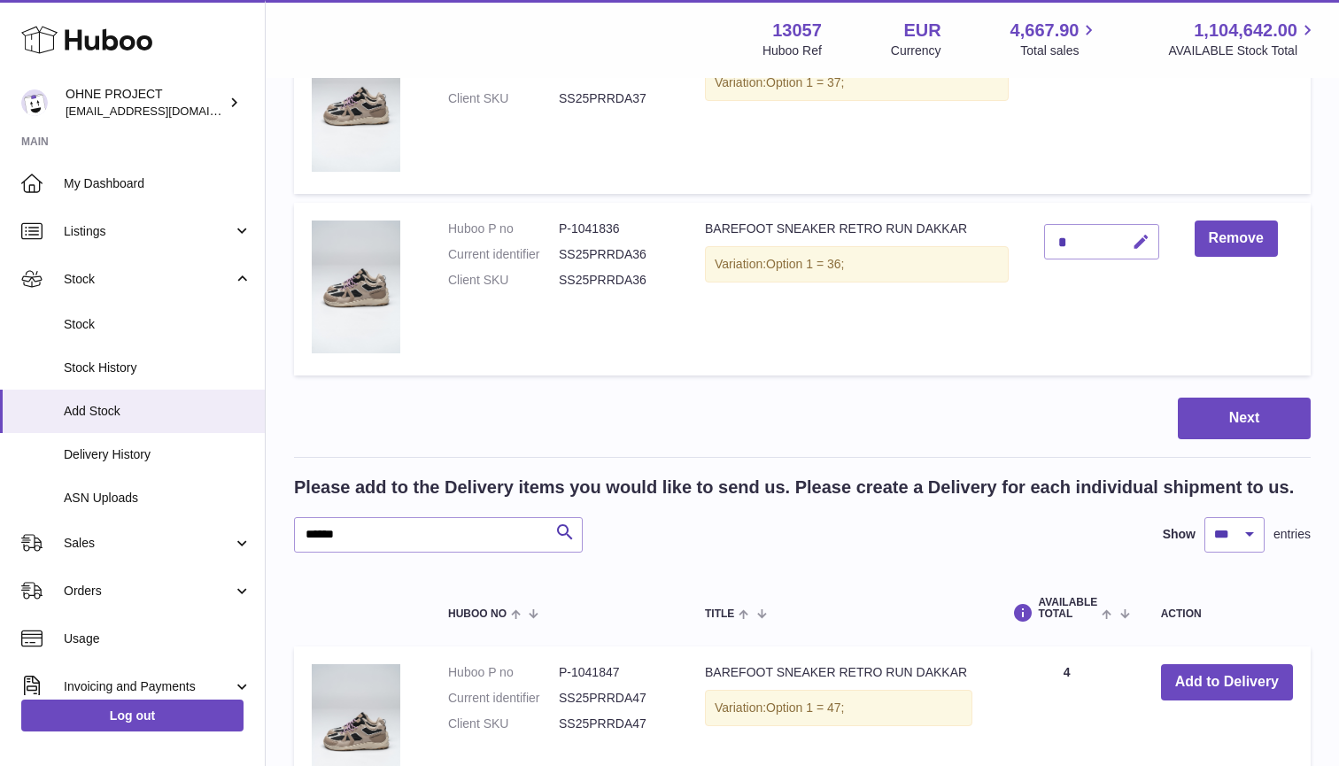
click at [1145, 233] on icon "button" at bounding box center [1141, 242] width 19 height 19
type input "**"
click at [1139, 228] on button "submit" at bounding box center [1139, 242] width 34 height 28
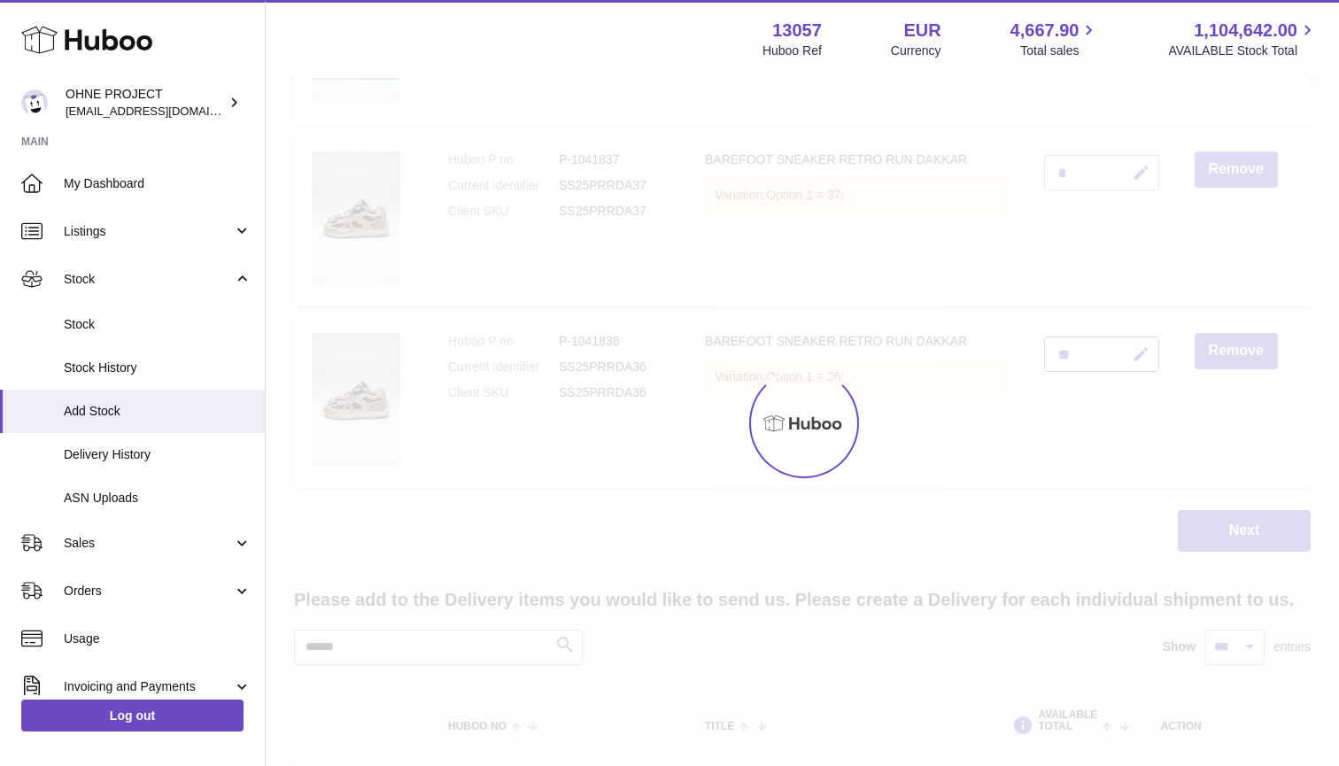
scroll to position [5407, 0]
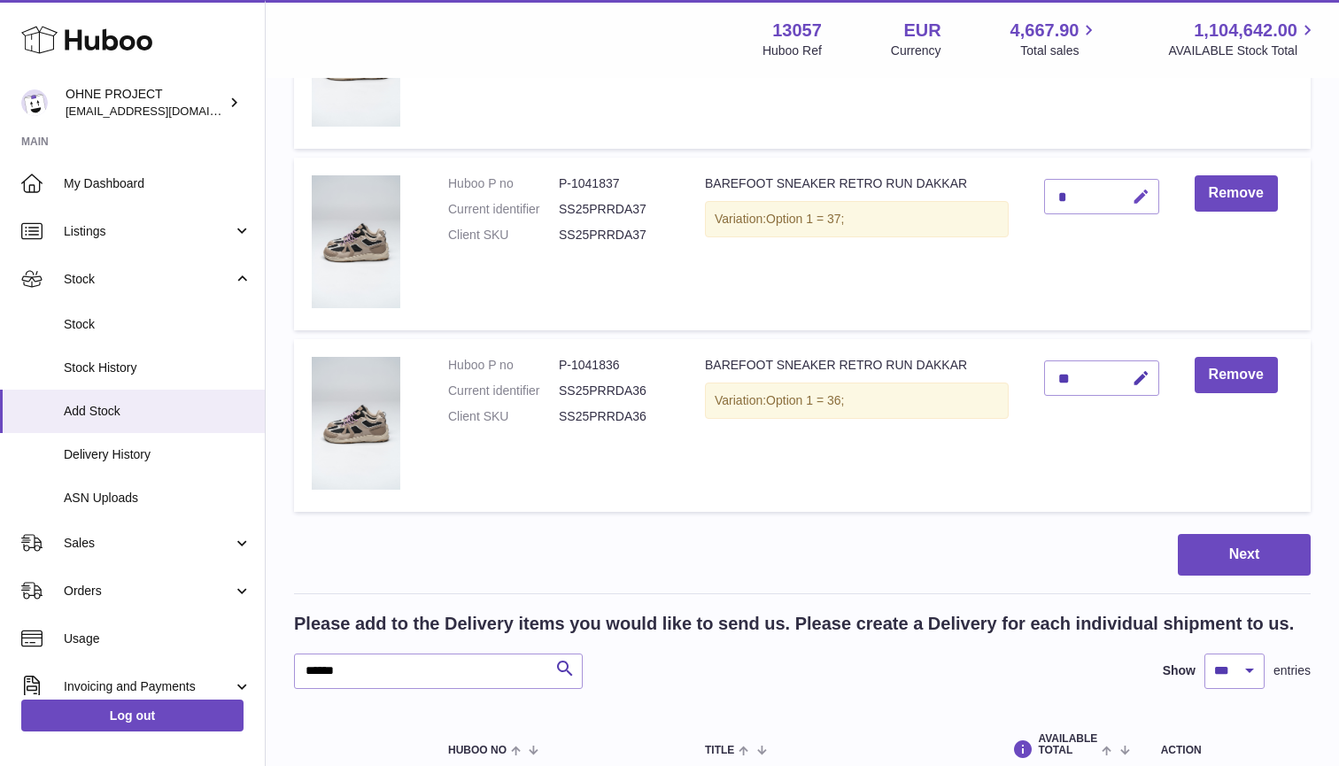
click at [1141, 188] on icon "button" at bounding box center [1141, 197] width 19 height 19
type input "**"
click at [1139, 182] on button "submit" at bounding box center [1139, 196] width 34 height 28
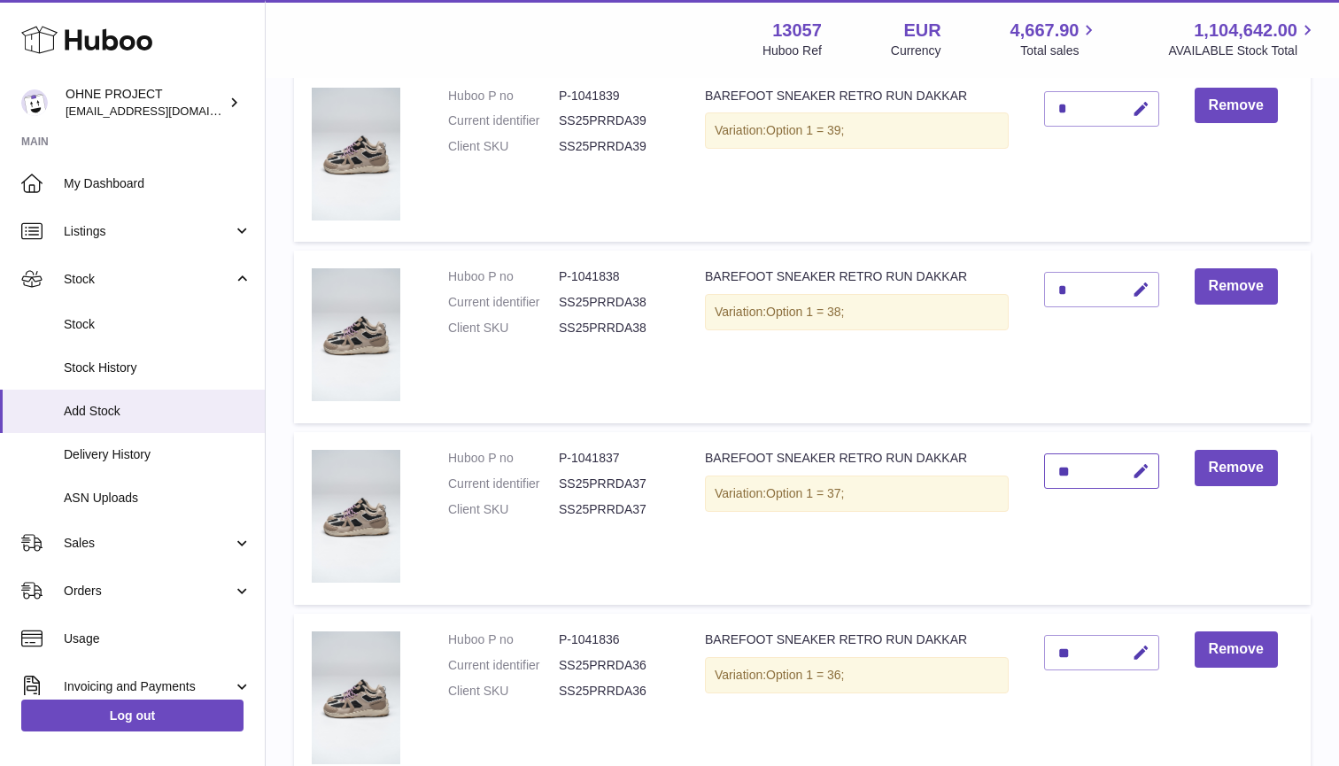
scroll to position [5121, 0]
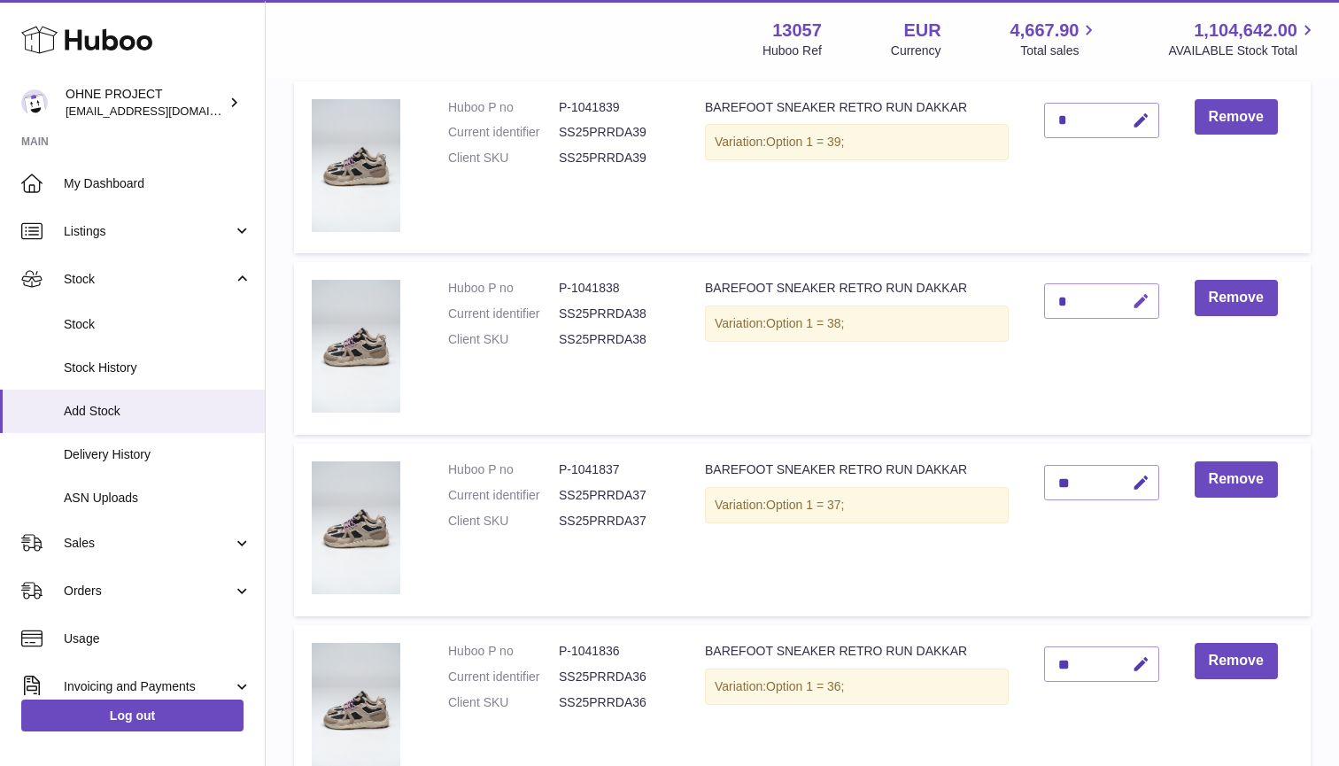
click at [1142, 292] on icon "button" at bounding box center [1141, 301] width 19 height 19
type input "**"
click at [1139, 287] on button "submit" at bounding box center [1139, 301] width 34 height 28
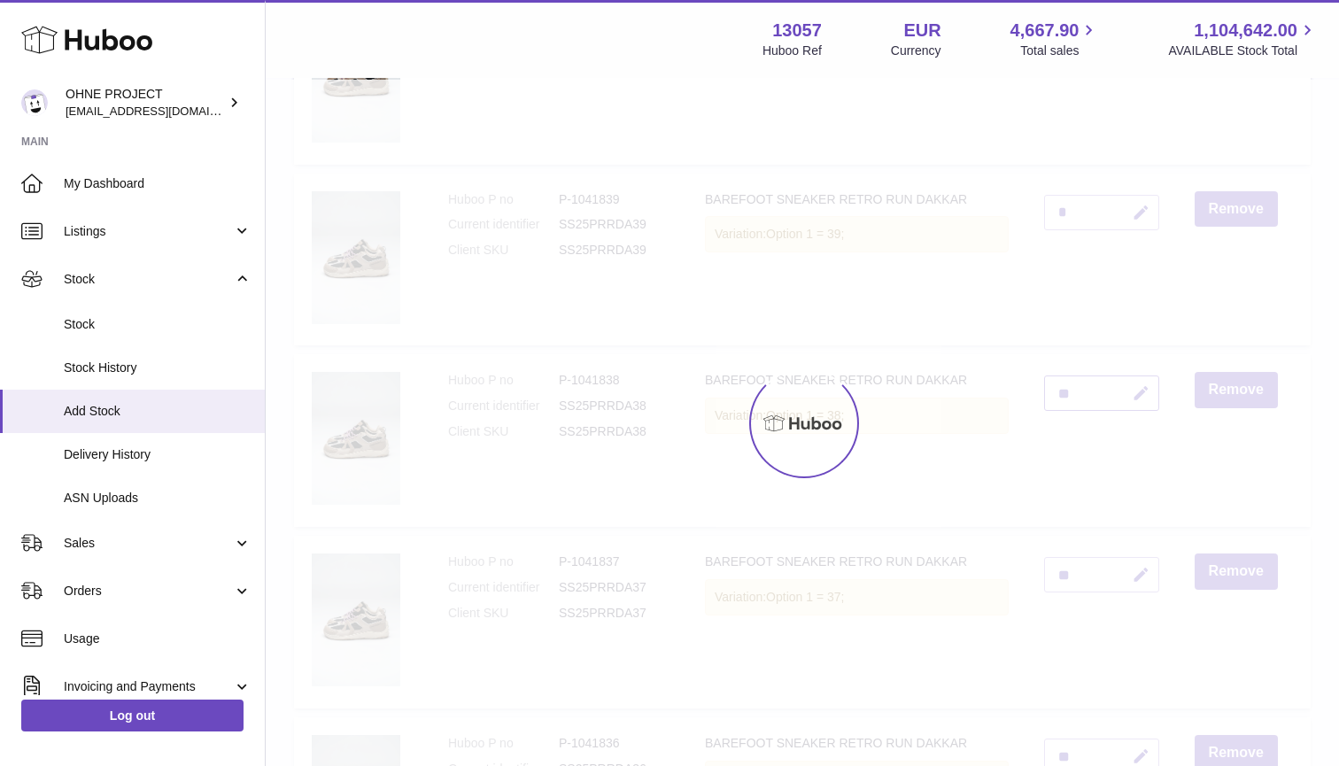
scroll to position [5010, 0]
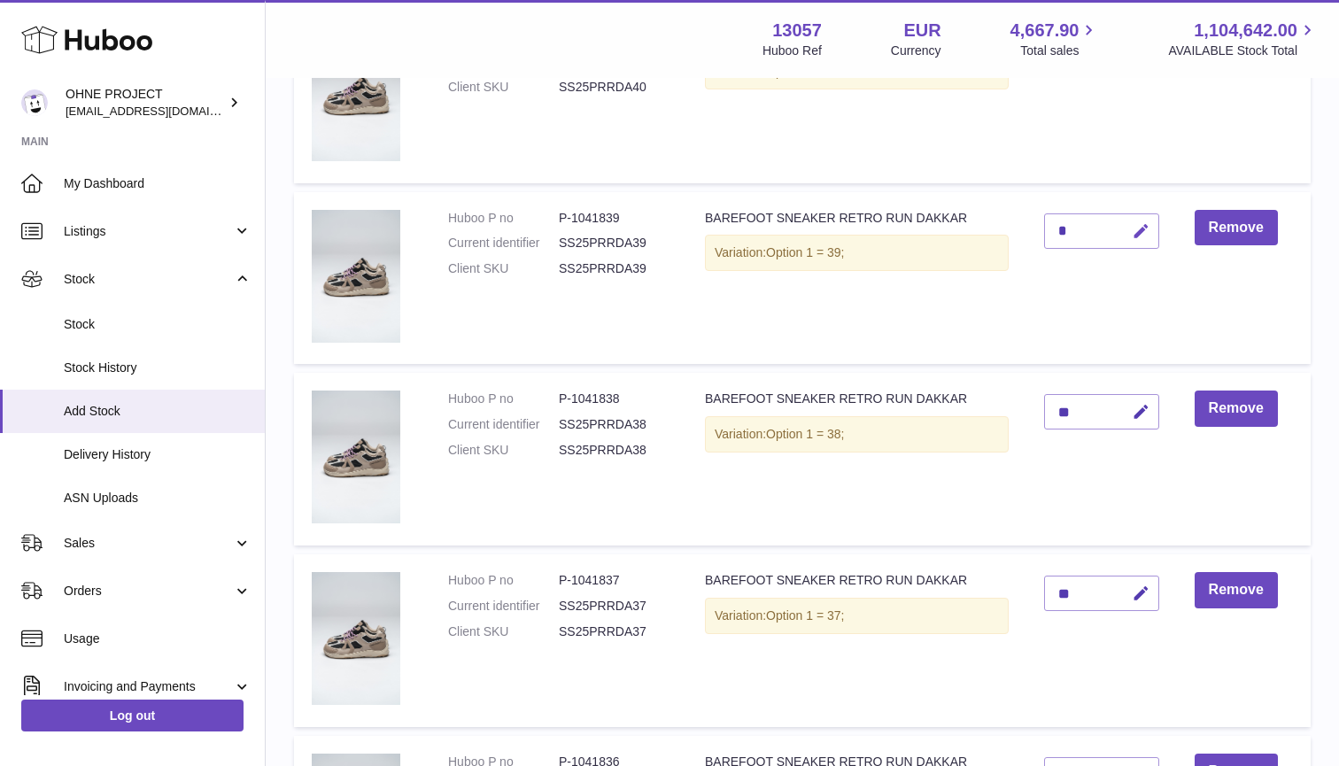
click at [1141, 218] on button "button" at bounding box center [1138, 231] width 42 height 36
type input "**"
click at [1139, 217] on button "submit" at bounding box center [1139, 231] width 34 height 28
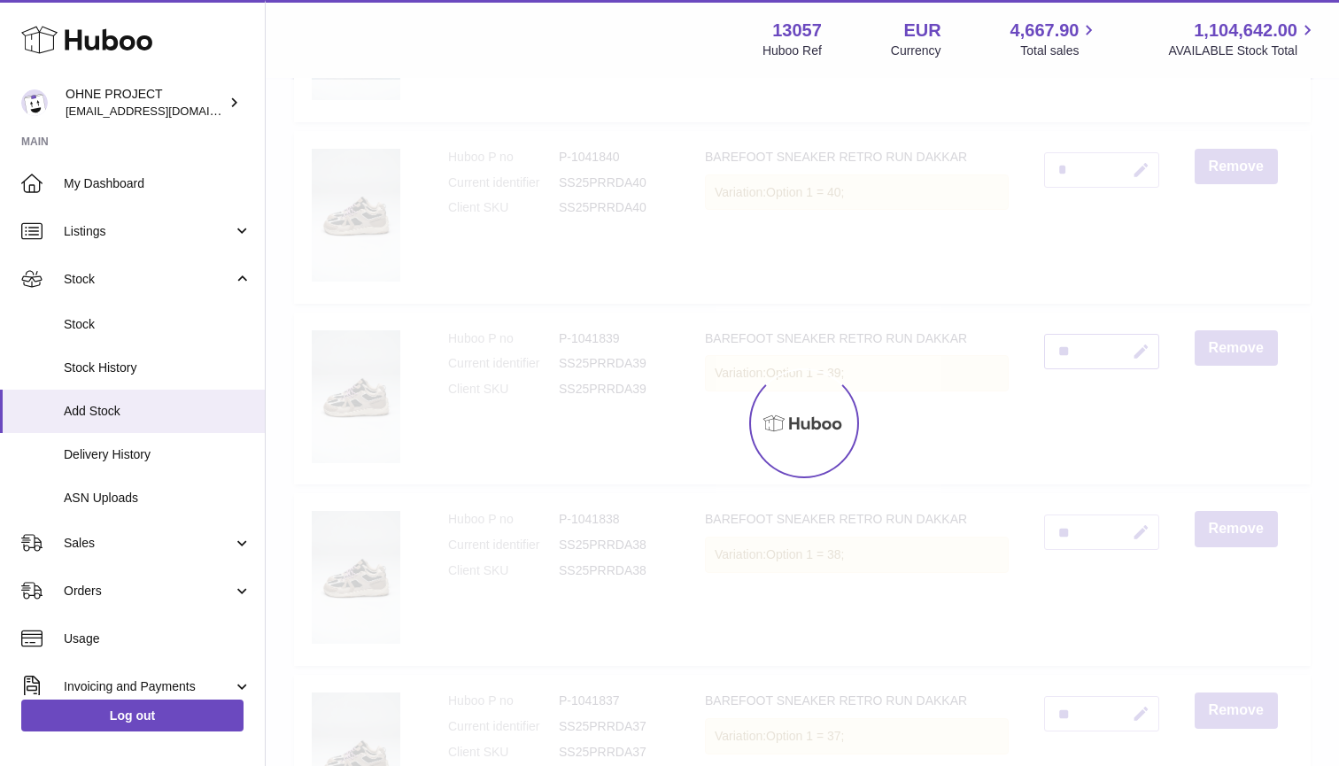
scroll to position [4781, 0]
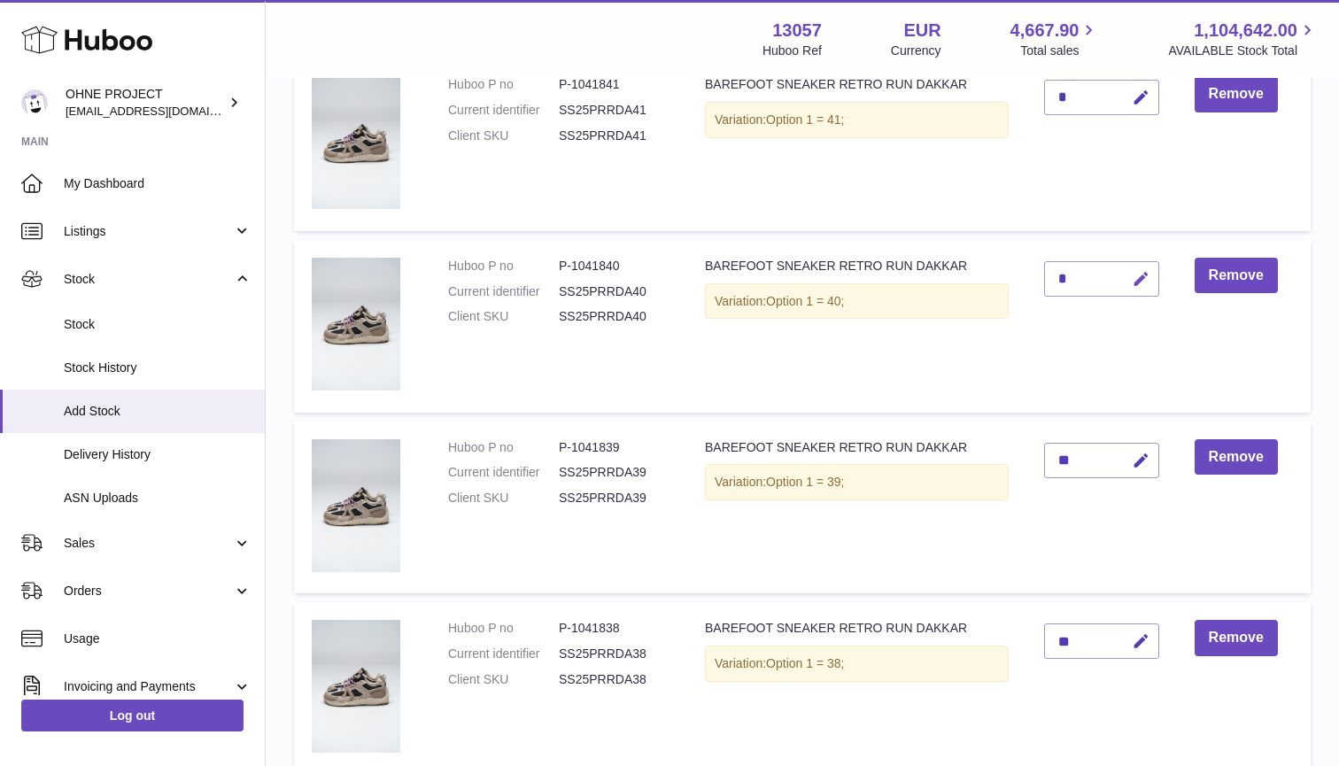
click at [1139, 270] on icon "button" at bounding box center [1141, 279] width 19 height 19
type input "**"
click at [1139, 265] on button "submit" at bounding box center [1139, 279] width 34 height 28
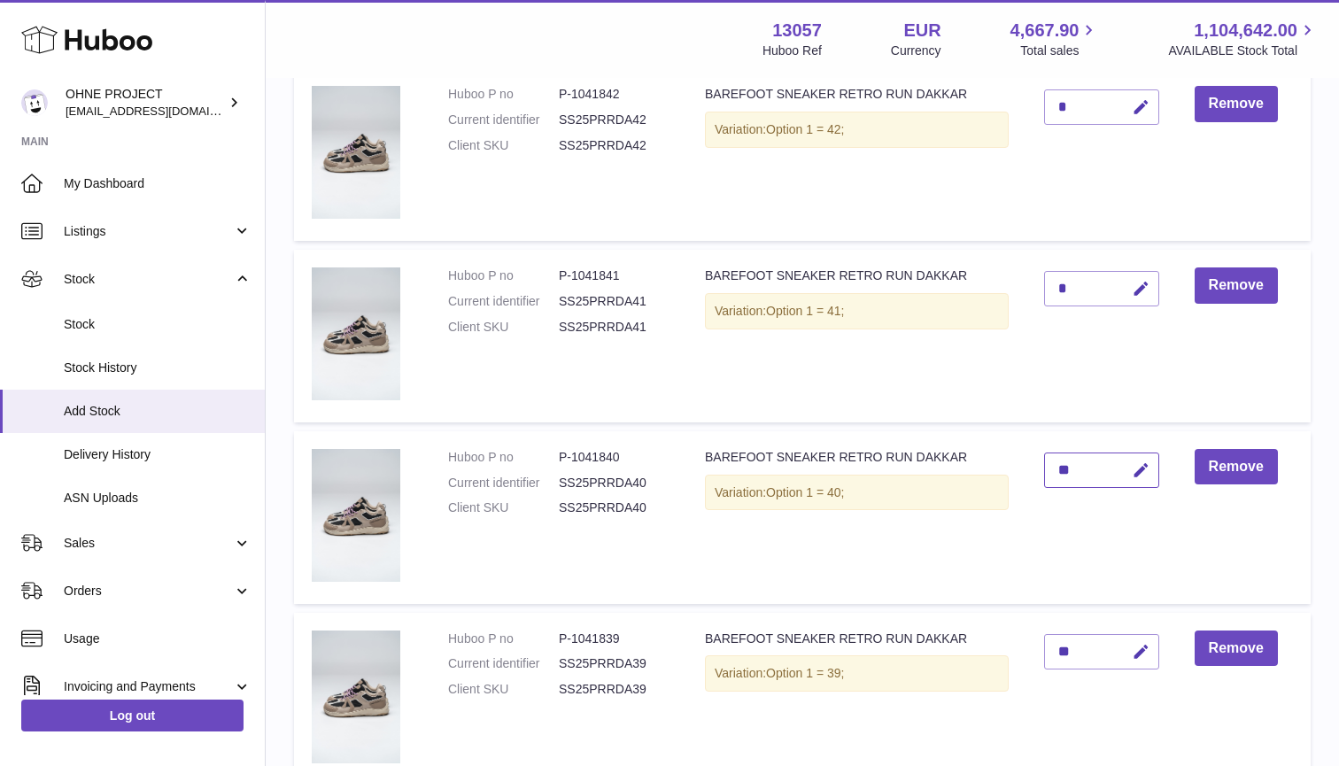
scroll to position [4552, 0]
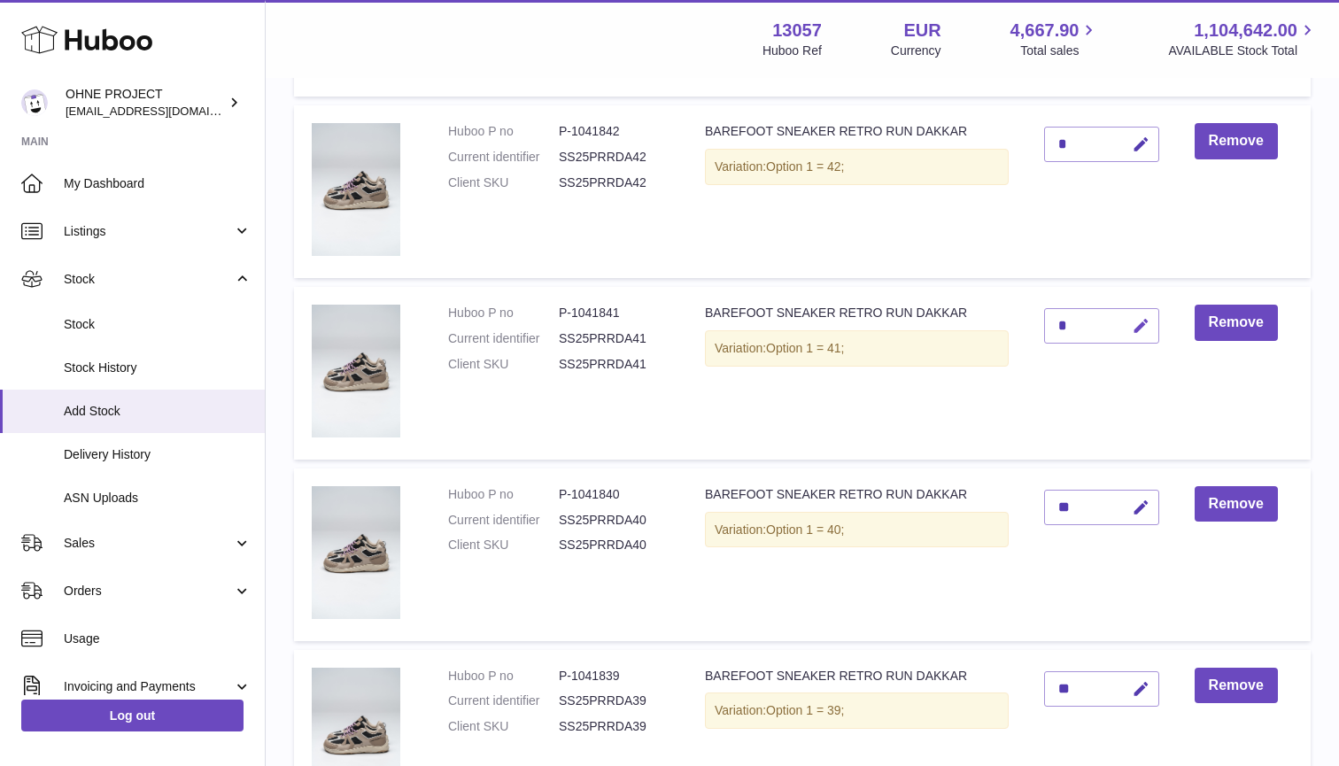
click at [1148, 308] on button "button" at bounding box center [1138, 326] width 42 height 36
type input "**"
click at [1139, 312] on button "submit" at bounding box center [1139, 326] width 34 height 28
click at [1144, 135] on icon "button" at bounding box center [1141, 144] width 19 height 19
type input "**"
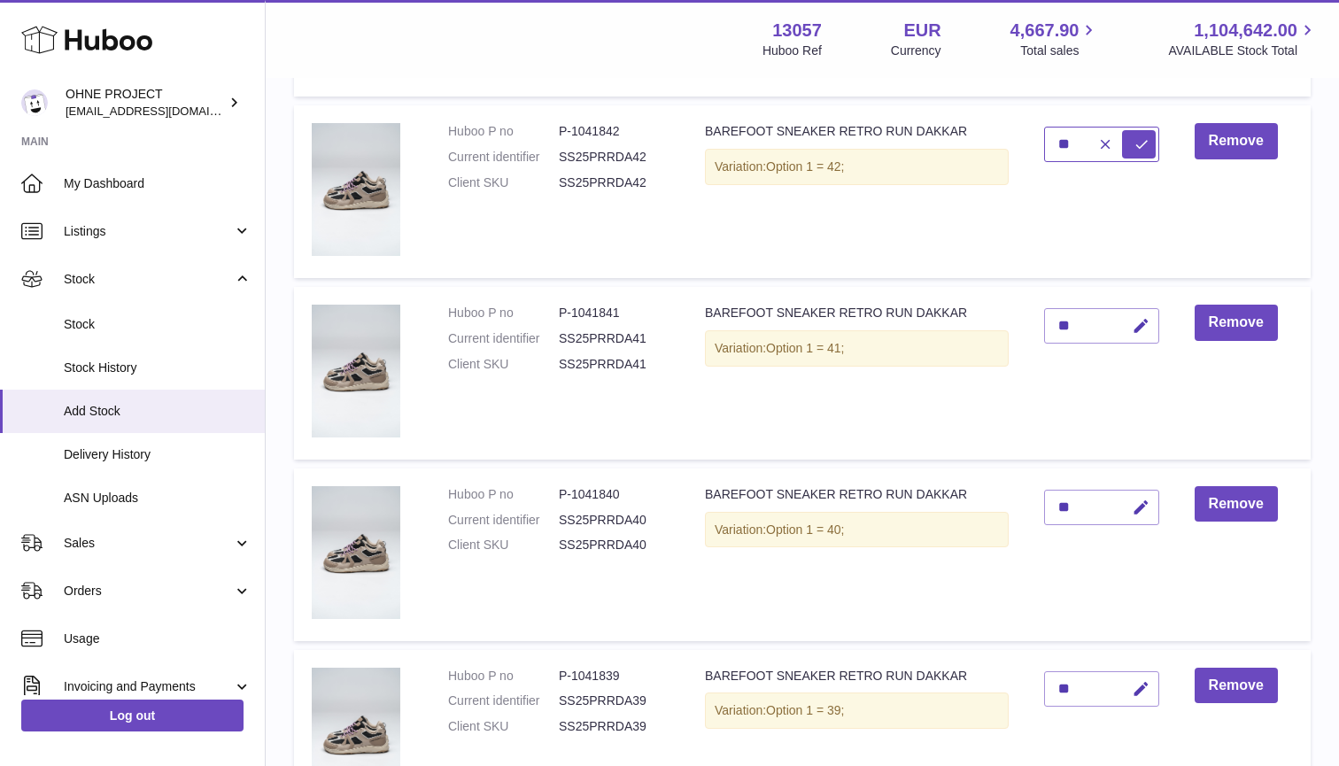
click at [1139, 130] on button "submit" at bounding box center [1139, 144] width 34 height 28
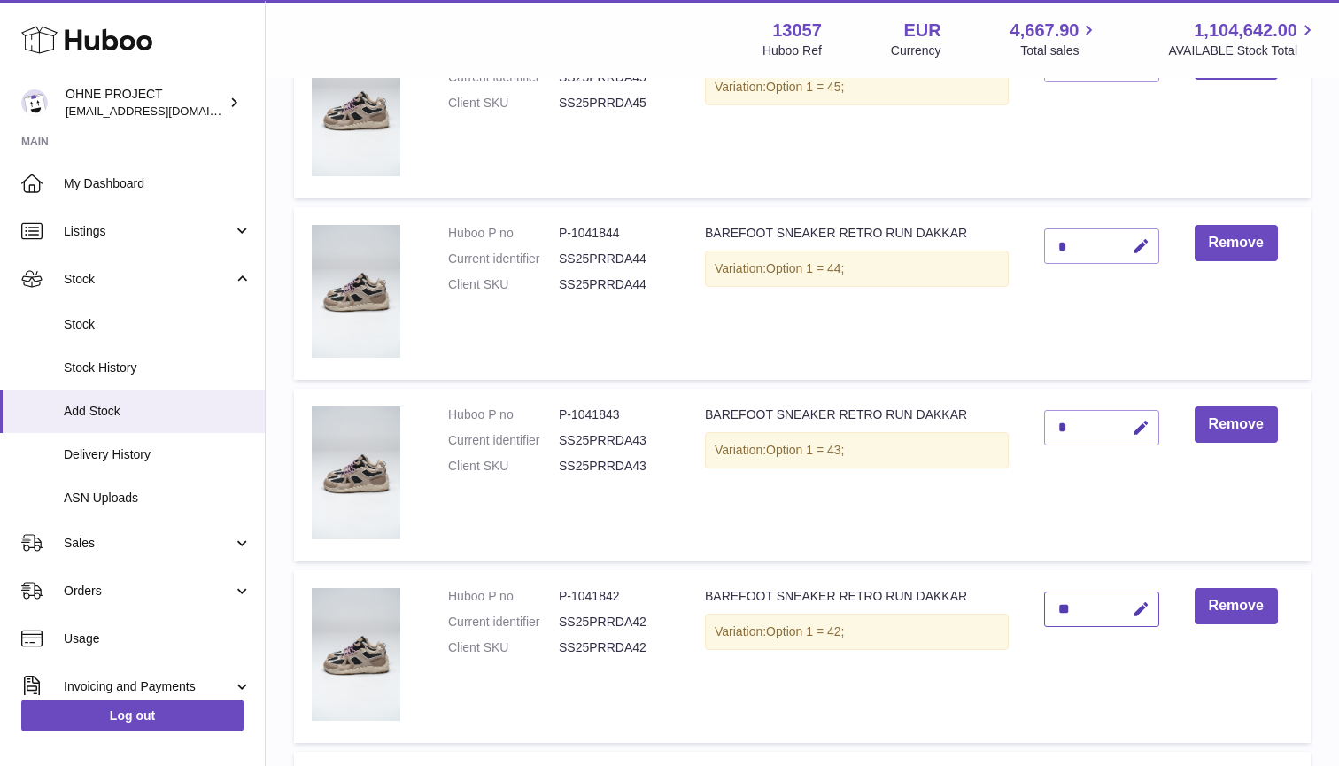
scroll to position [4067, 0]
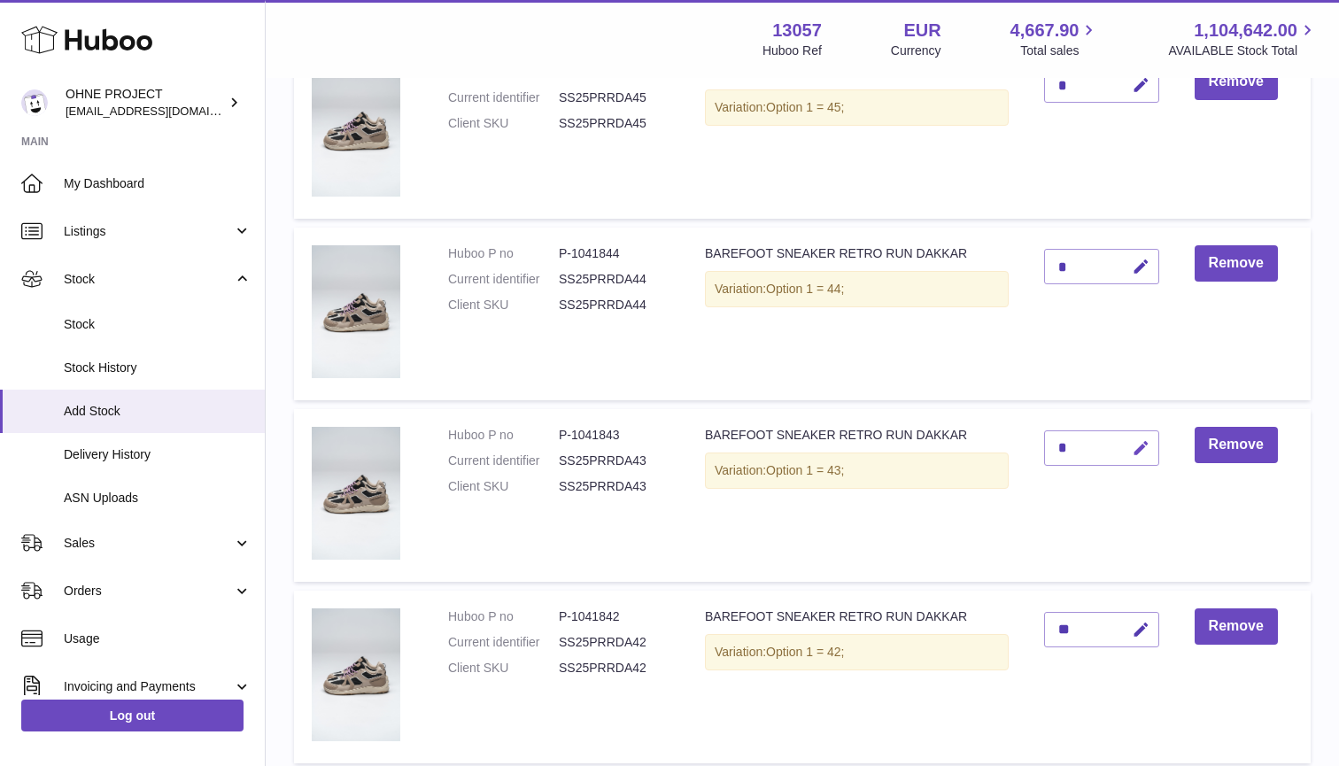
click at [1152, 430] on button "button" at bounding box center [1138, 448] width 42 height 36
type input "**"
click at [1139, 434] on button "submit" at bounding box center [1139, 448] width 34 height 28
click at [1145, 258] on icon "button" at bounding box center [1141, 267] width 19 height 19
type input "**"
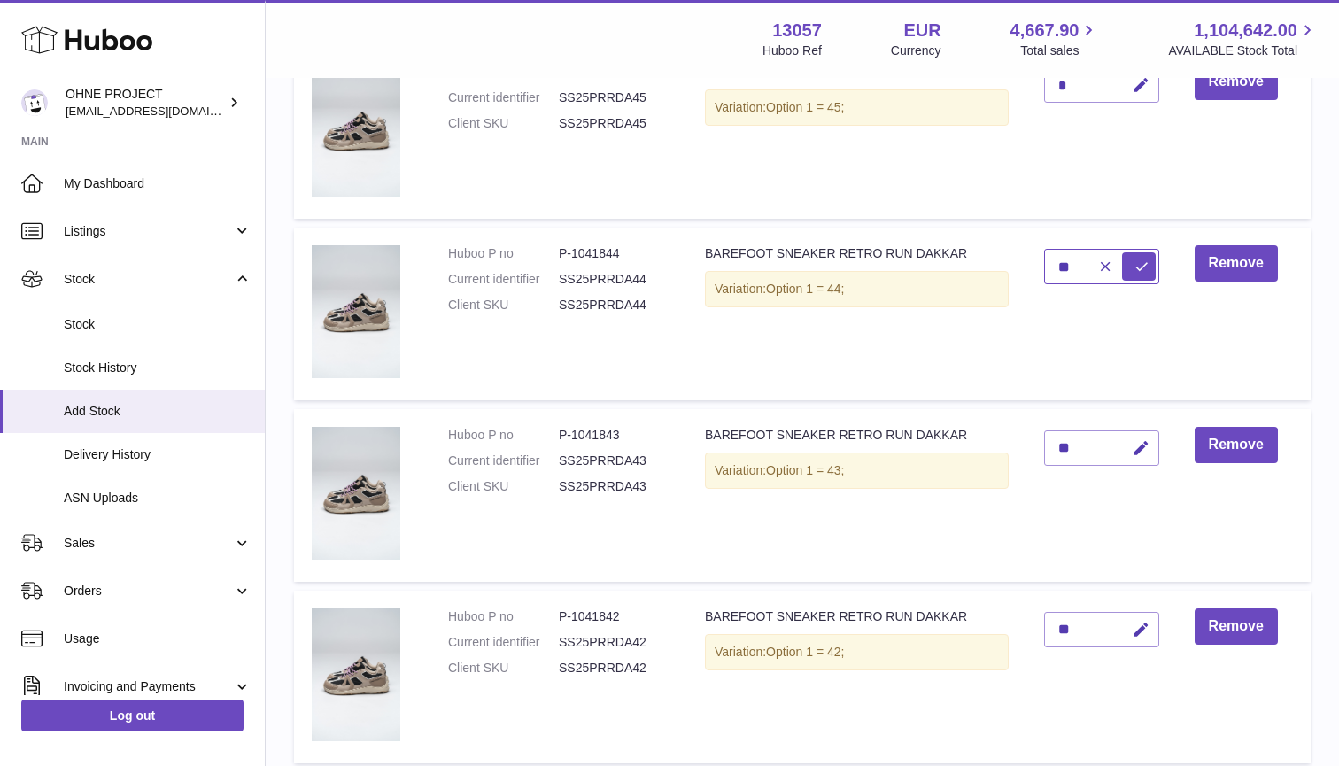
click at [1139, 252] on button "submit" at bounding box center [1139, 266] width 34 height 28
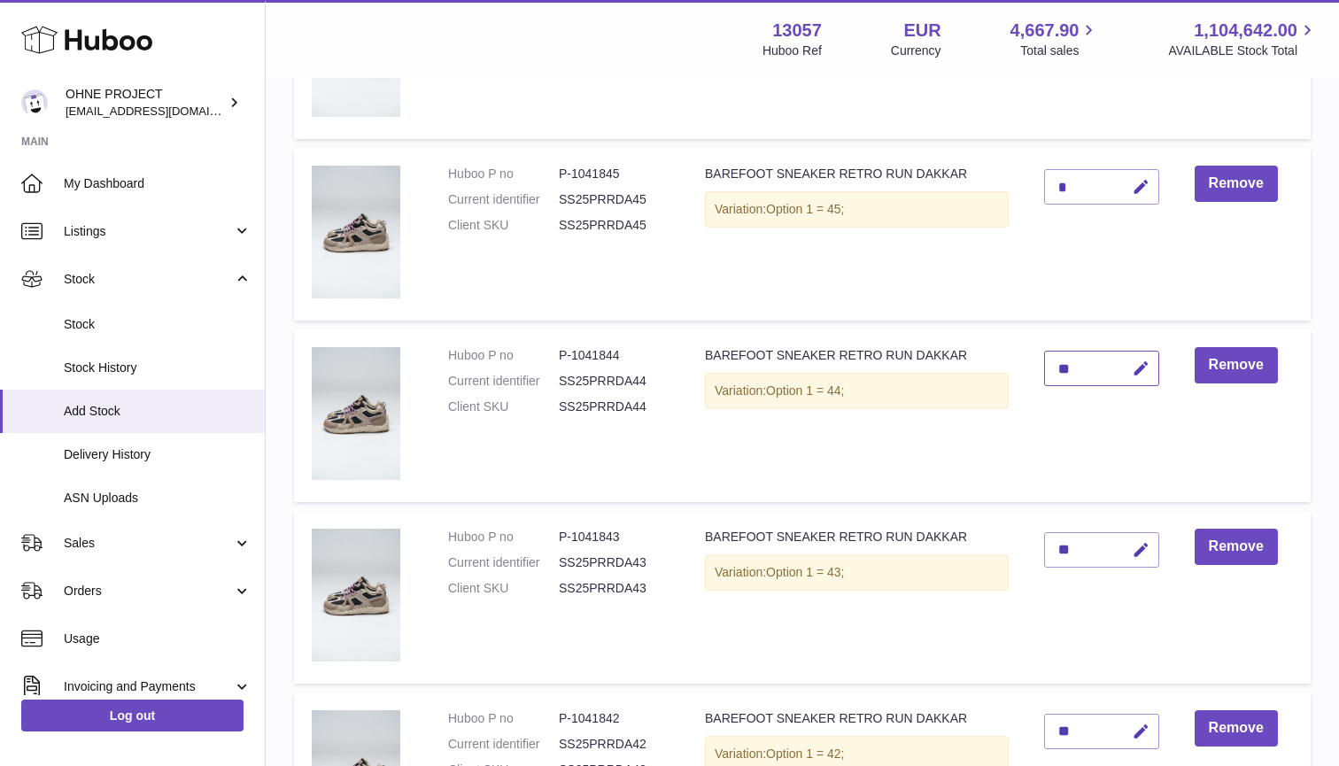
scroll to position [3900, 0]
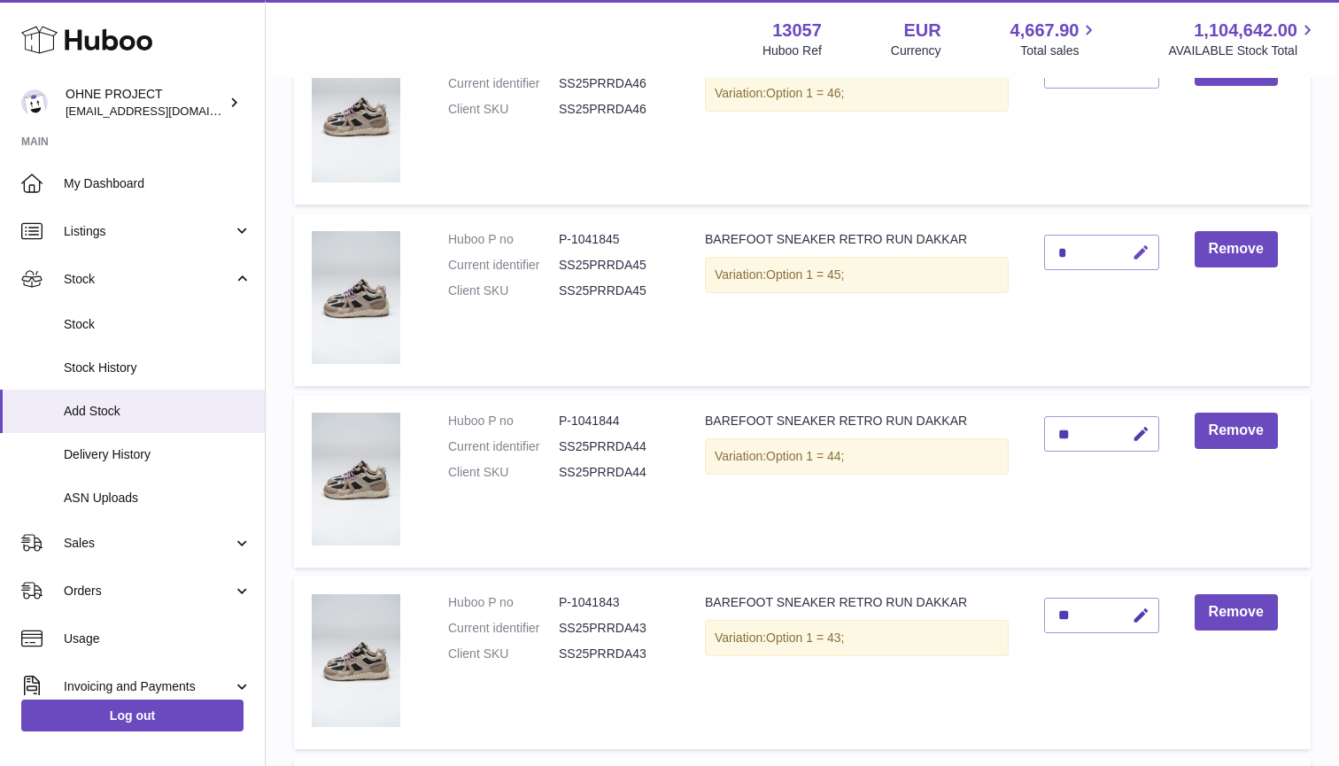
click at [1137, 243] on icon "button" at bounding box center [1141, 252] width 19 height 19
type input "*"
click at [1139, 267] on button "submit" at bounding box center [1139, 281] width 34 height 28
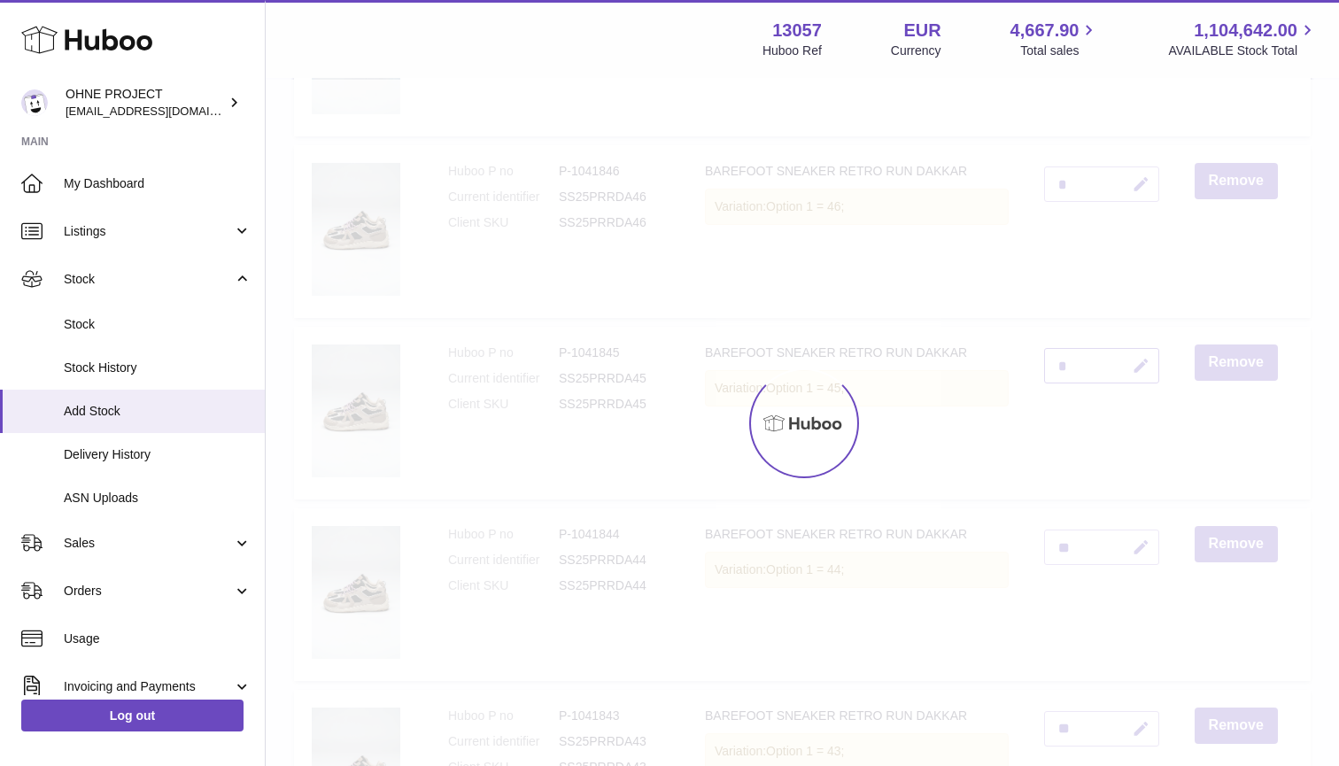
scroll to position [3766, 0]
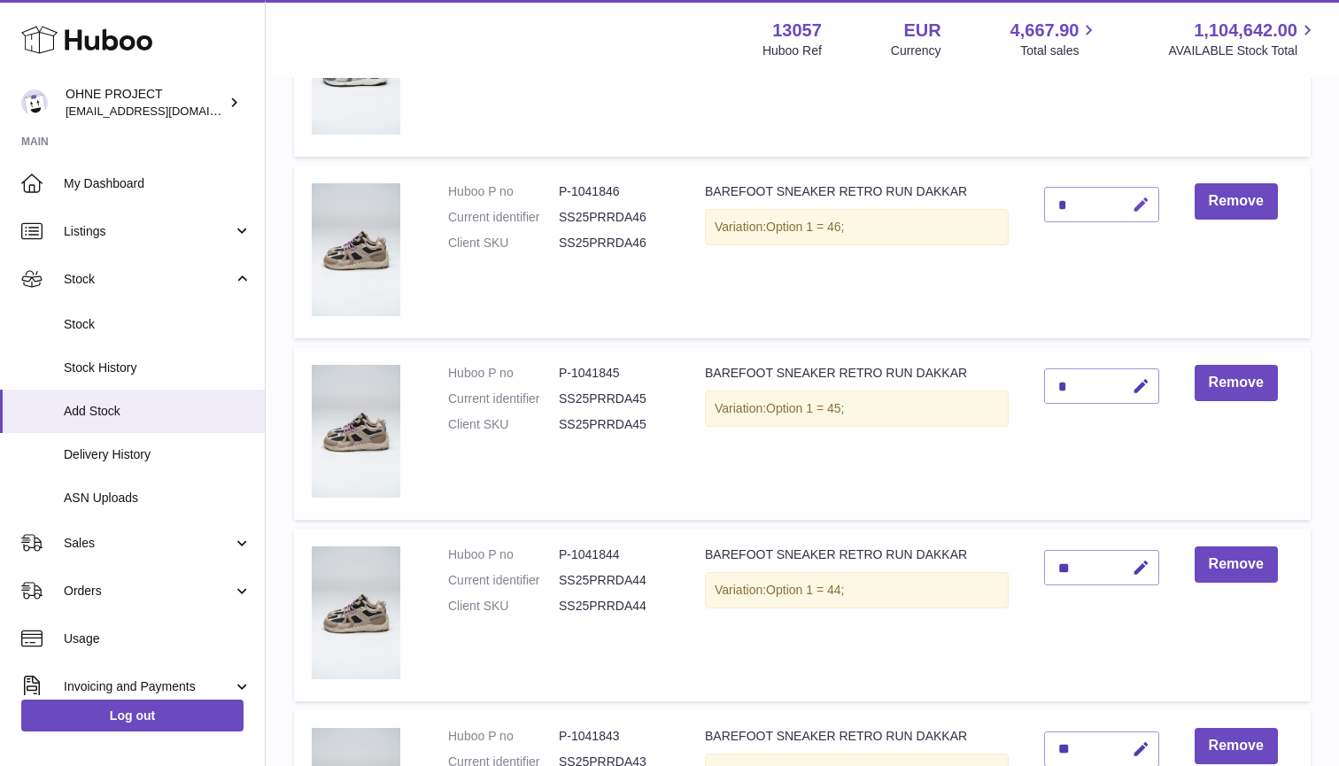
click at [1148, 196] on icon "button" at bounding box center [1141, 205] width 19 height 19
type input "*"
click at [1139, 220] on button "submit" at bounding box center [1139, 234] width 34 height 28
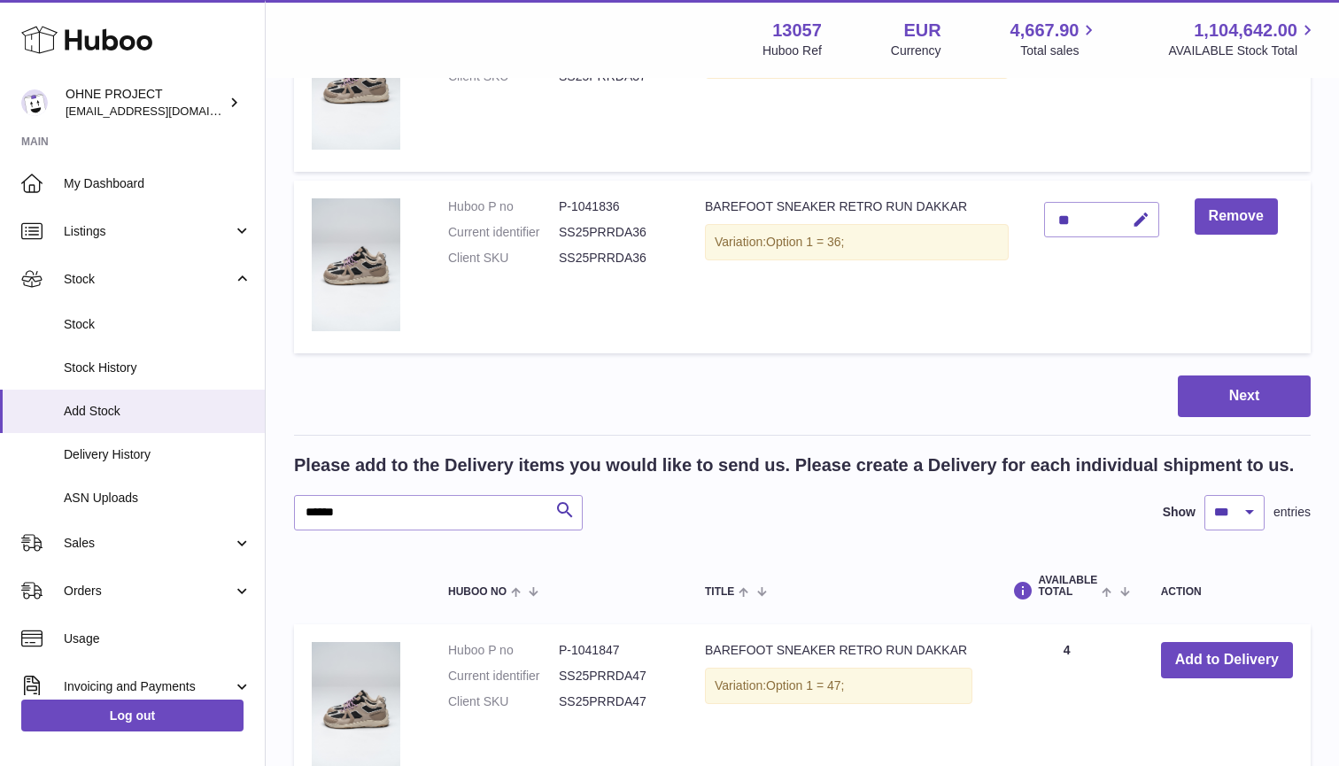
scroll to position [5754, 0]
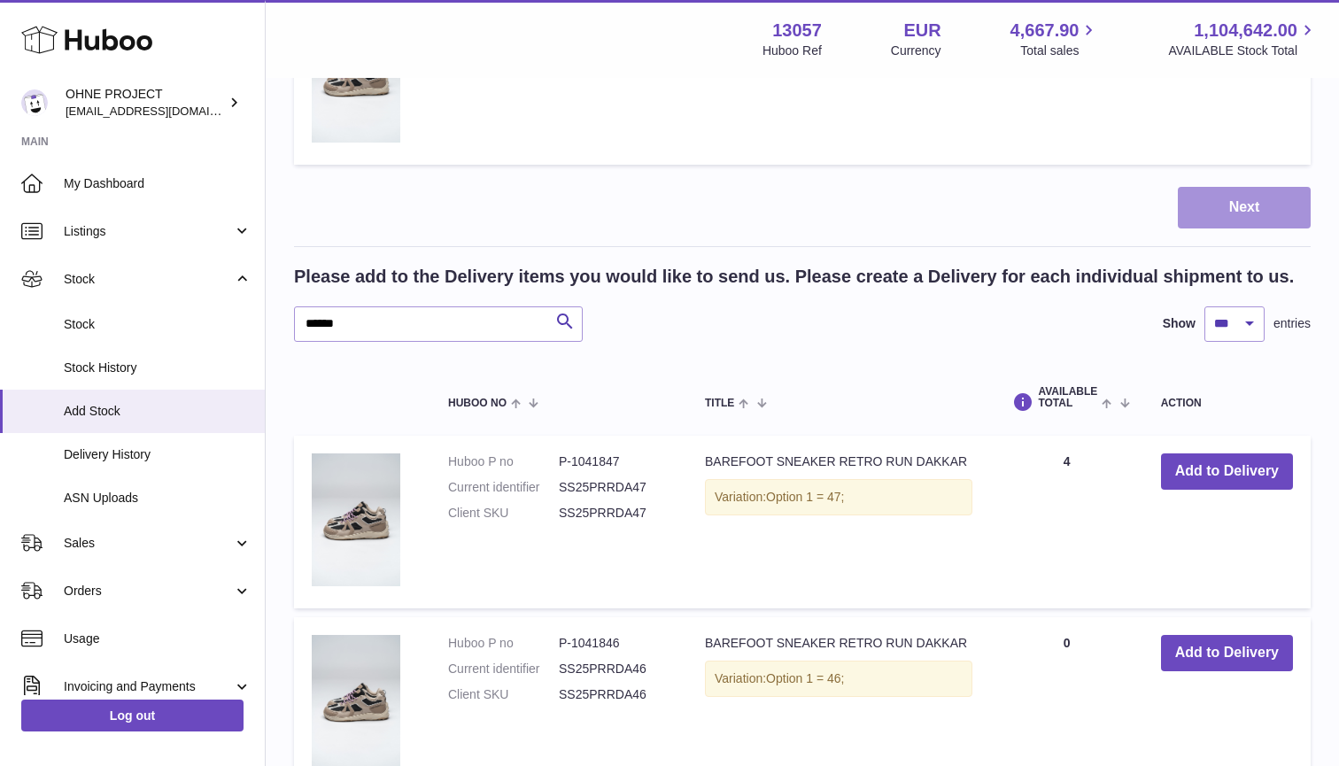
click at [1229, 189] on button "Next" at bounding box center [1244, 208] width 133 height 42
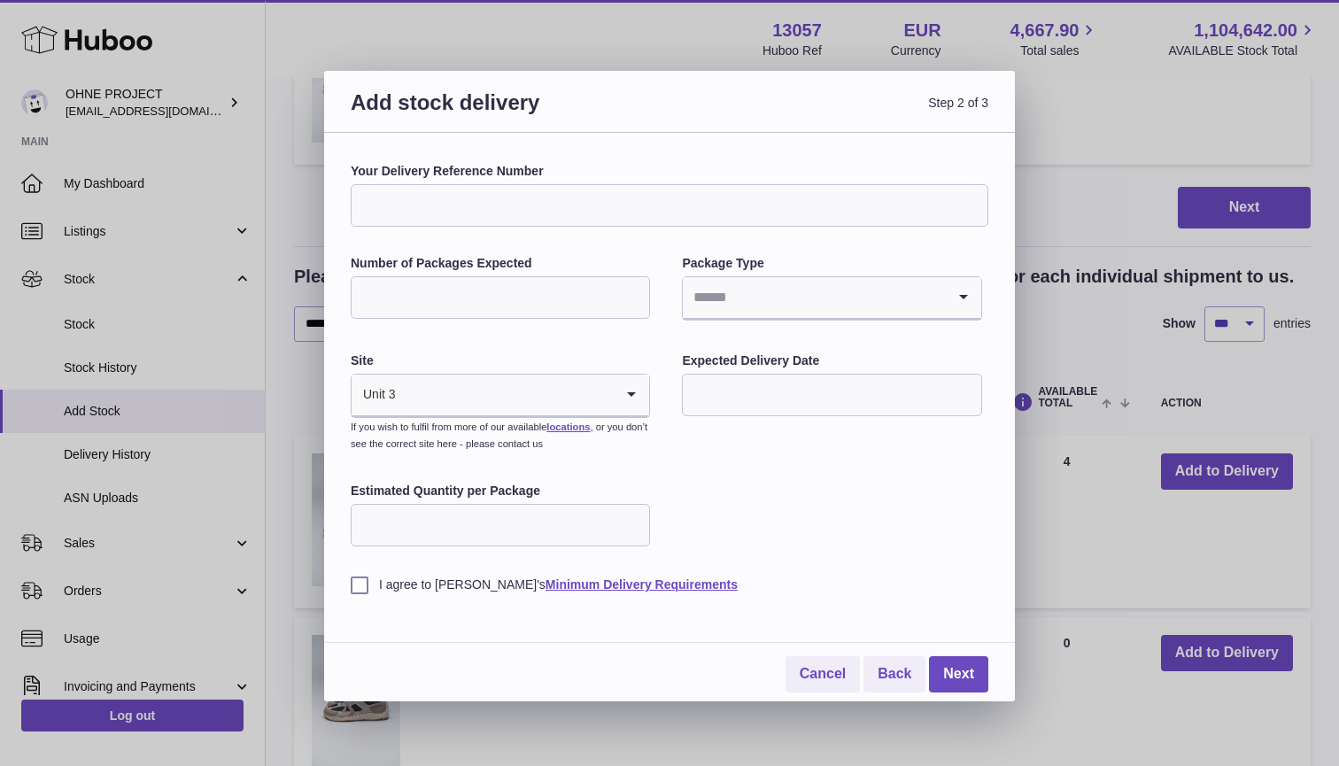
click at [676, 193] on input "Your Delivery Reference Number" at bounding box center [670, 205] width 638 height 43
type input "**********"
click at [562, 282] on input "Number of Packages Expected" at bounding box center [500, 297] width 299 height 43
click at [422, 302] on input "Number of Packages Expected" at bounding box center [500, 297] width 299 height 43
type input "**"
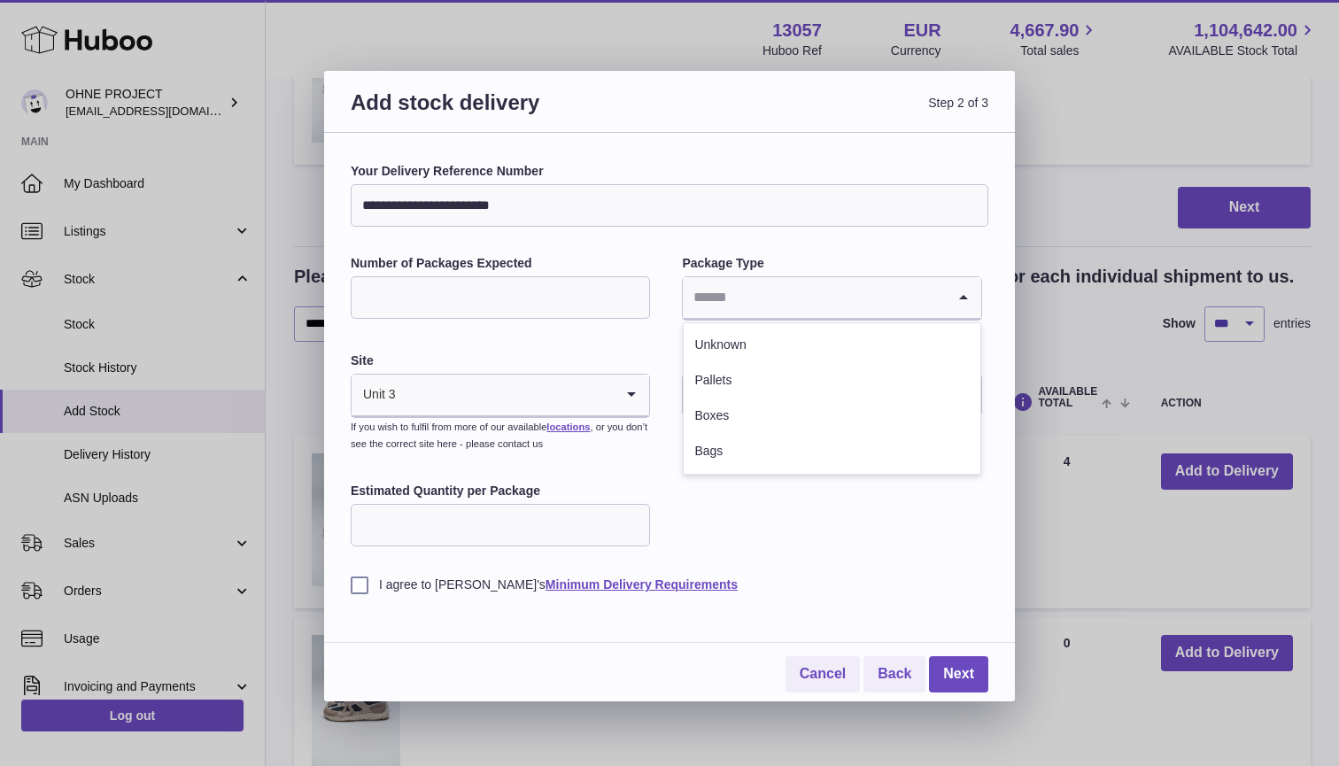
click at [797, 301] on input "Search for option" at bounding box center [814, 297] width 262 height 41
type input "*"
click at [747, 398] on input "text" at bounding box center [831, 395] width 299 height 43
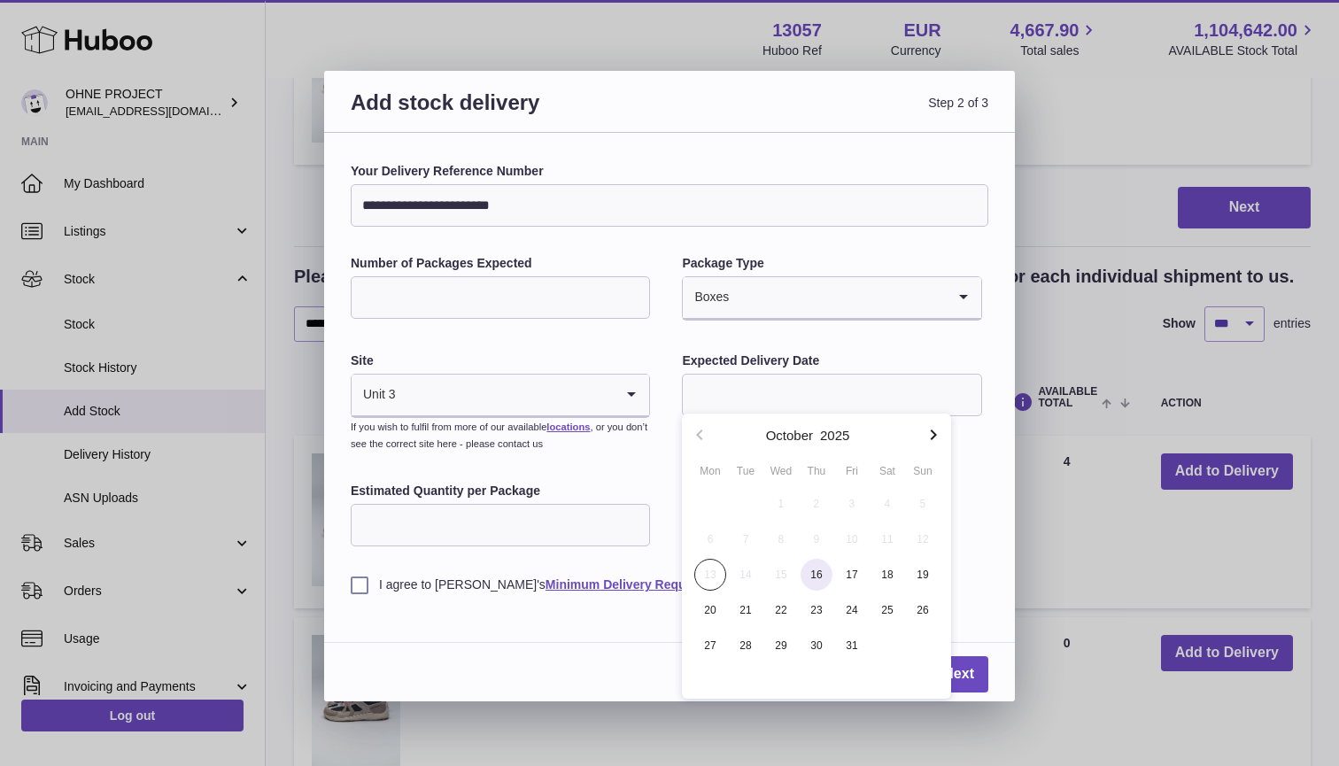
click at [823, 576] on span "16" at bounding box center [816, 575] width 32 height 32
type input "**********"
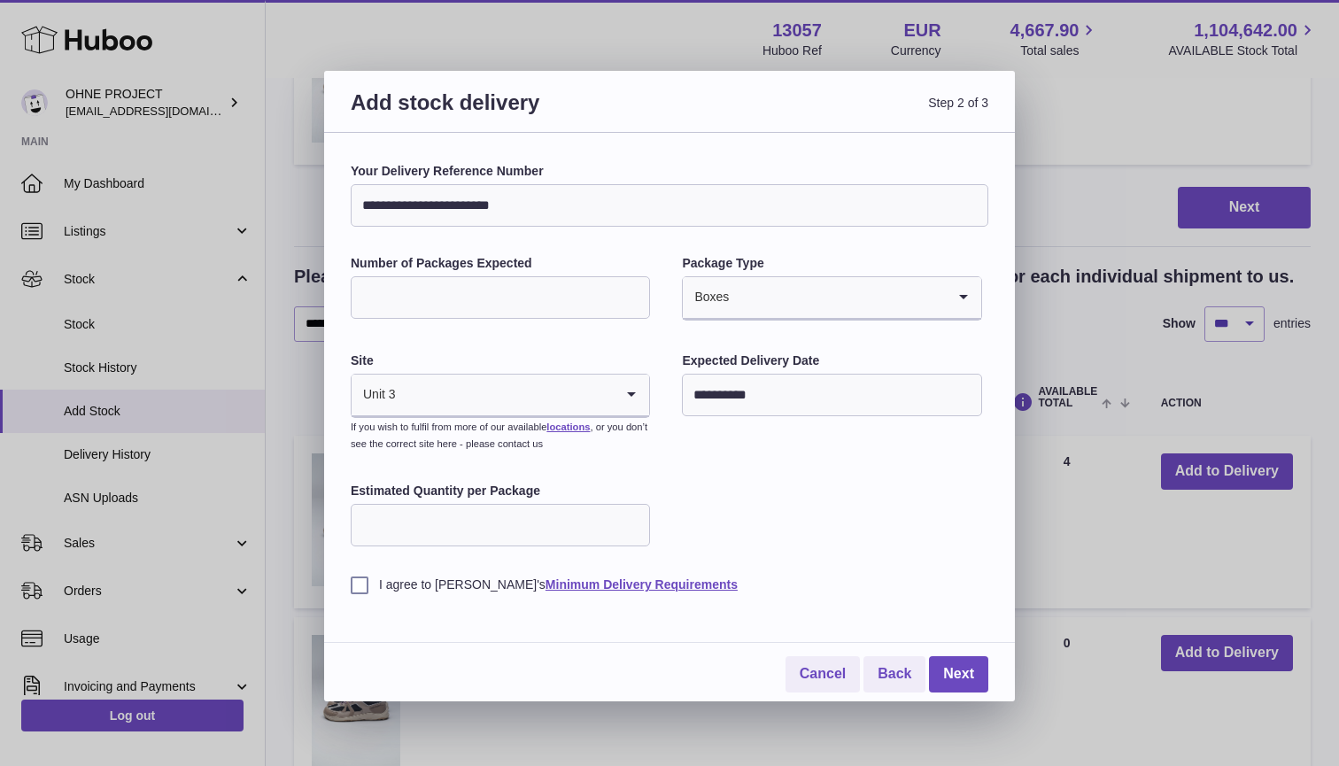
click at [580, 521] on input "Estimated Quantity per Package" at bounding box center [500, 525] width 299 height 43
type input "**"
click at [359, 577] on label "I agree to Huboo's Minimum Delivery Requirements" at bounding box center [670, 584] width 638 height 17
click at [947, 667] on link "Next" at bounding box center [958, 674] width 59 height 36
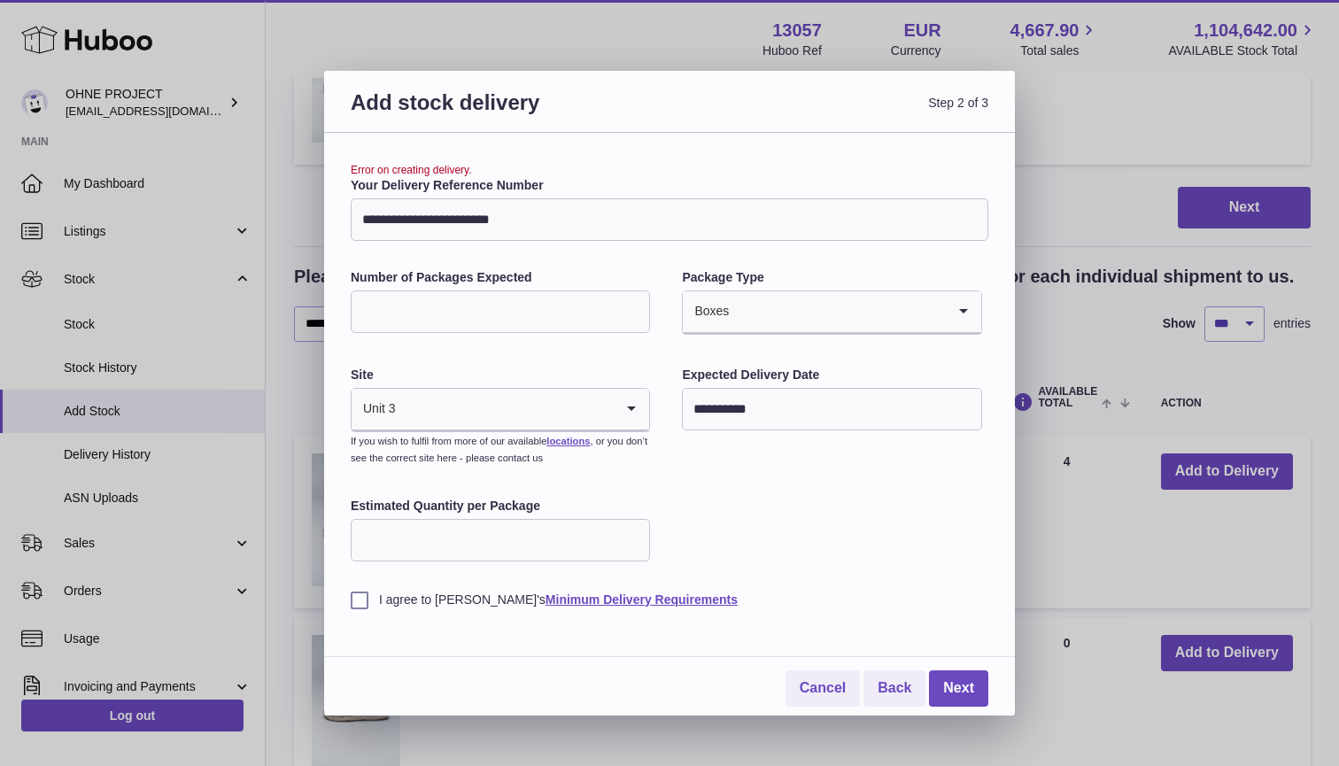
click at [608, 212] on input "**********" at bounding box center [670, 219] width 638 height 43
click at [963, 681] on link "Next" at bounding box center [958, 688] width 59 height 36
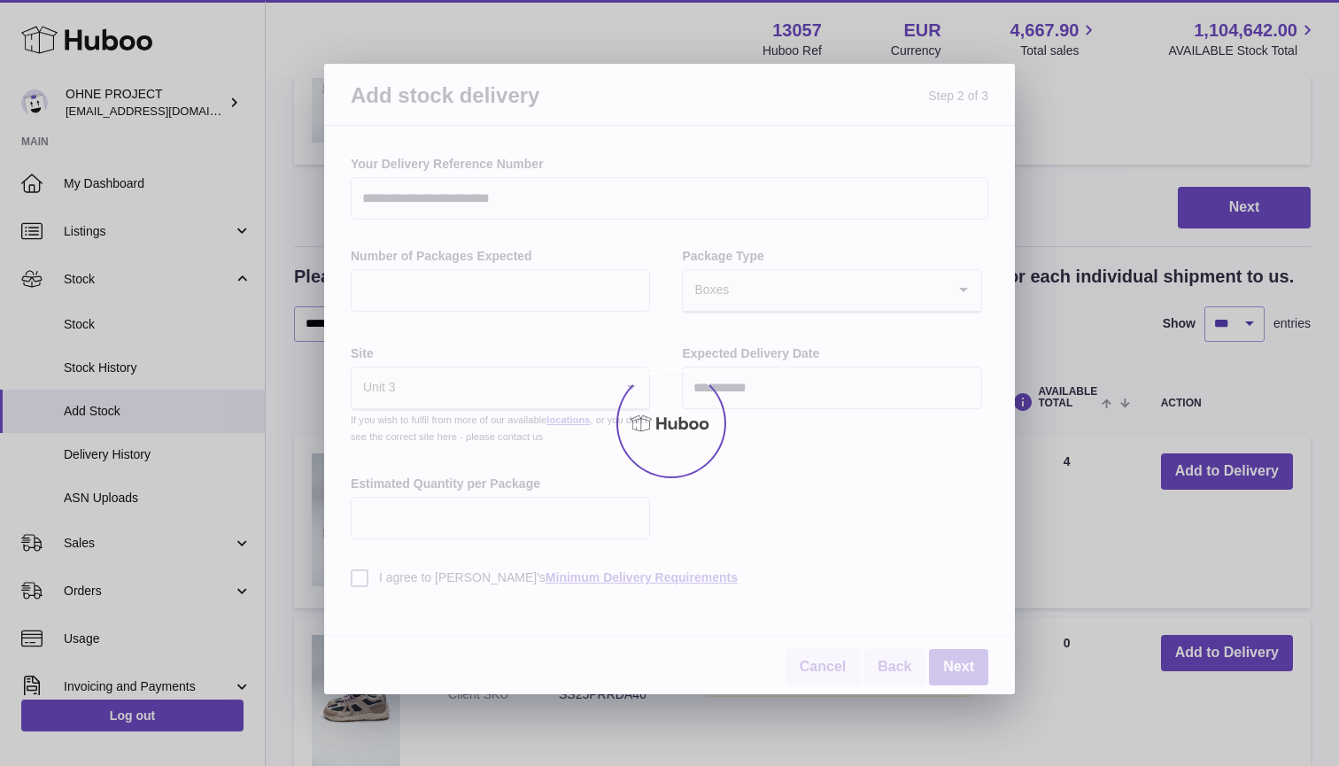
scroll to position [2147, 0]
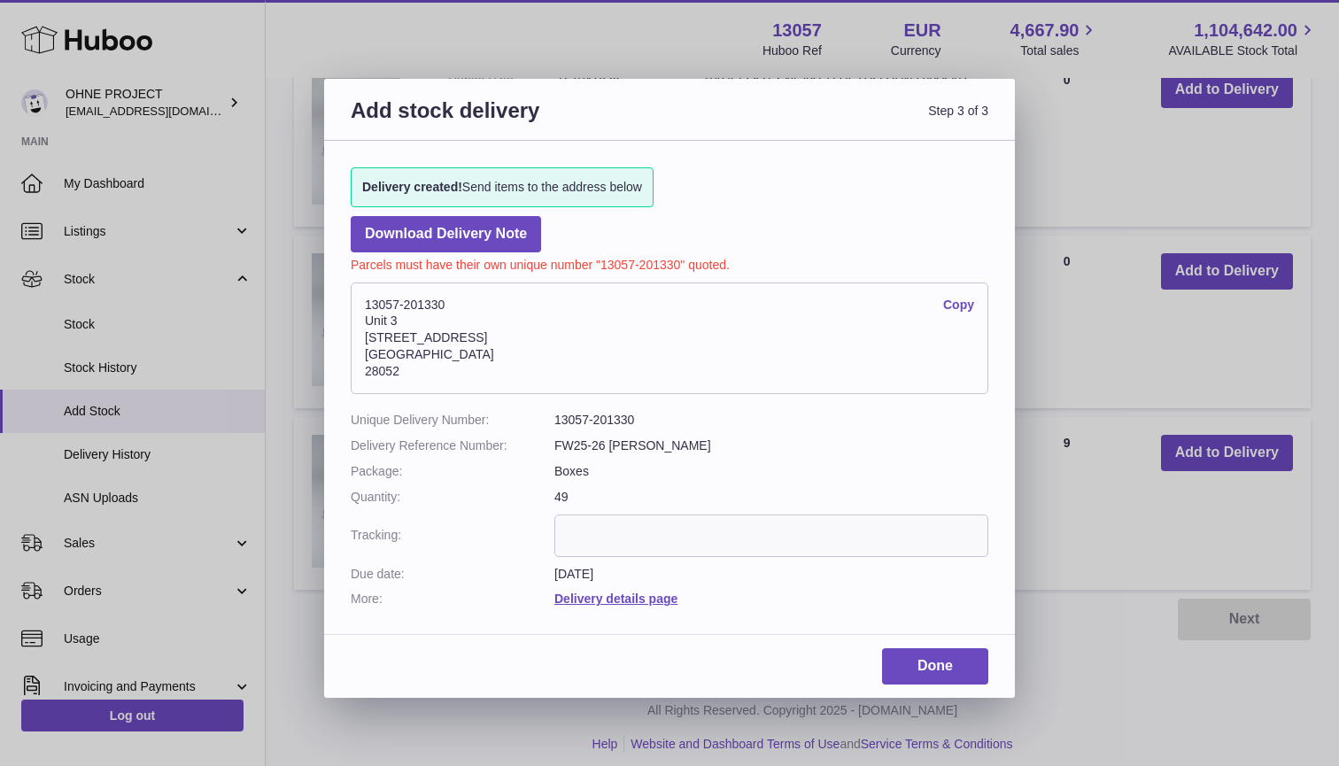
click at [943, 637] on div "Add stock delivery Step 3 of 3 Delivery created! Send items to the address belo…" at bounding box center [669, 388] width 691 height 619
click at [943, 648] on link "Done" at bounding box center [935, 666] width 106 height 36
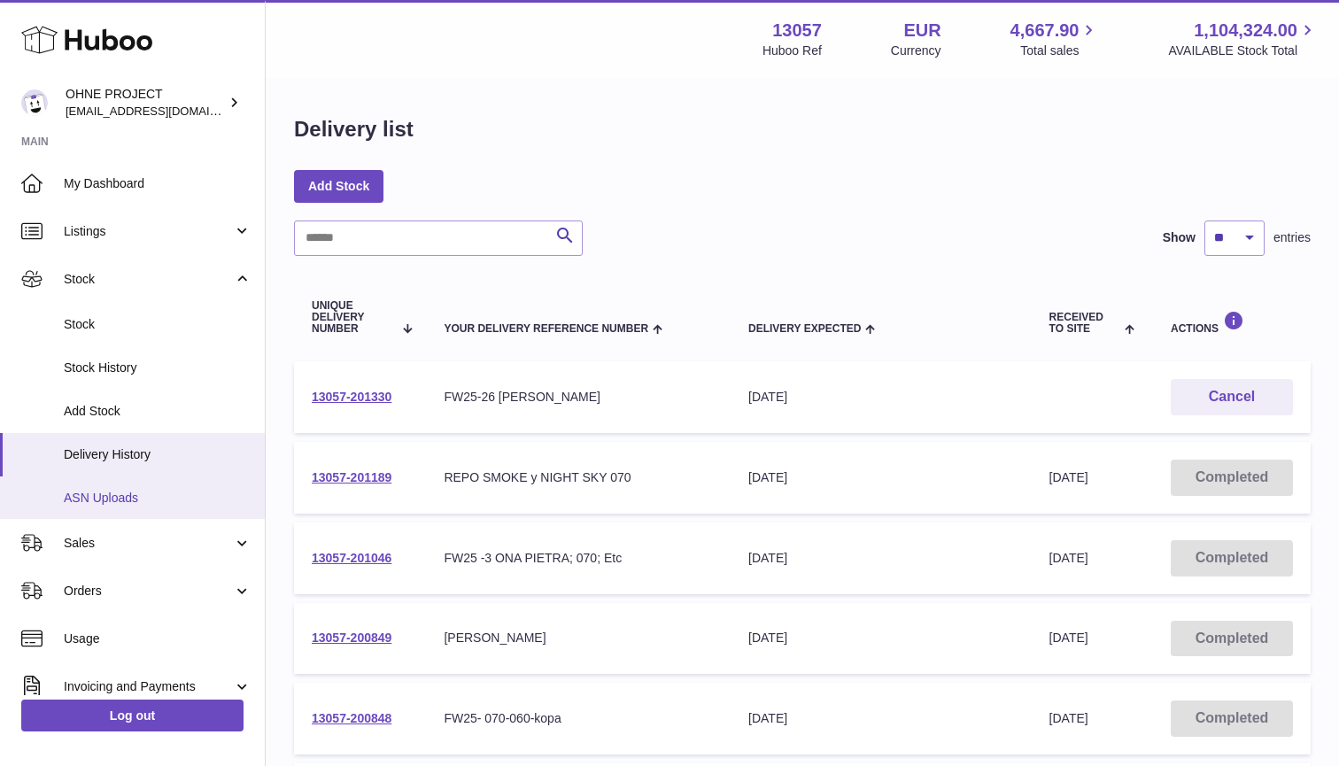
scroll to position [166, 0]
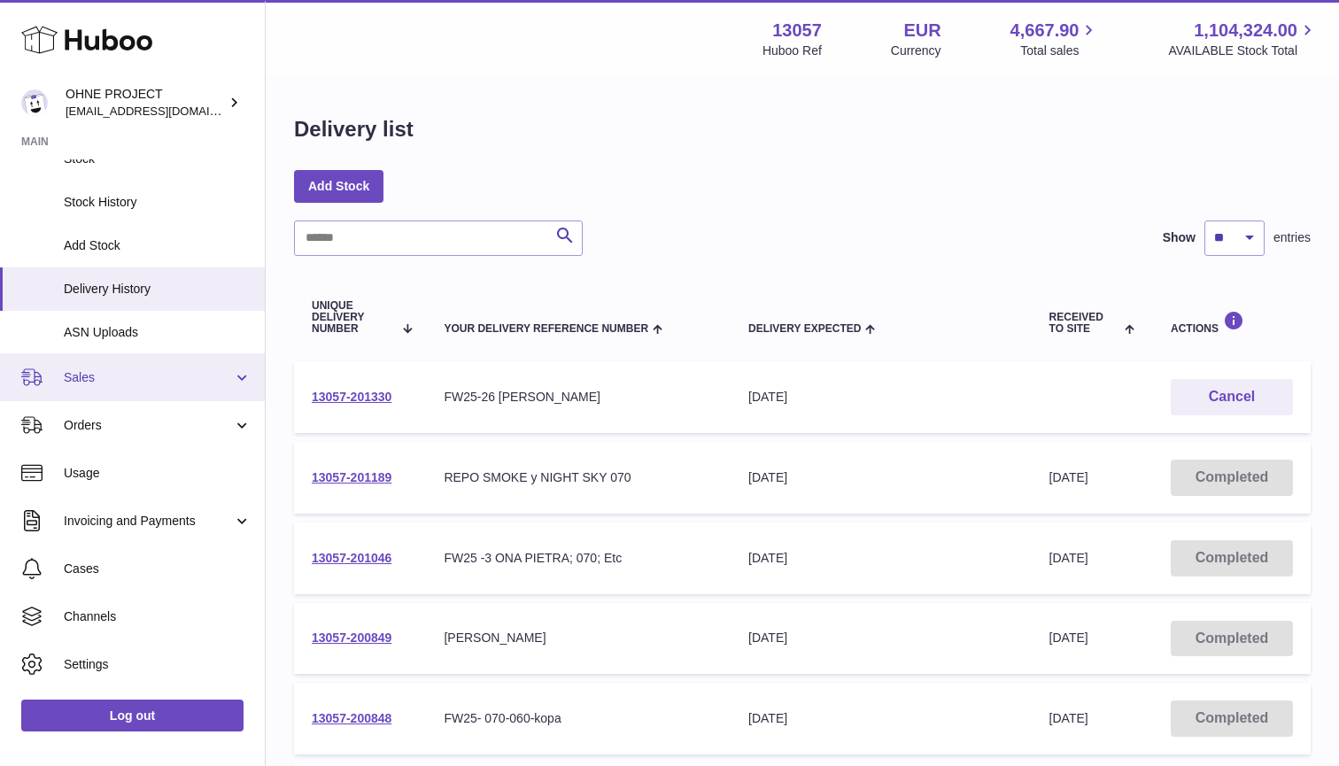
click at [87, 369] on span "Sales" at bounding box center [148, 377] width 169 height 17
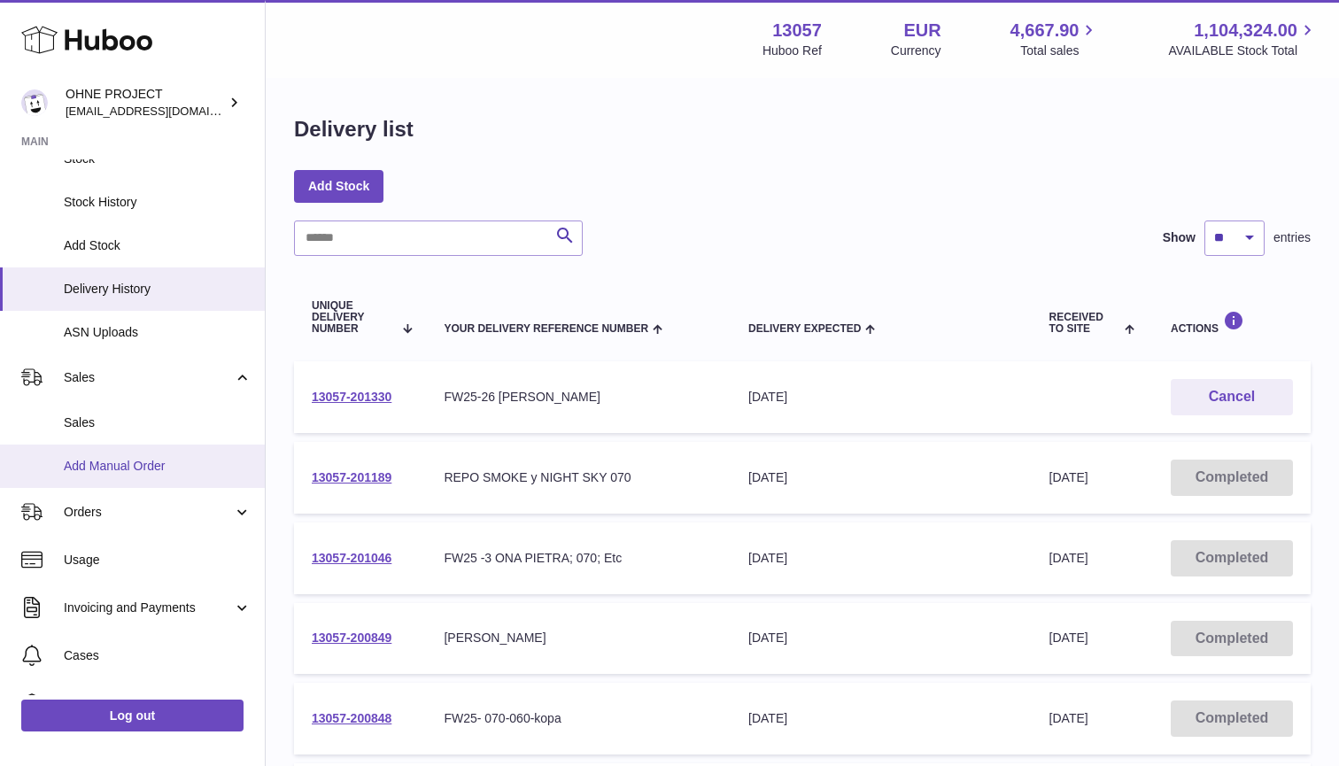
click at [111, 458] on span "Add Manual Order" at bounding box center [158, 466] width 188 height 17
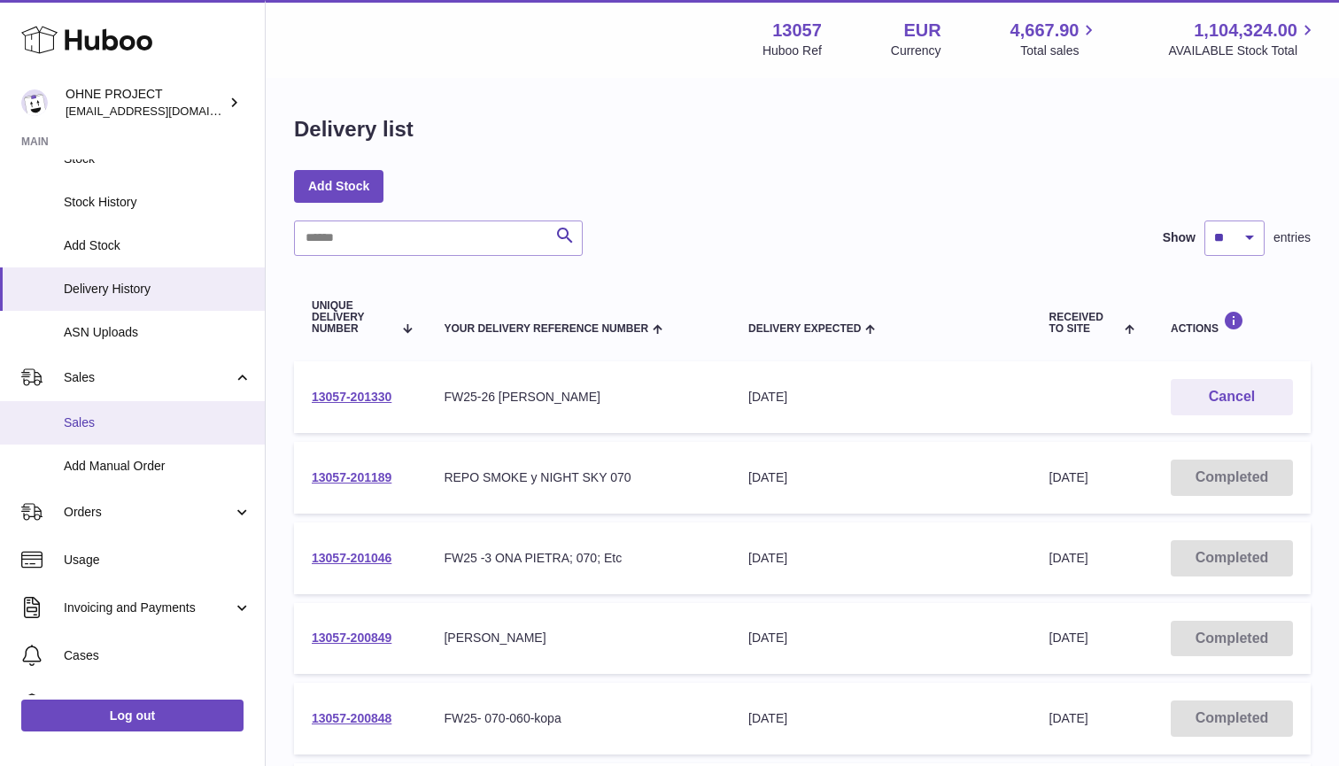
click at [87, 414] on span "Sales" at bounding box center [158, 422] width 188 height 17
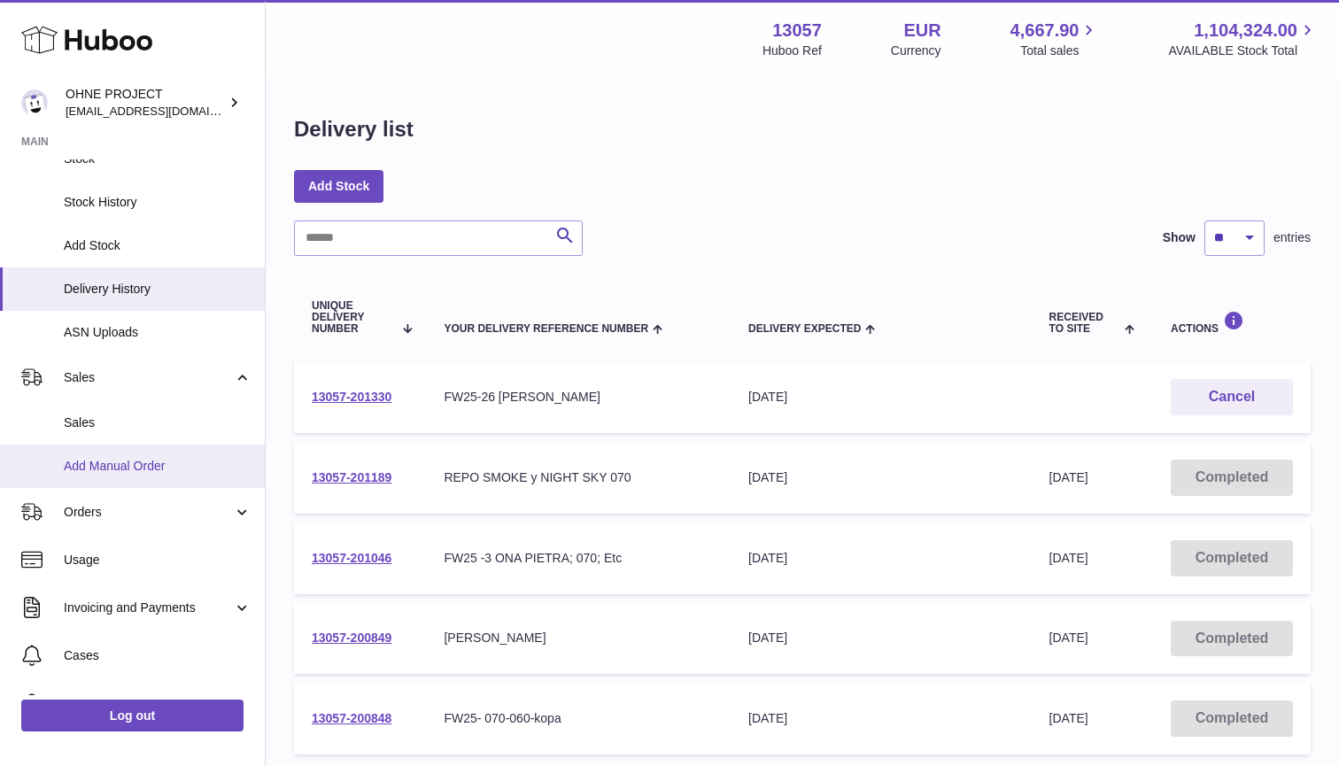
click at [121, 458] on span "Add Manual Order" at bounding box center [158, 466] width 188 height 17
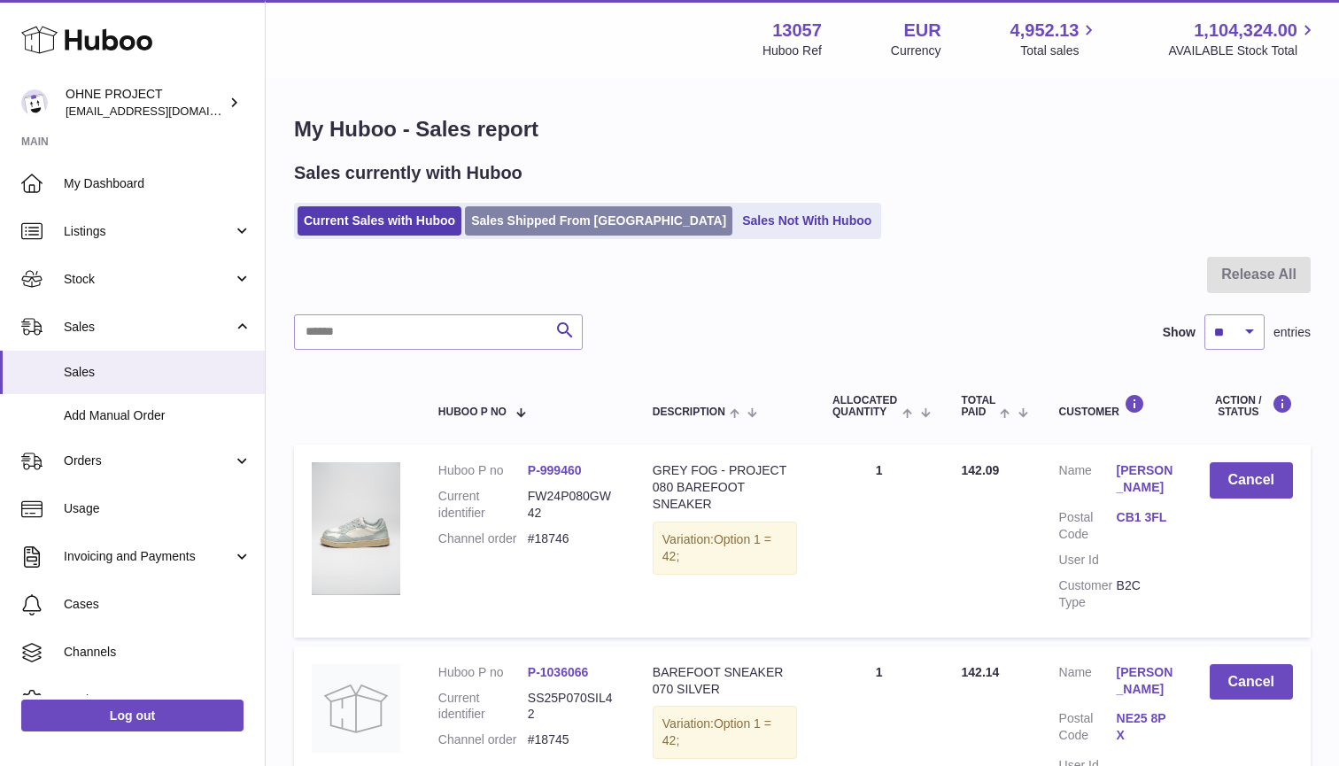
click at [538, 220] on link "Sales Shipped From [GEOGRAPHIC_DATA]" at bounding box center [598, 220] width 267 height 29
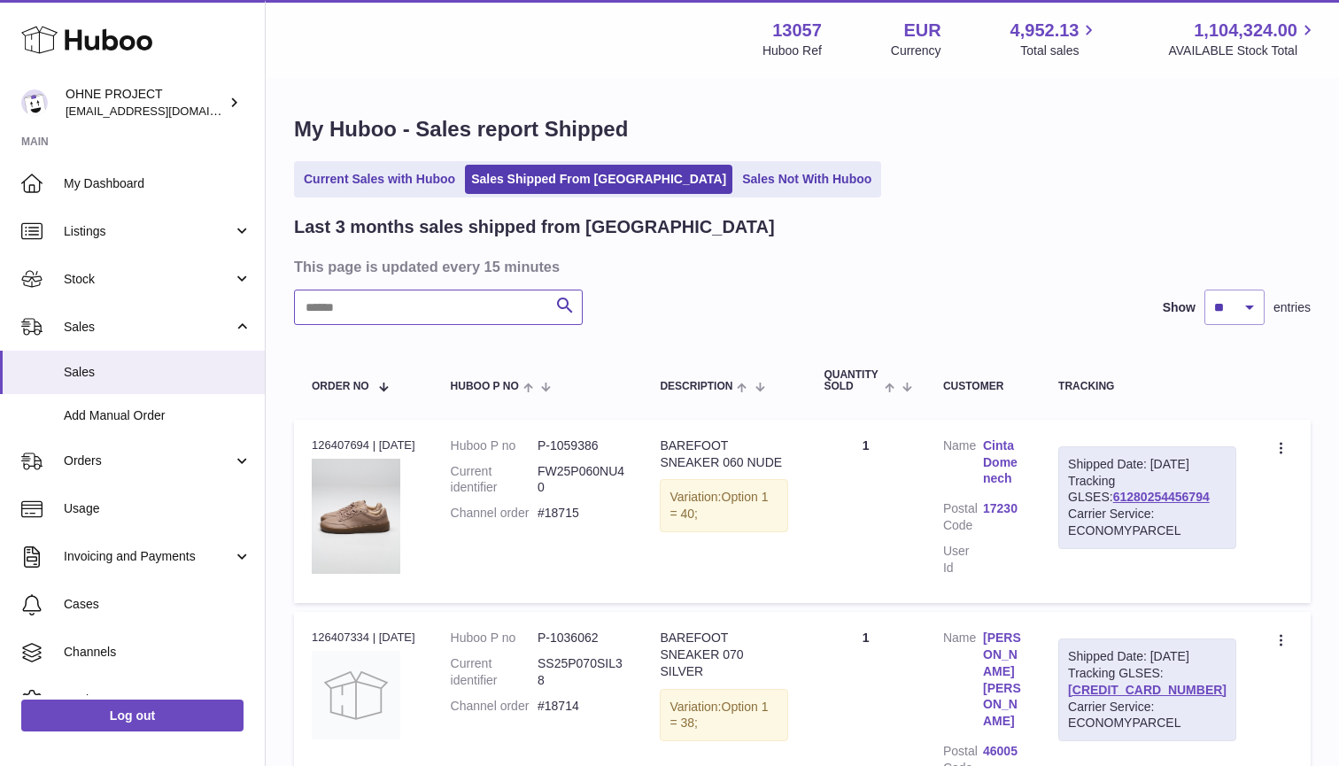
click at [406, 308] on input "text" at bounding box center [438, 307] width 289 height 35
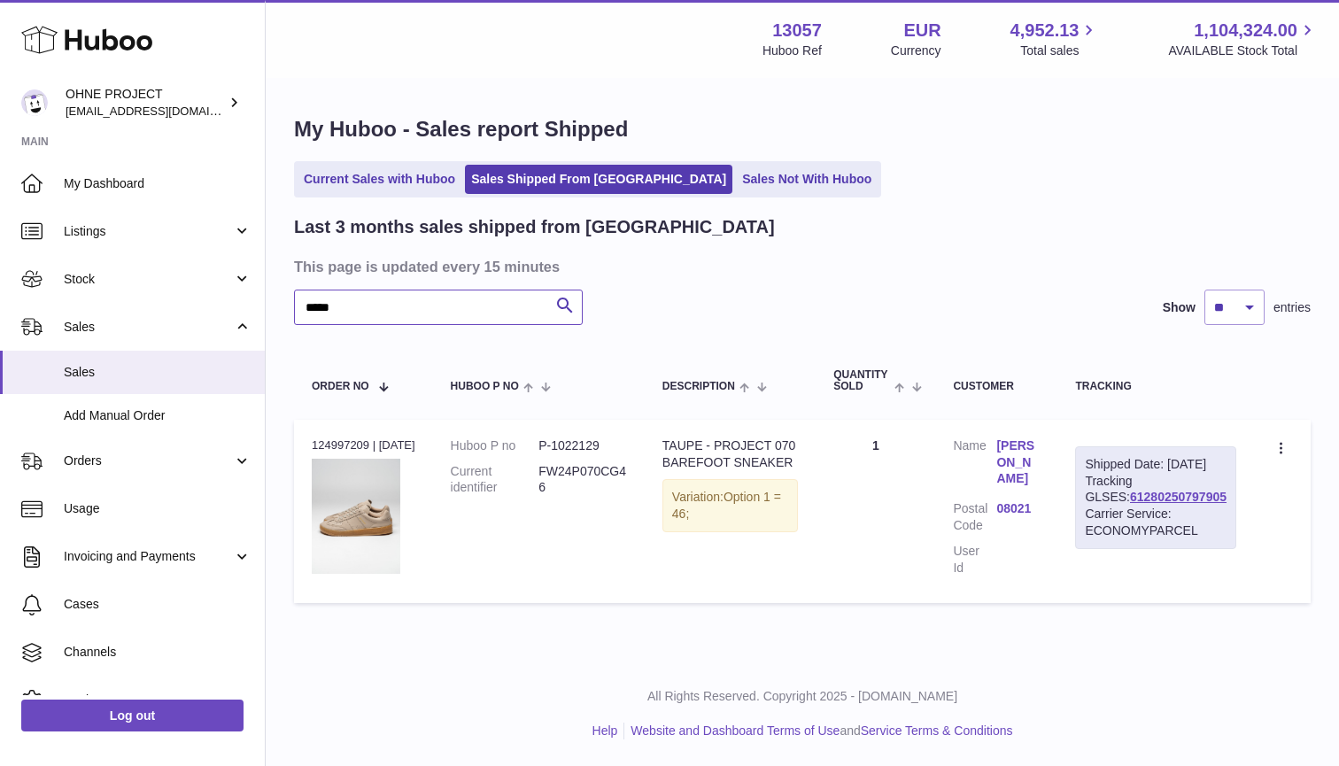
type input "*****"
click at [1040, 445] on link "Iñaki larrakoetxea" at bounding box center [1017, 462] width 43 height 50
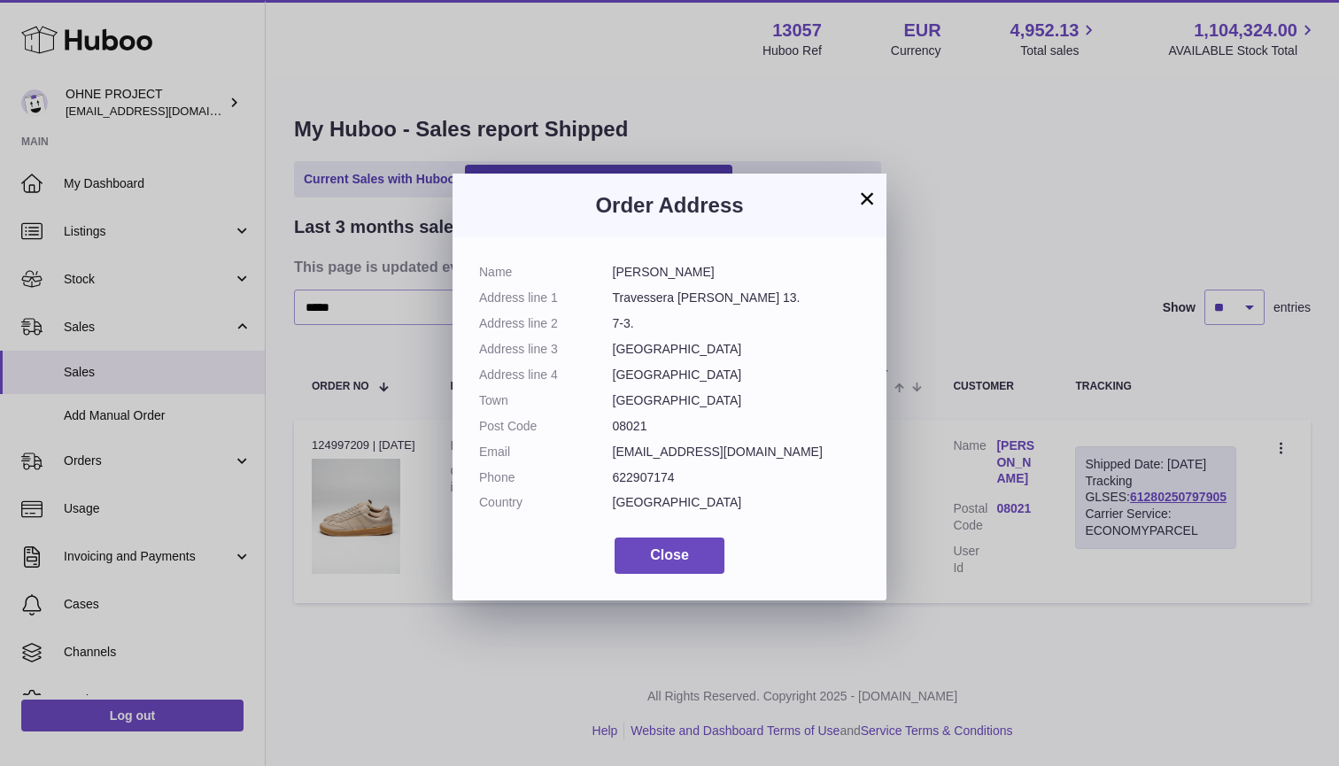
click at [915, 5] on div "× Order Address Name Iñaki larrakoetxea Address line 1 Travessera de Gracia 13.…" at bounding box center [669, 383] width 1339 height 766
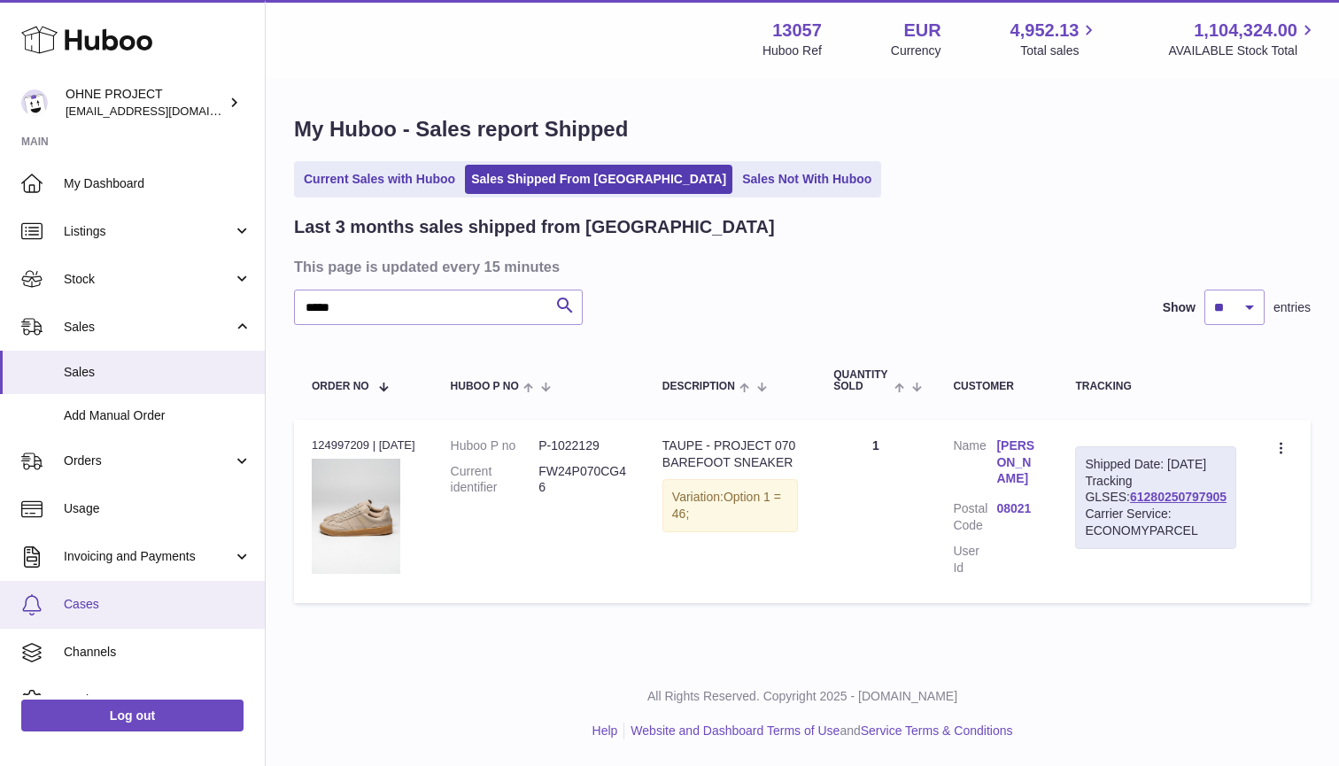
click at [139, 596] on span "Cases" at bounding box center [158, 604] width 188 height 17
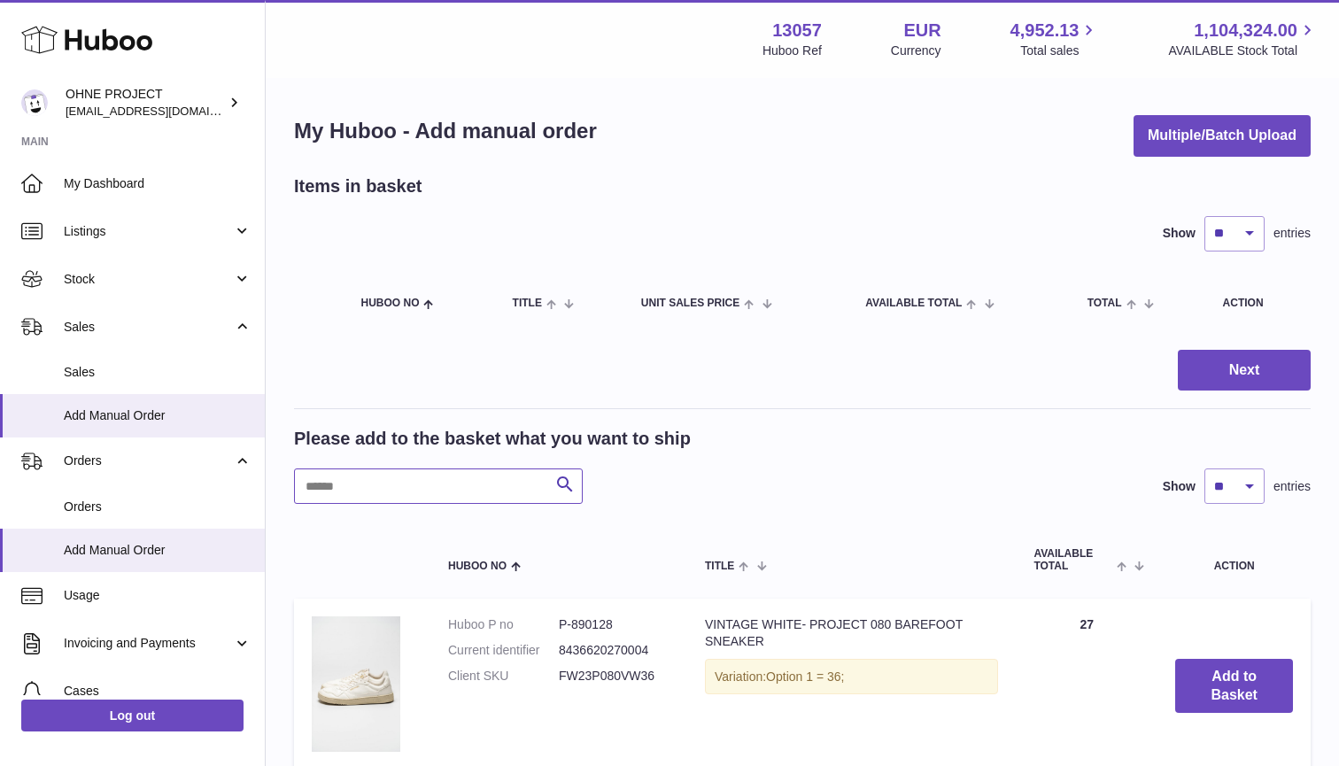
click at [437, 491] on input "text" at bounding box center [438, 485] width 289 height 35
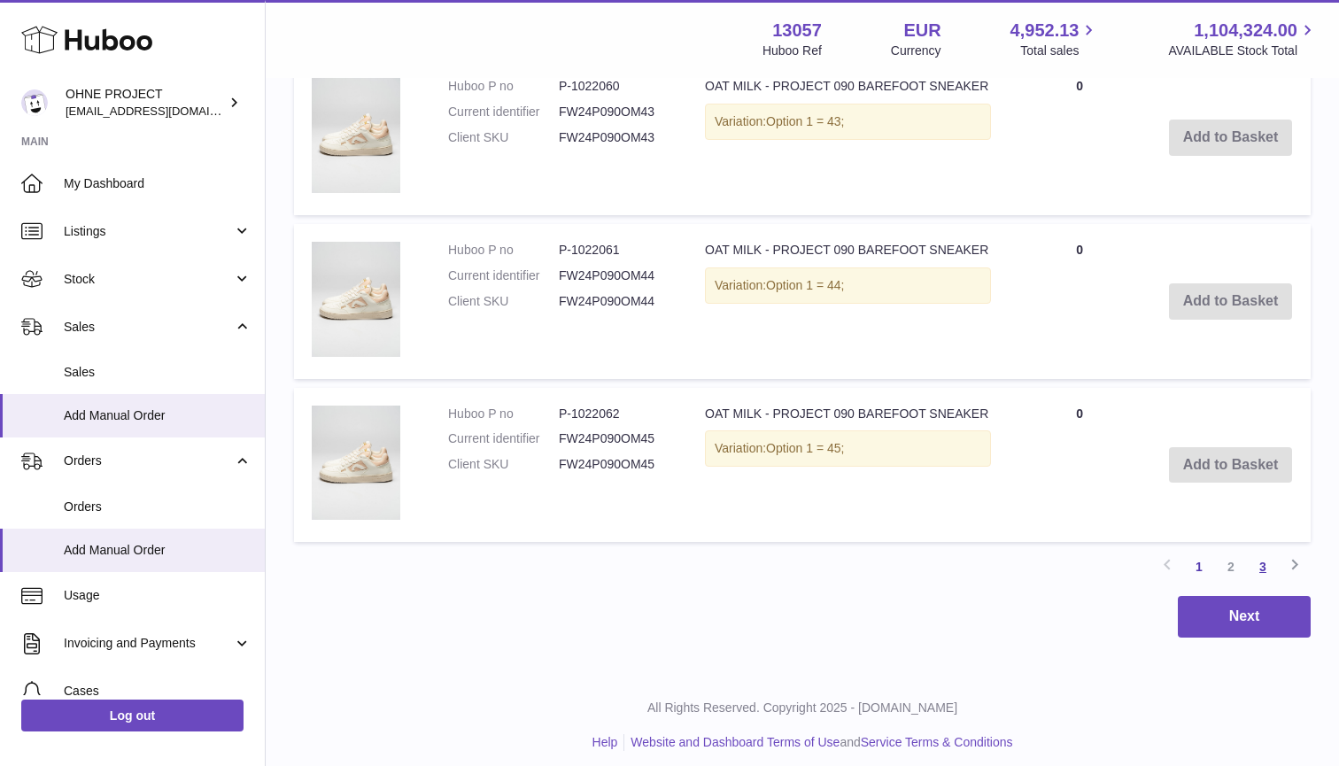
type input "****"
click at [1265, 553] on link "3" at bounding box center [1263, 567] width 32 height 32
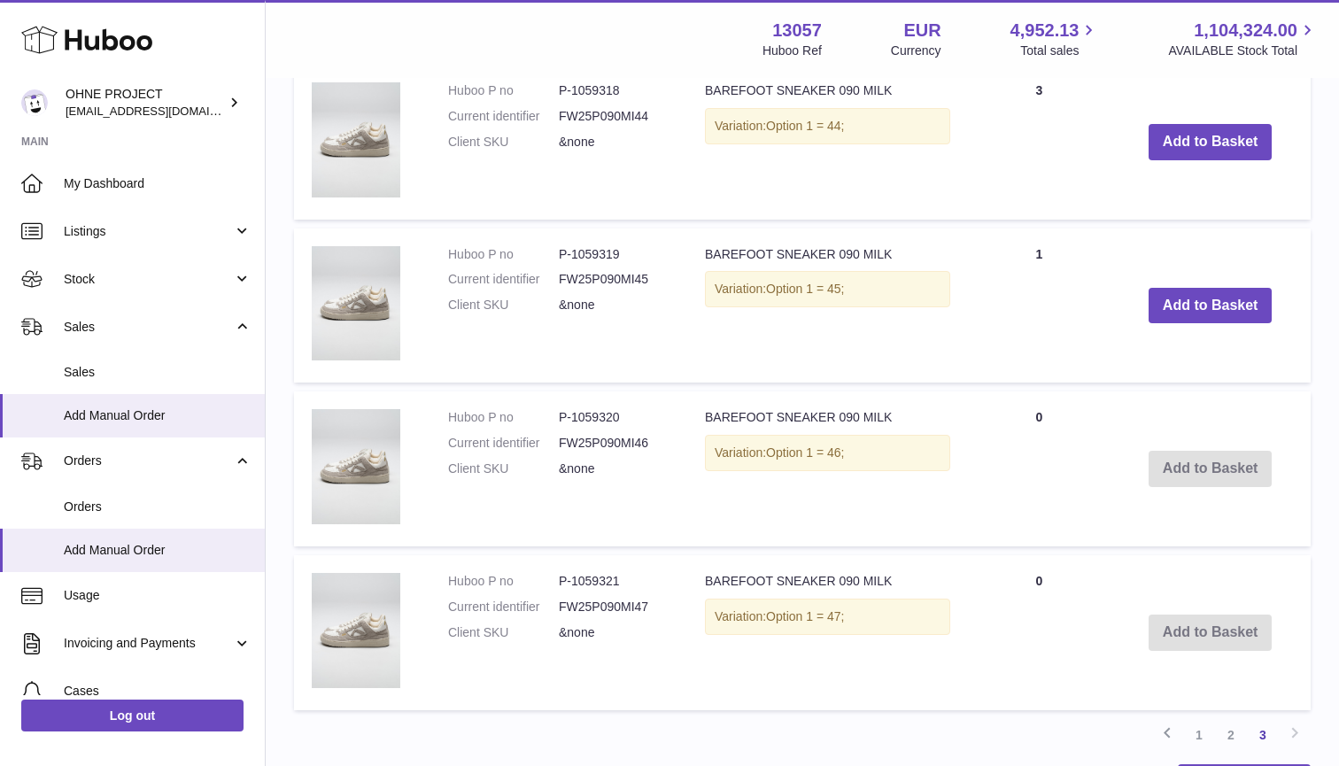
scroll to position [522, 0]
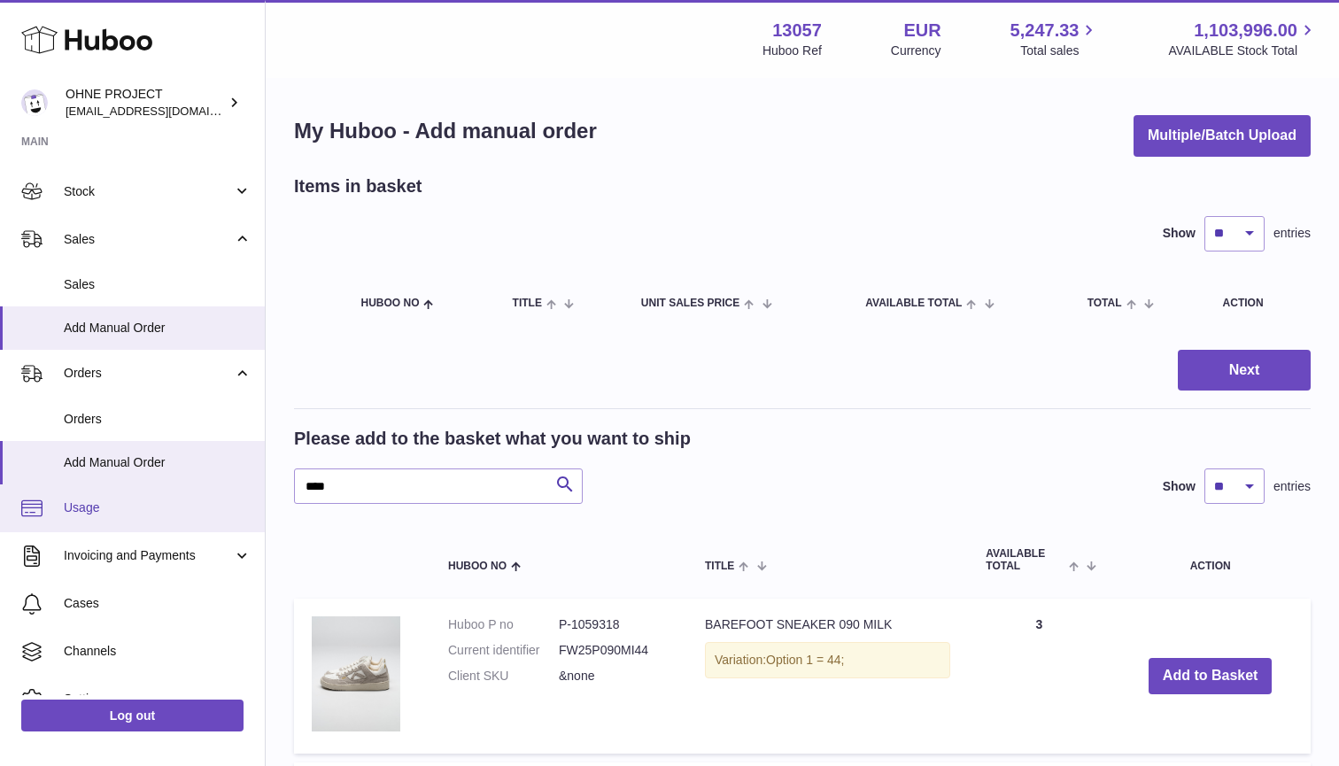
scroll to position [101, 0]
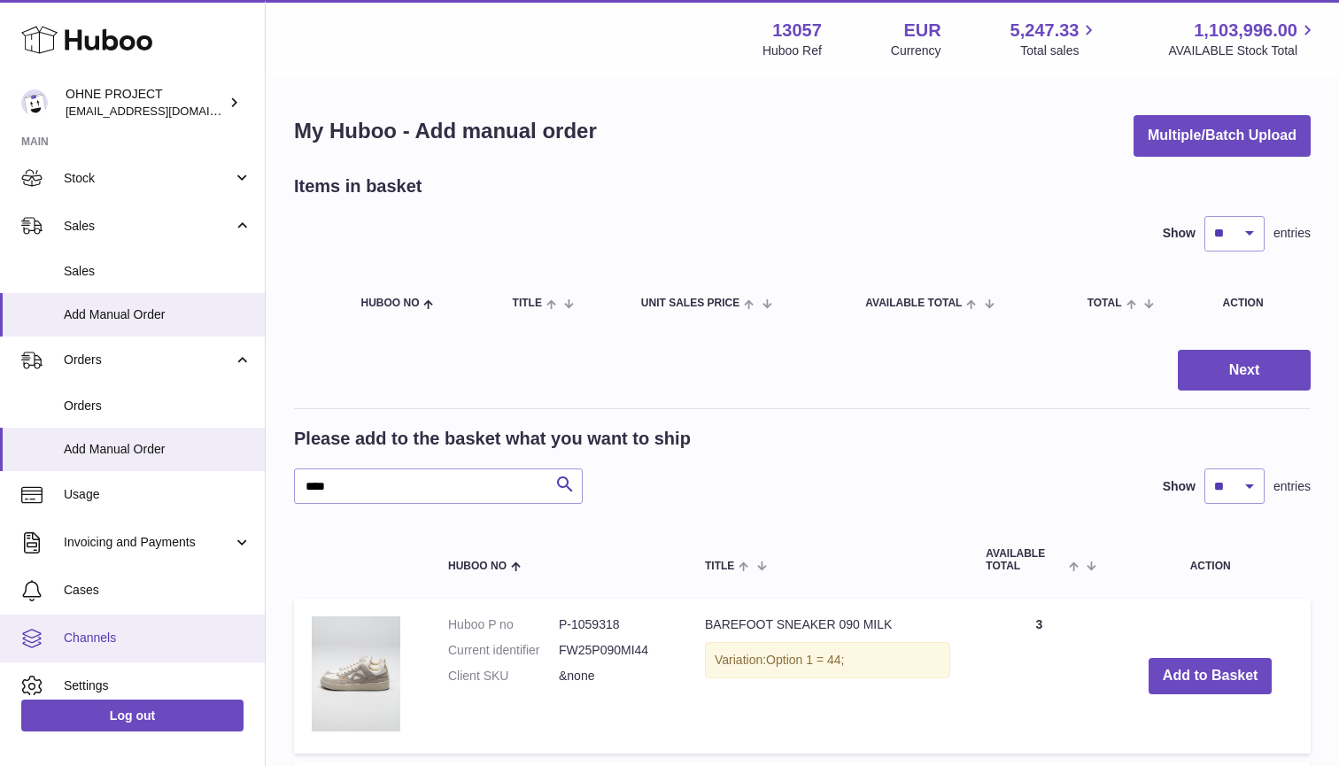
click at [87, 644] on link "Channels" at bounding box center [132, 639] width 265 height 48
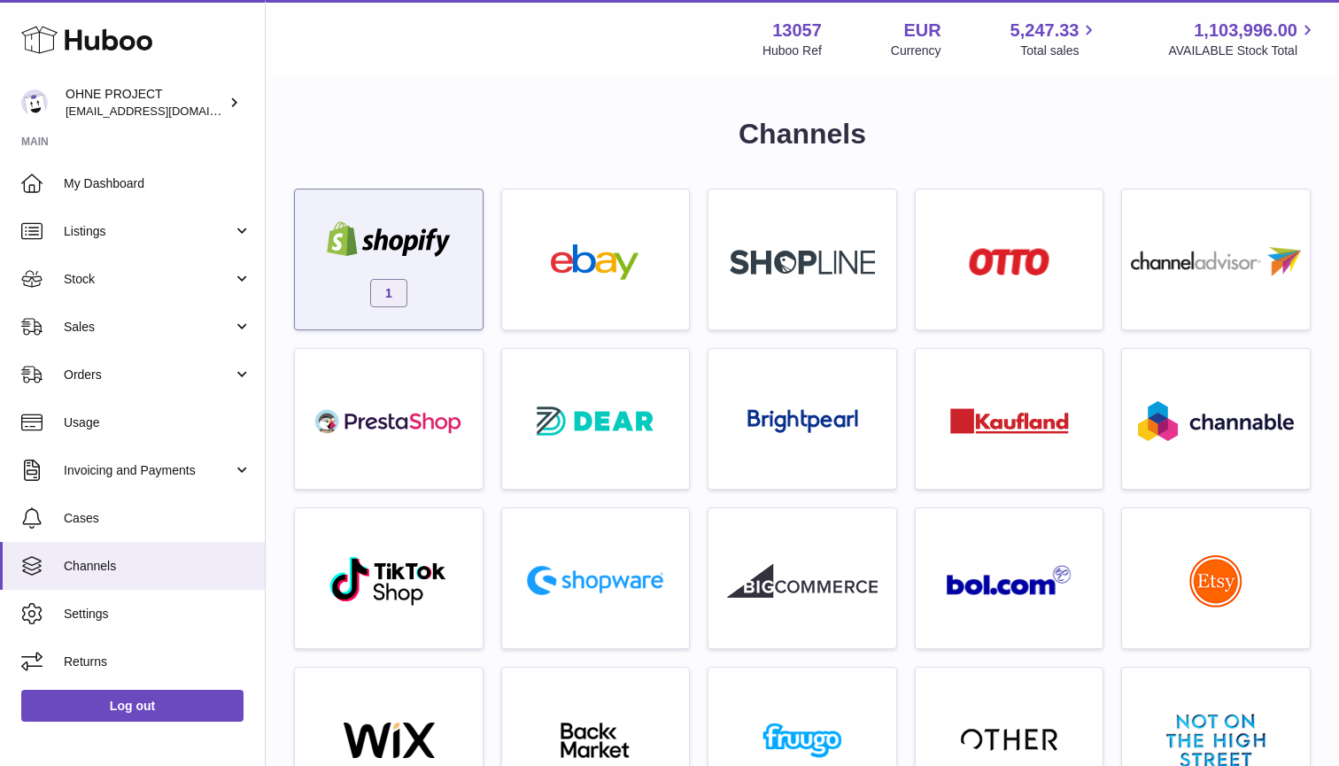
click at [398, 285] on span "1" at bounding box center [388, 293] width 37 height 28
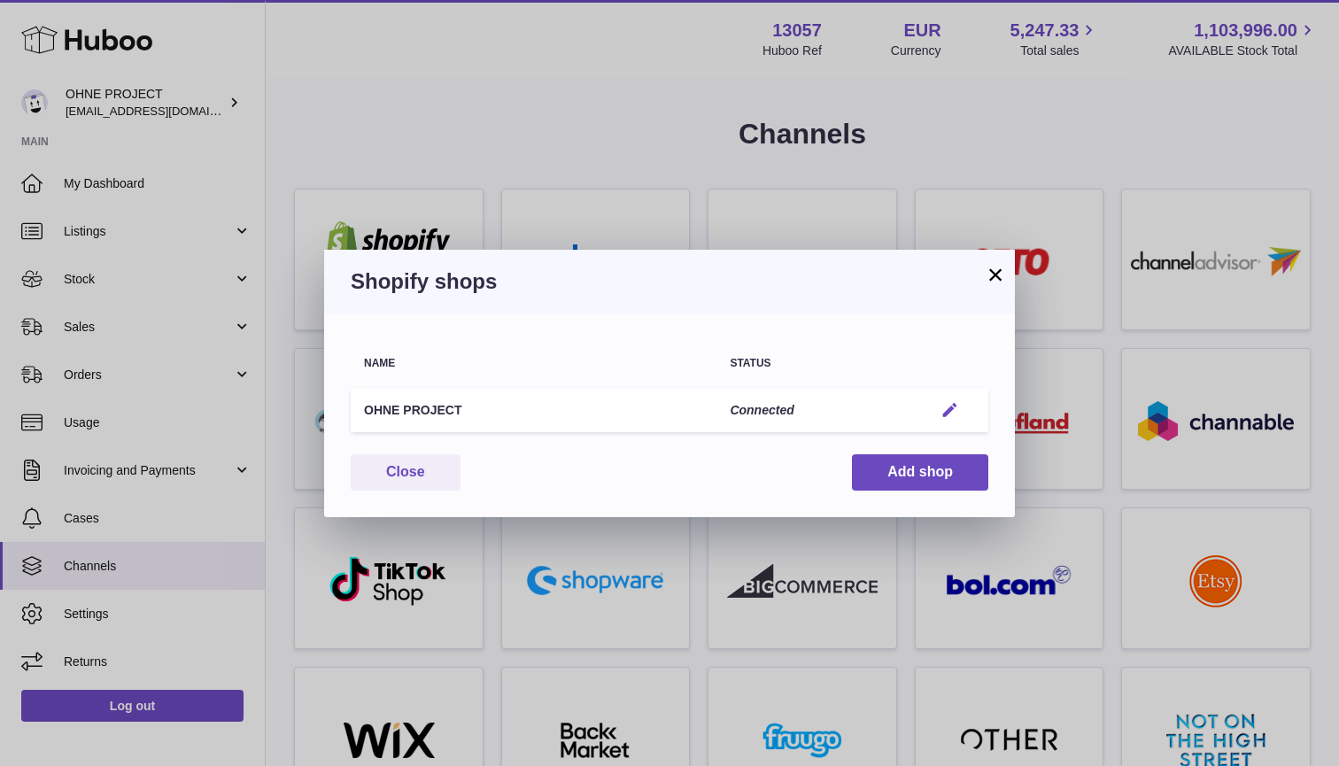
click at [955, 406] on em "button" at bounding box center [949, 410] width 19 height 19
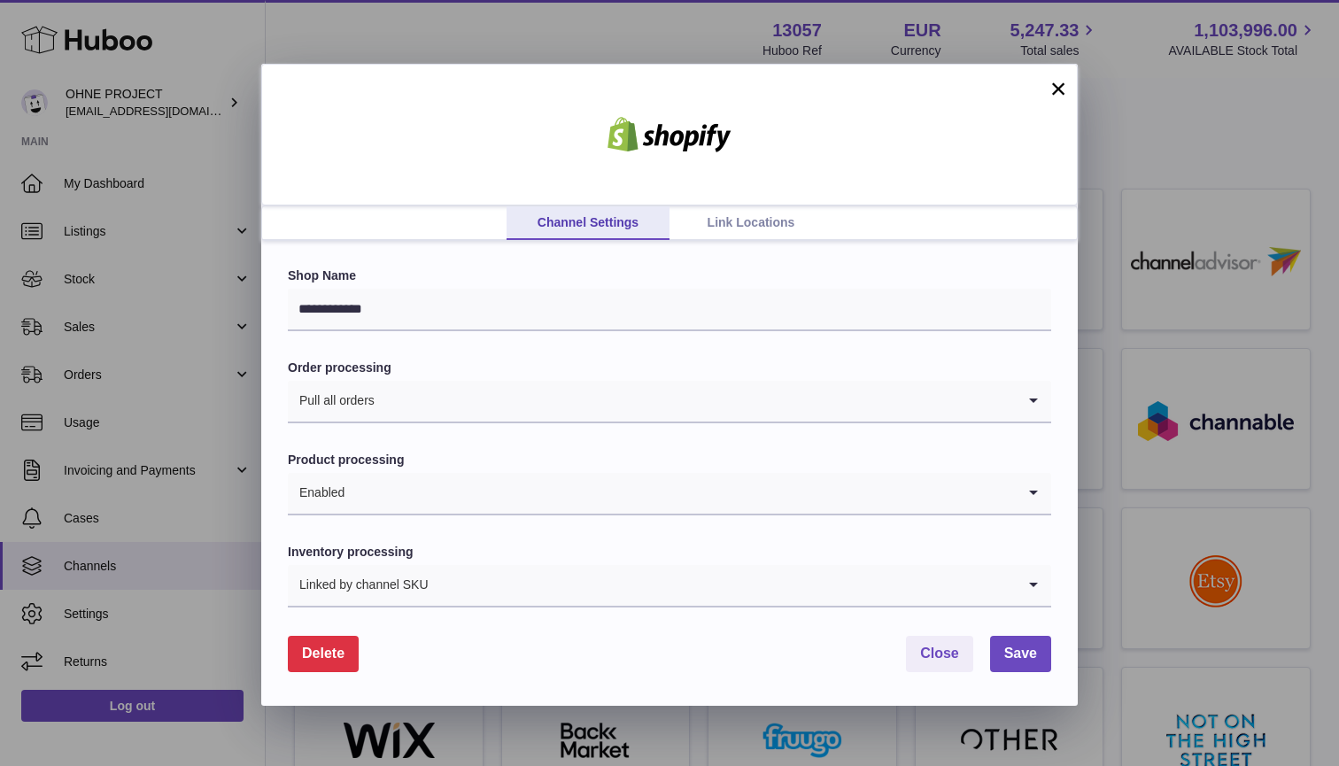
click at [518, 580] on input "Search for option" at bounding box center [722, 585] width 586 height 41
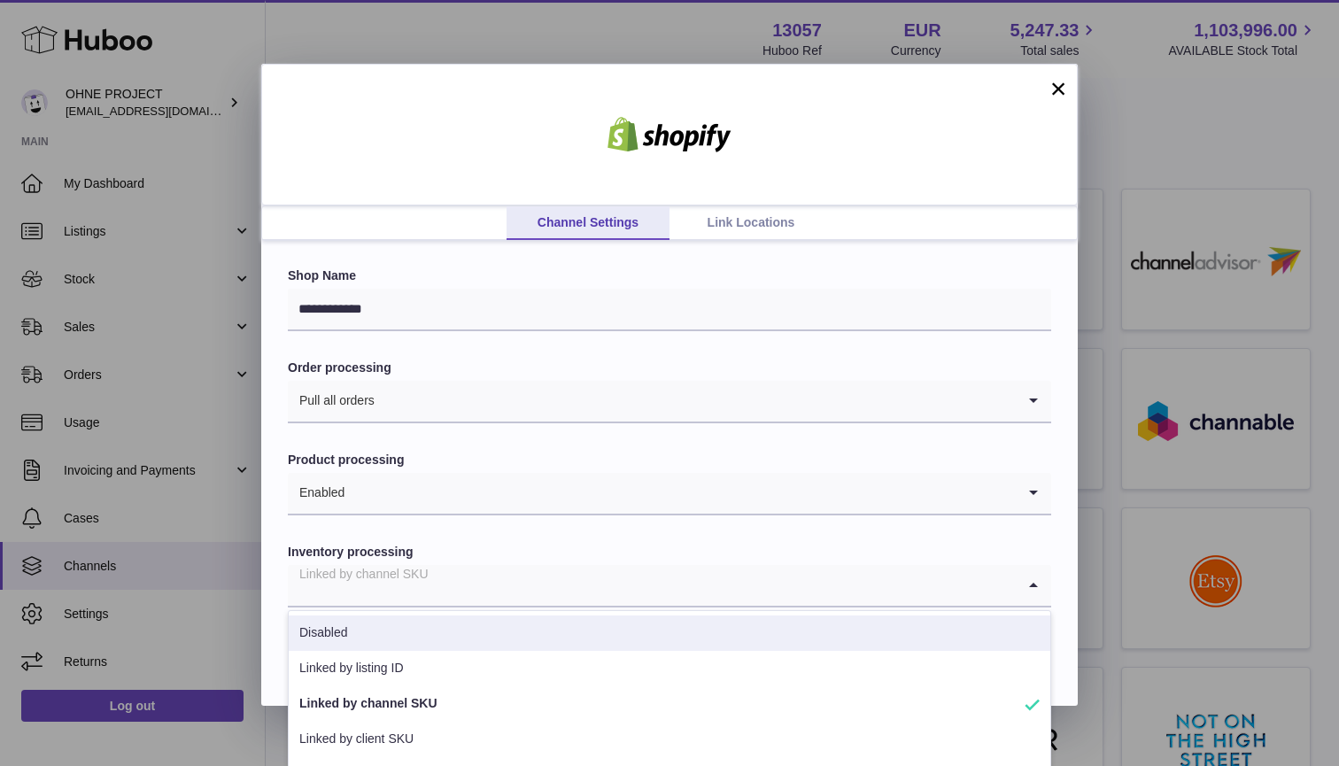
click at [421, 626] on li "Disabled" at bounding box center [669, 632] width 761 height 35
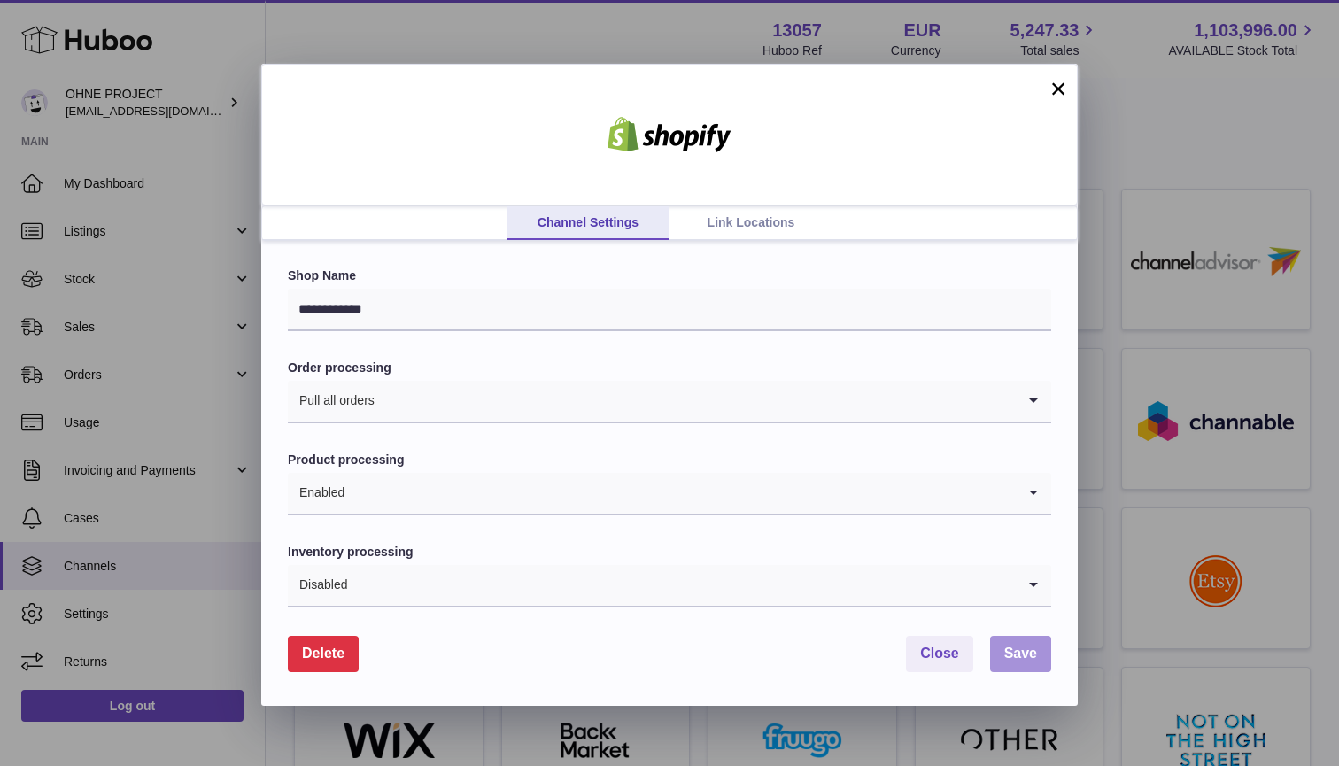
click at [1005, 645] on span "Save" at bounding box center [1020, 652] width 33 height 15
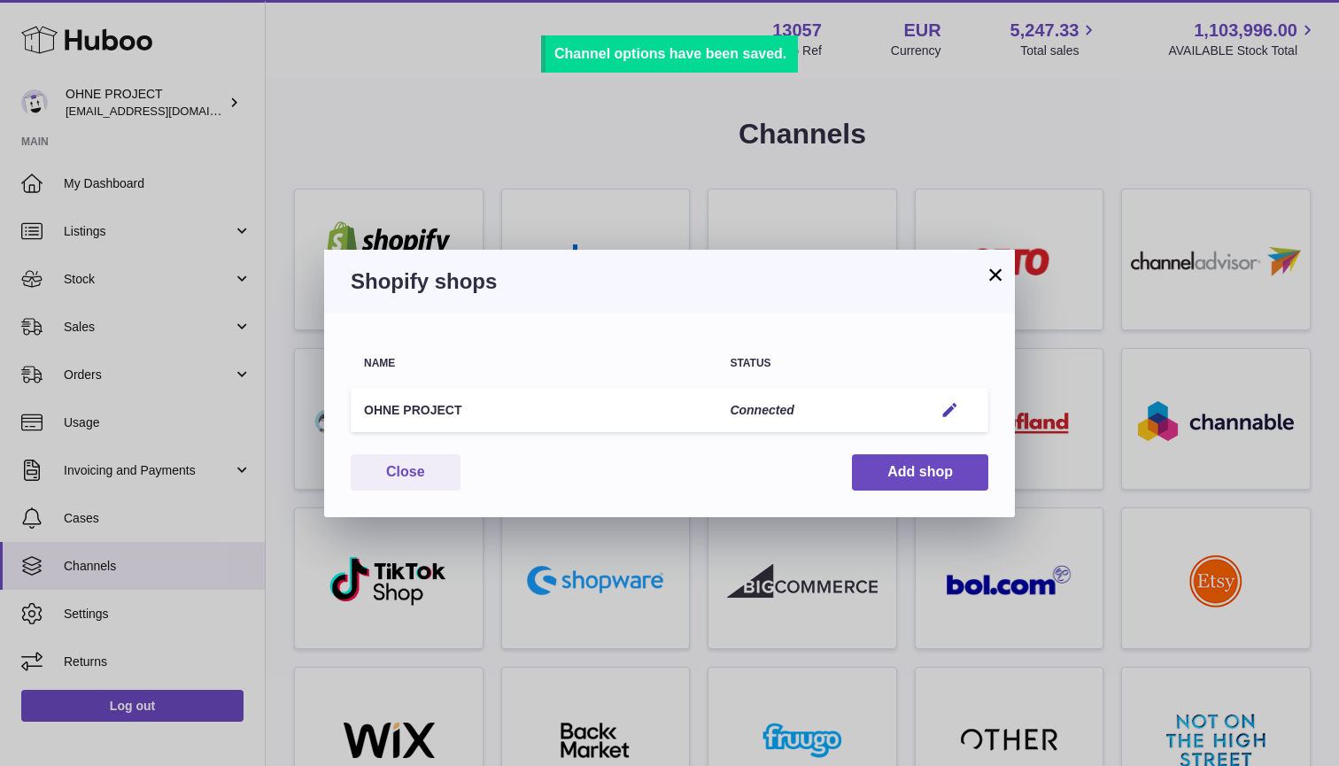
click at [1000, 264] on button "×" at bounding box center [995, 274] width 21 height 21
